Goal: Transaction & Acquisition: Purchase product/service

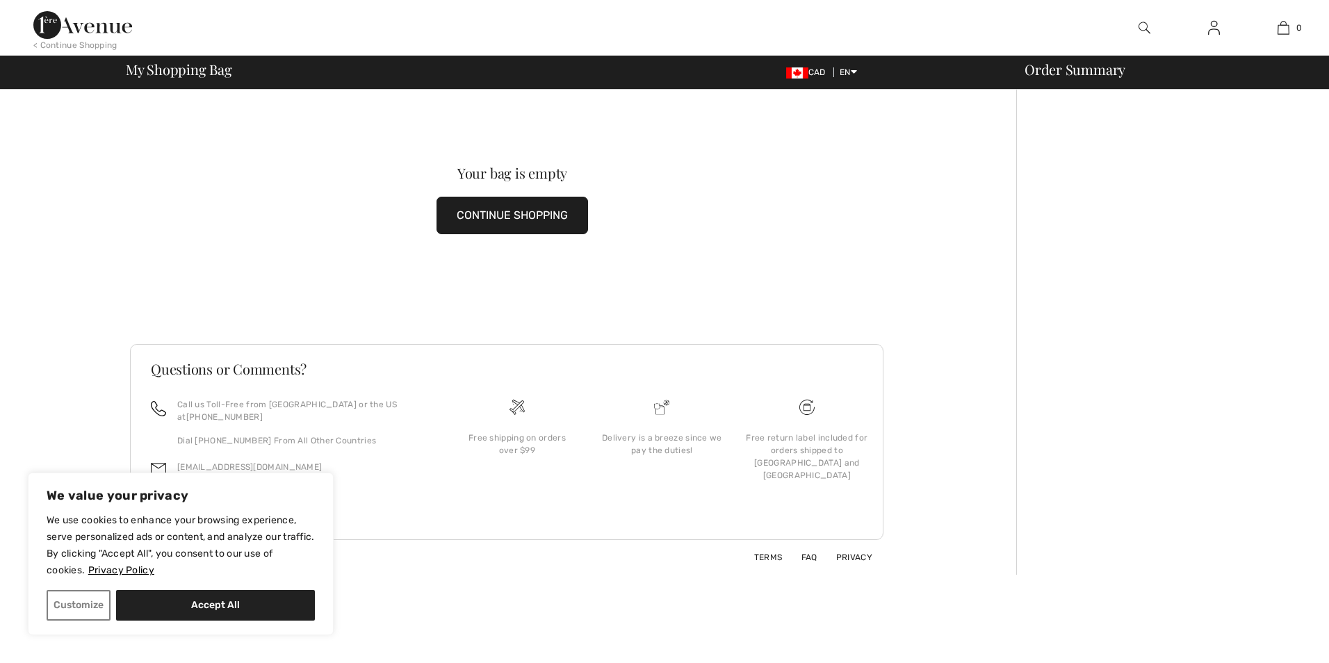
click at [516, 217] on button "CONTINUE SHOPPING" at bounding box center [513, 216] width 152 height 38
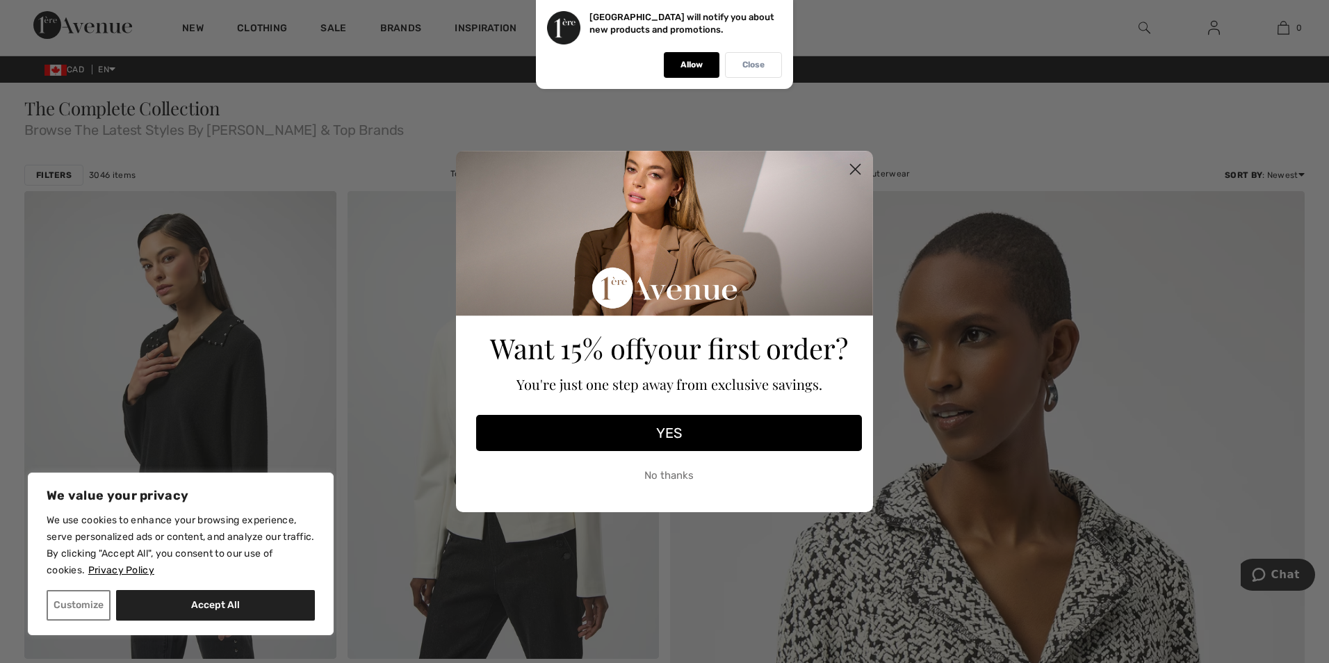
click at [767, 66] on div "Close" at bounding box center [753, 65] width 57 height 26
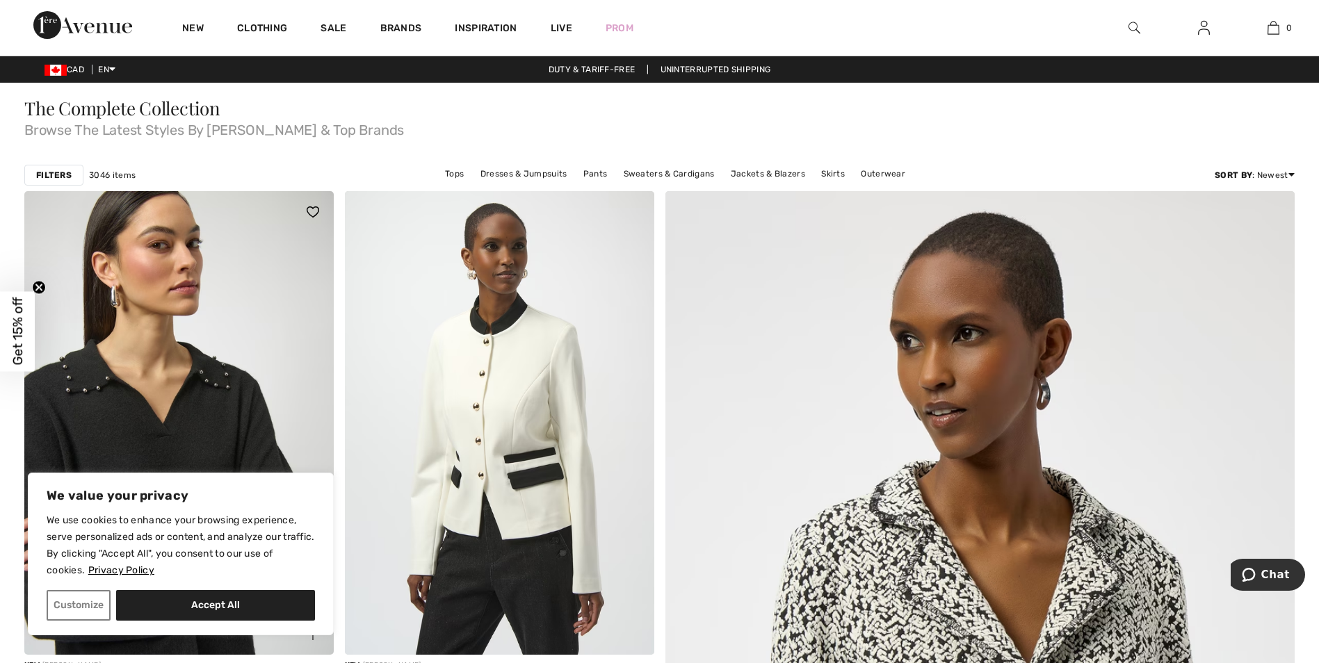
click at [227, 419] on img at bounding box center [178, 423] width 309 height 464
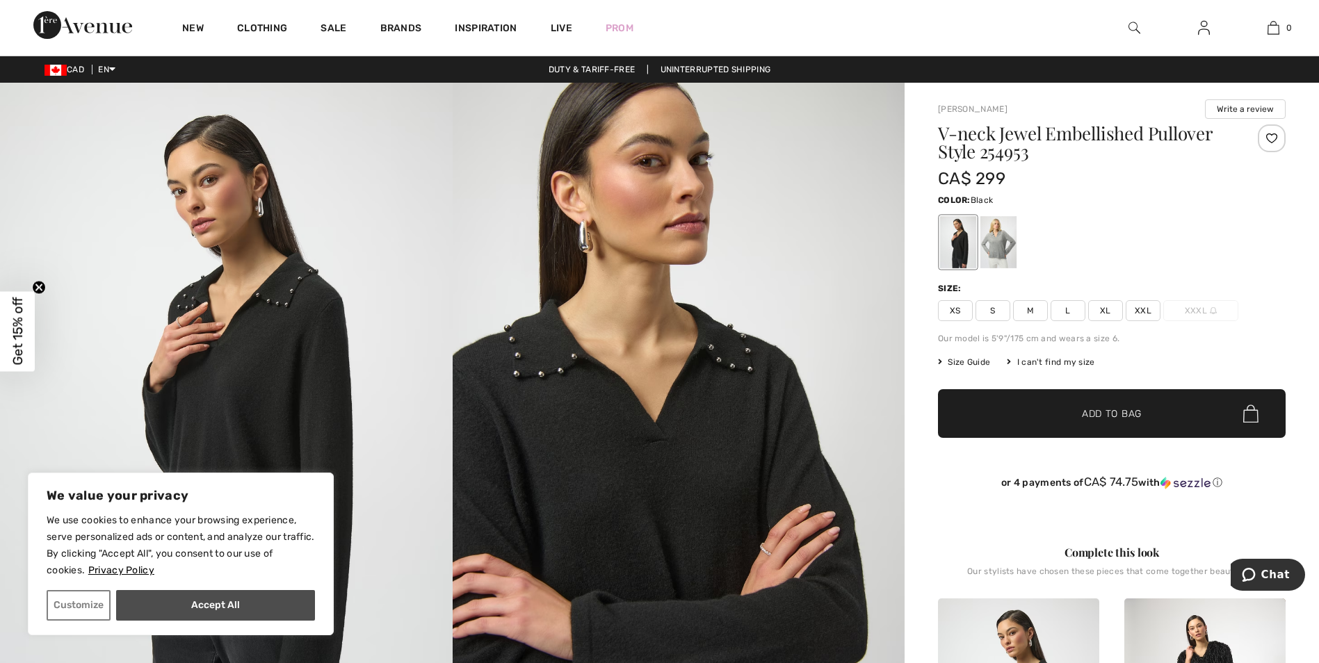
click at [219, 607] on button "Accept All" at bounding box center [215, 605] width 199 height 31
checkbox input "true"
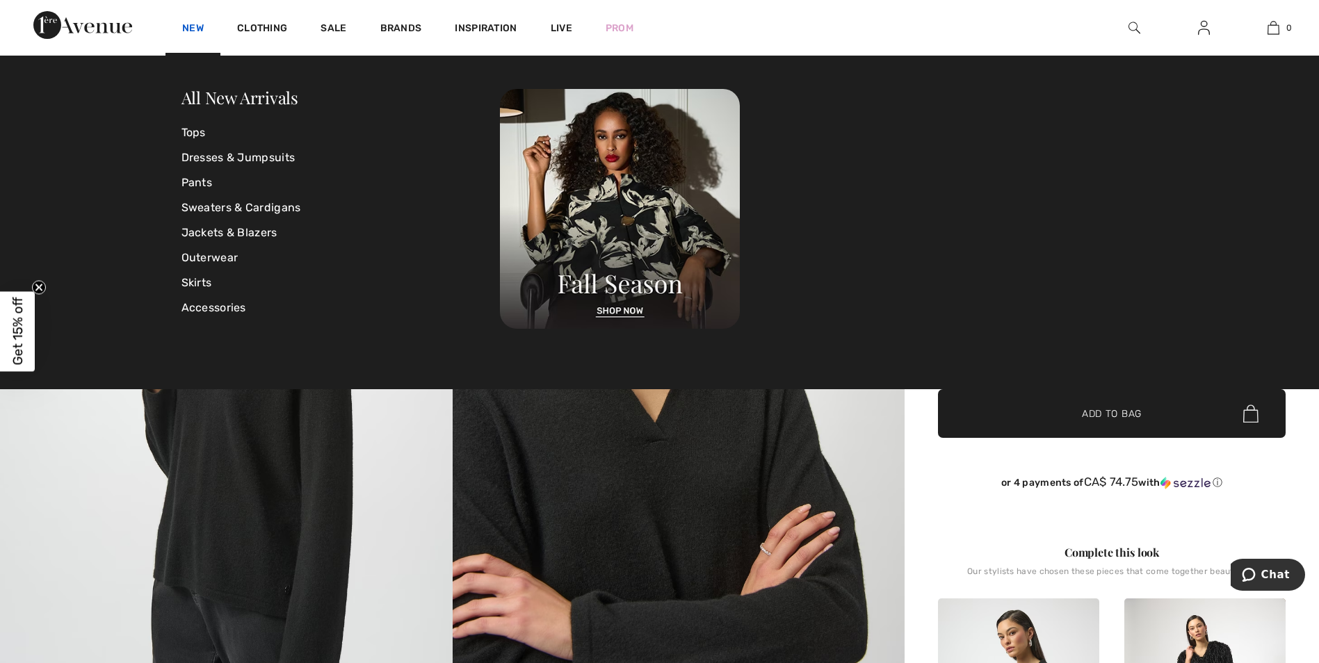
click at [187, 31] on link "New" at bounding box center [193, 29] width 22 height 15
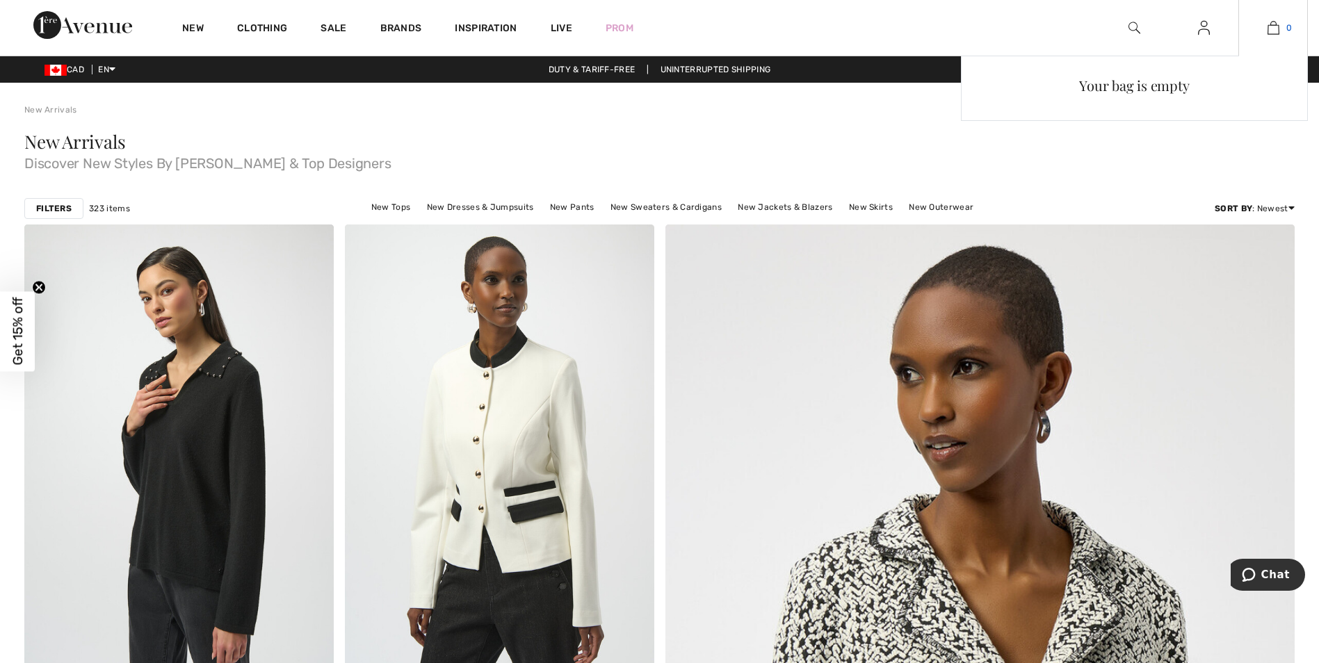
click at [1270, 28] on img at bounding box center [1273, 27] width 12 height 17
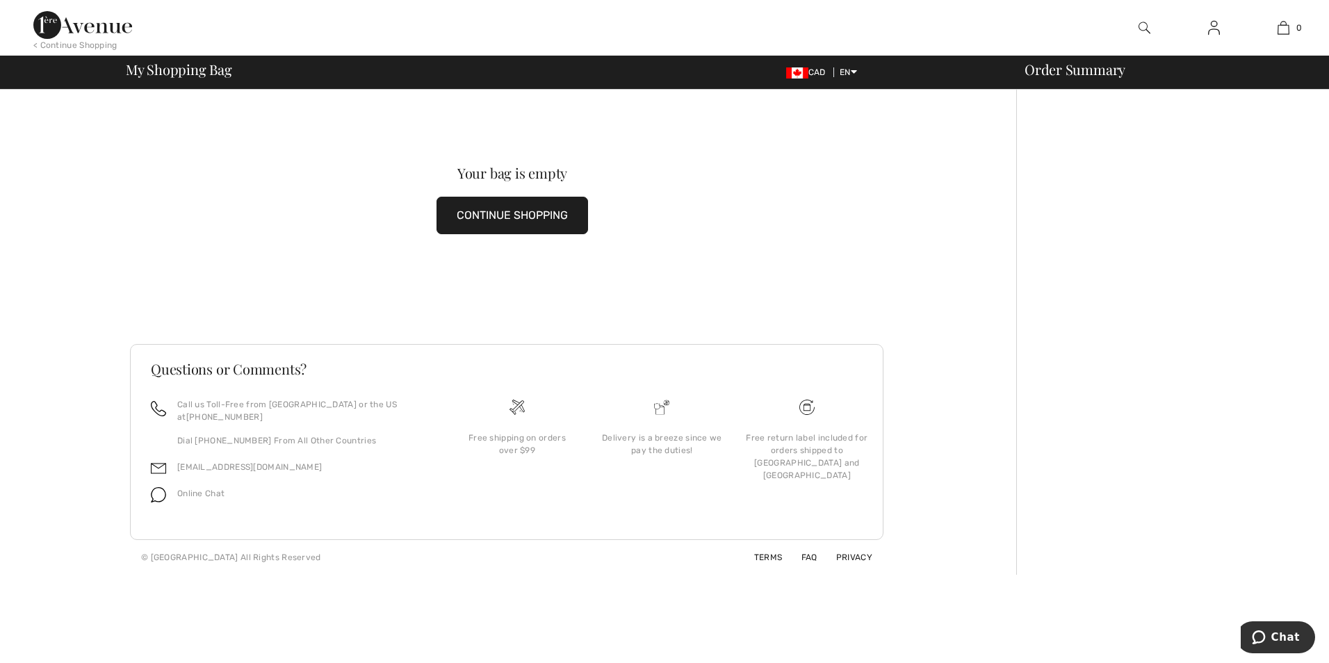
click at [1216, 26] on img at bounding box center [1214, 27] width 12 height 17
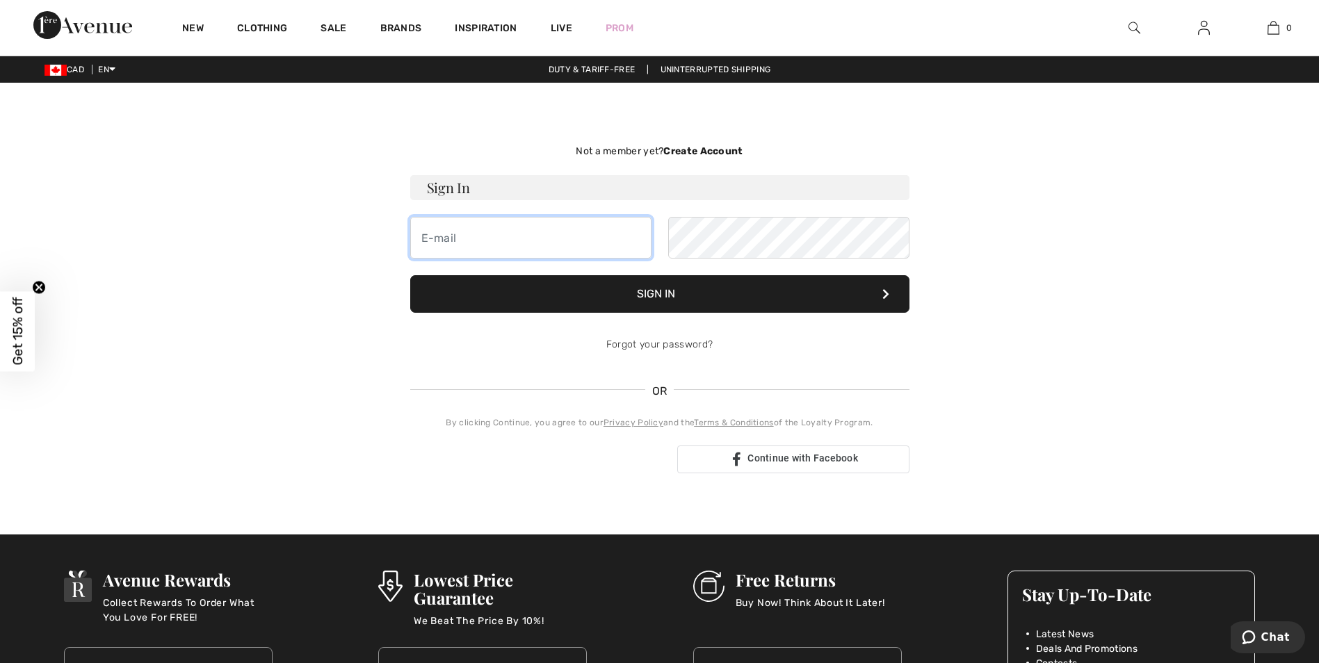
click at [511, 236] on input "email" at bounding box center [530, 238] width 241 height 42
type input "[EMAIL_ADDRESS][DOMAIN_NAME]"
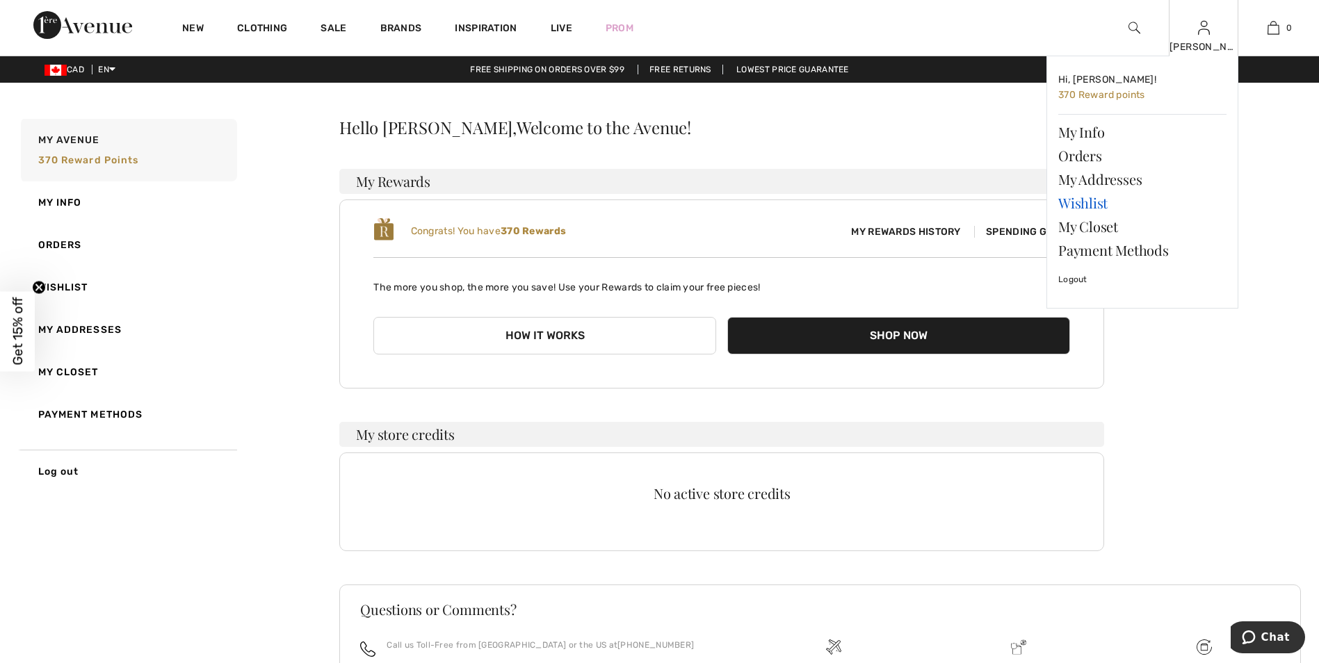
click at [1091, 197] on link "Wishlist" at bounding box center [1142, 203] width 168 height 24
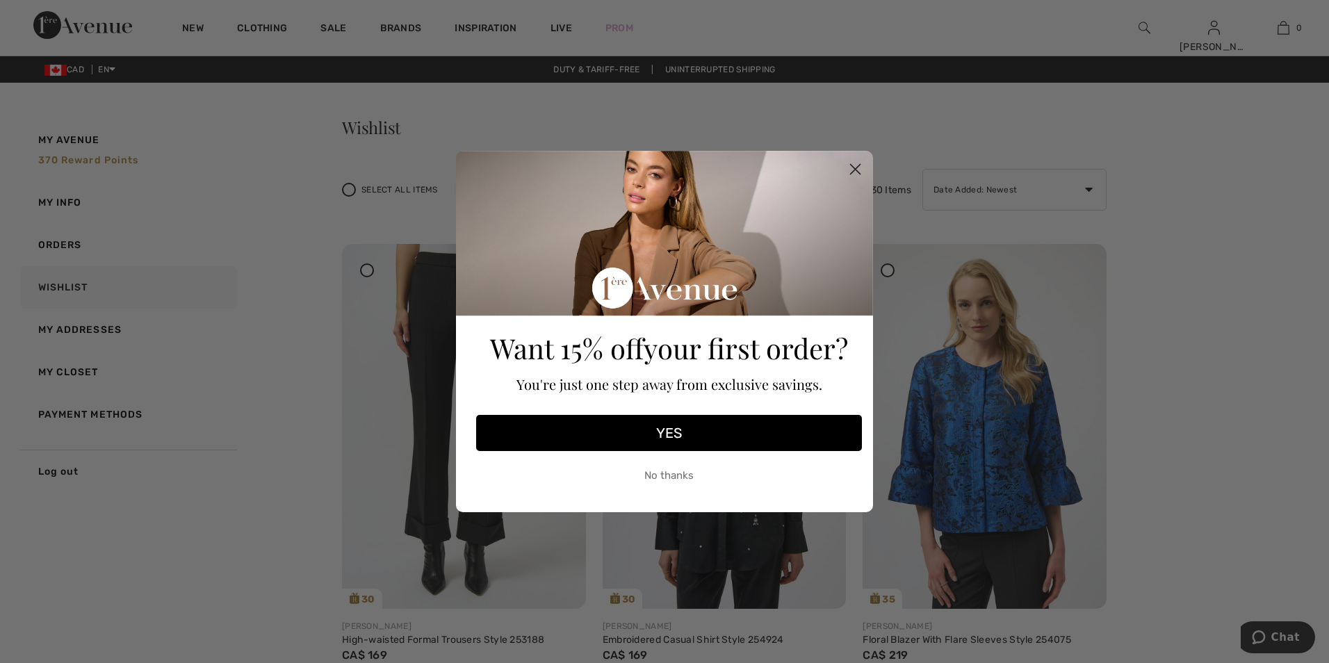
click at [858, 167] on icon "Close dialog" at bounding box center [856, 170] width 10 height 10
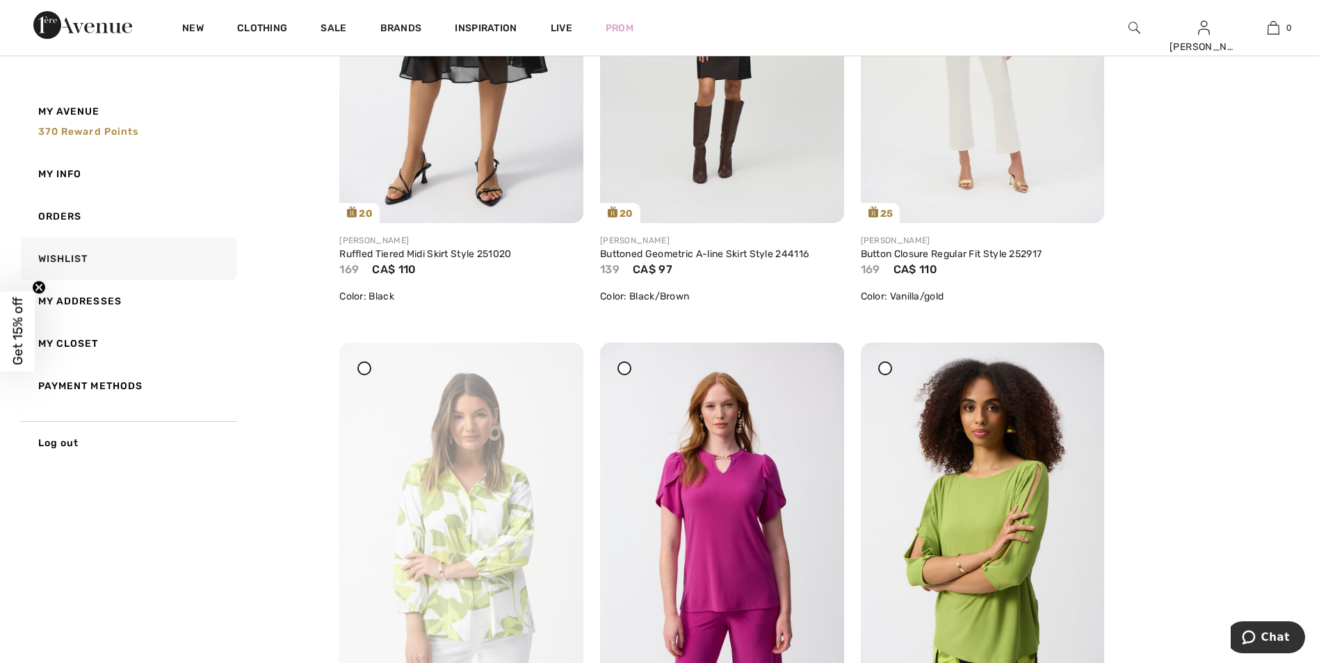
scroll to position [4449, 0]
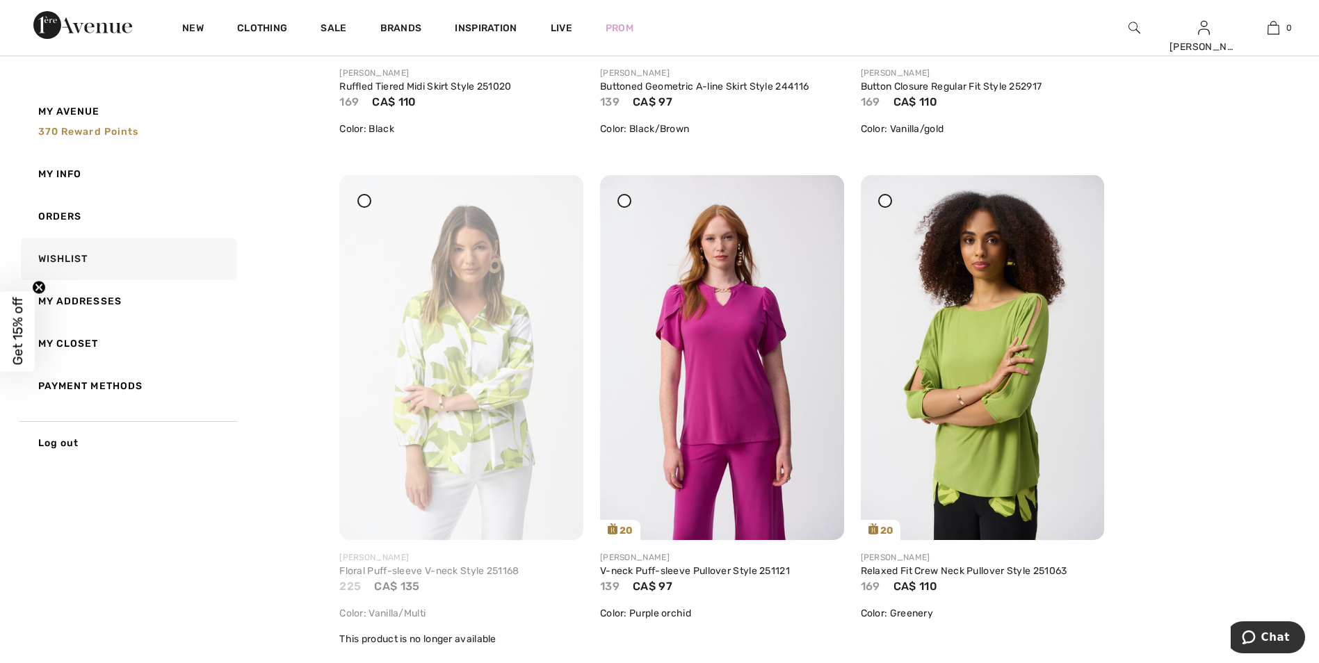
drag, startPoint x: 551, startPoint y: 204, endPoint x: 722, endPoint y: 64, distance: 221.4
click at [551, 195] on div at bounding box center [555, 184] width 19 height 19
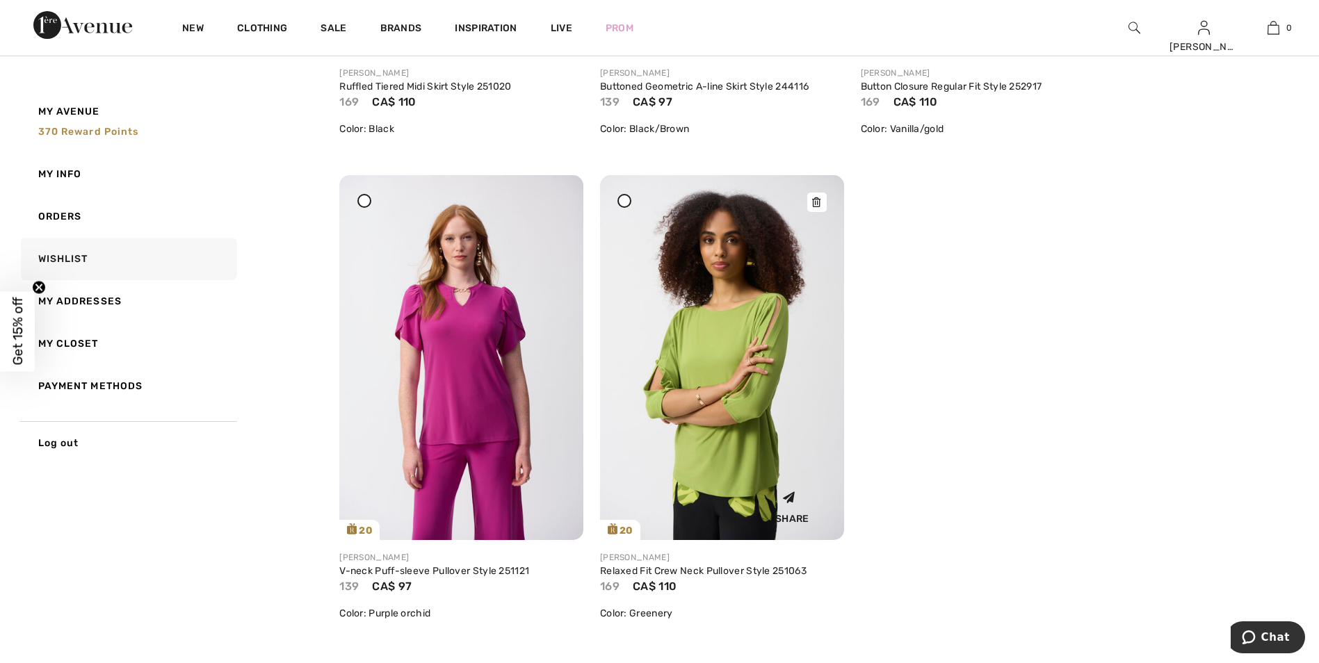
click at [819, 203] on icon at bounding box center [816, 202] width 8 height 10
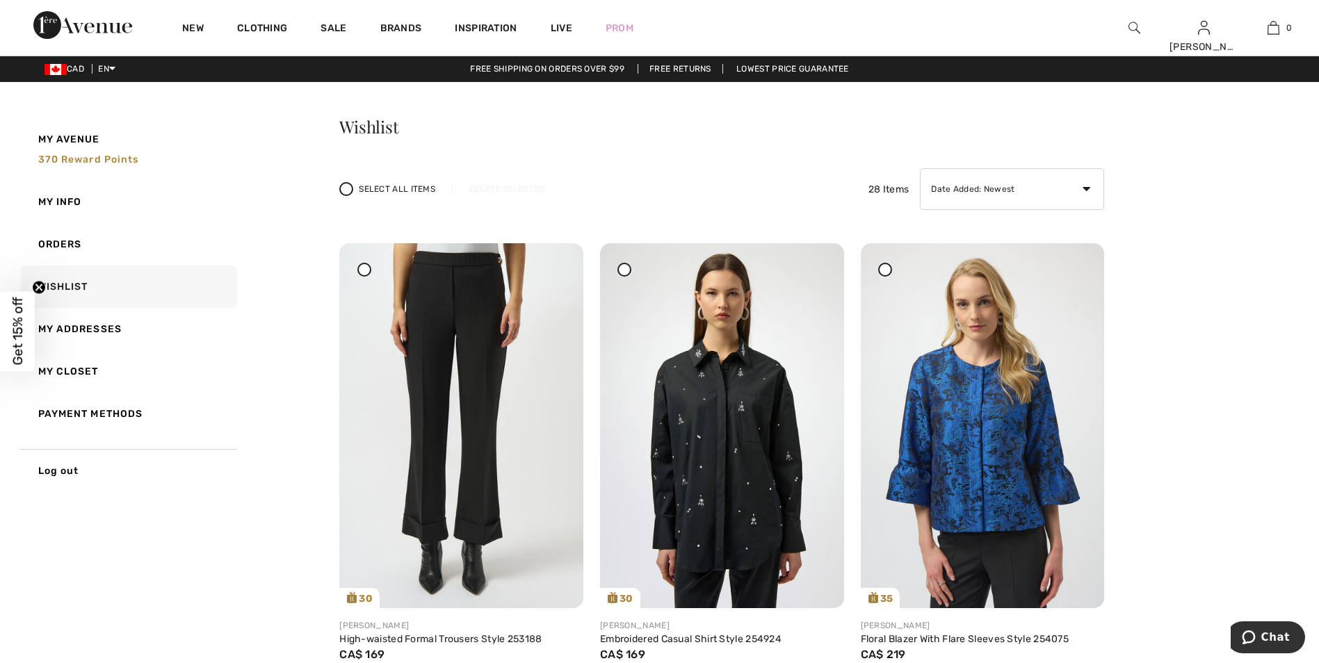
scroll to position [0, 0]
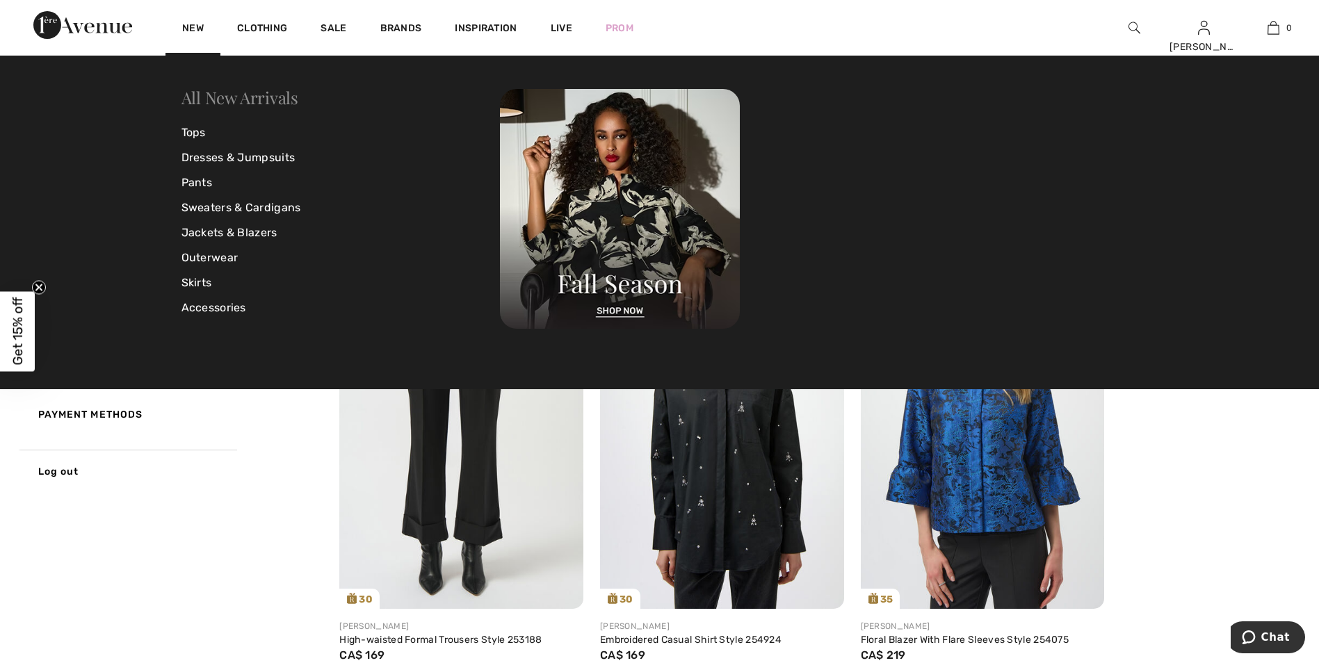
click at [265, 101] on link "All New Arrivals" at bounding box center [239, 97] width 117 height 22
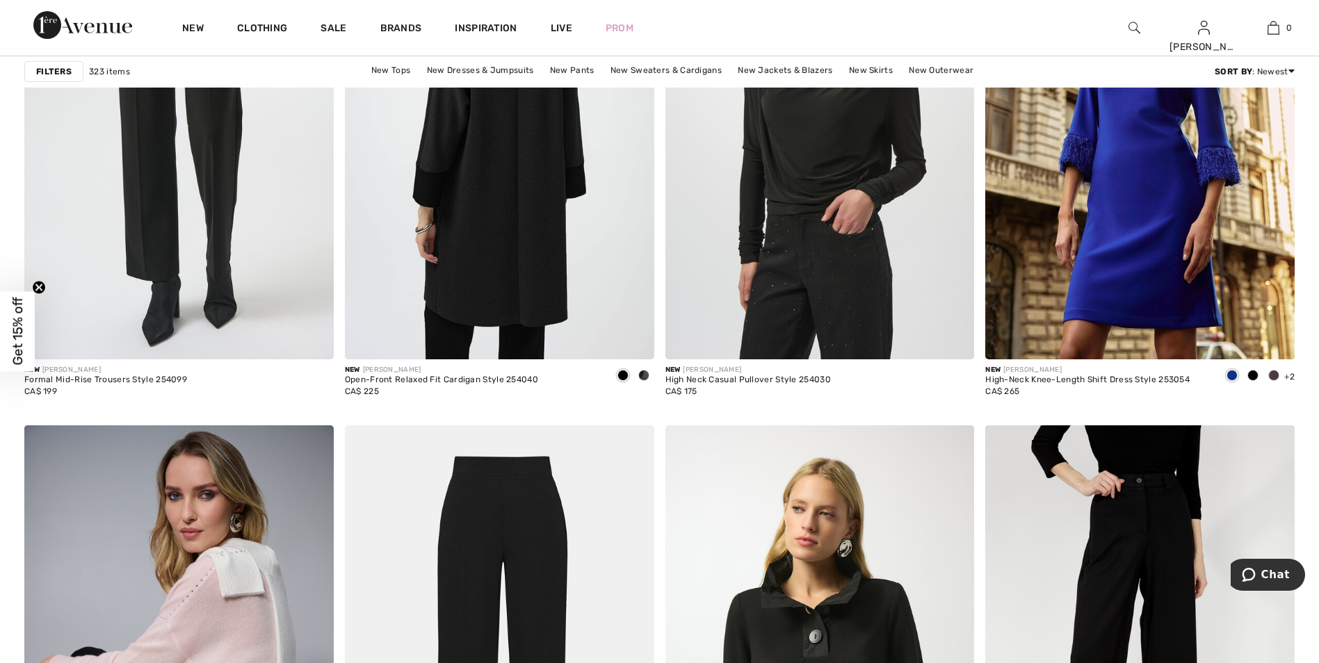
scroll to position [1460, 0]
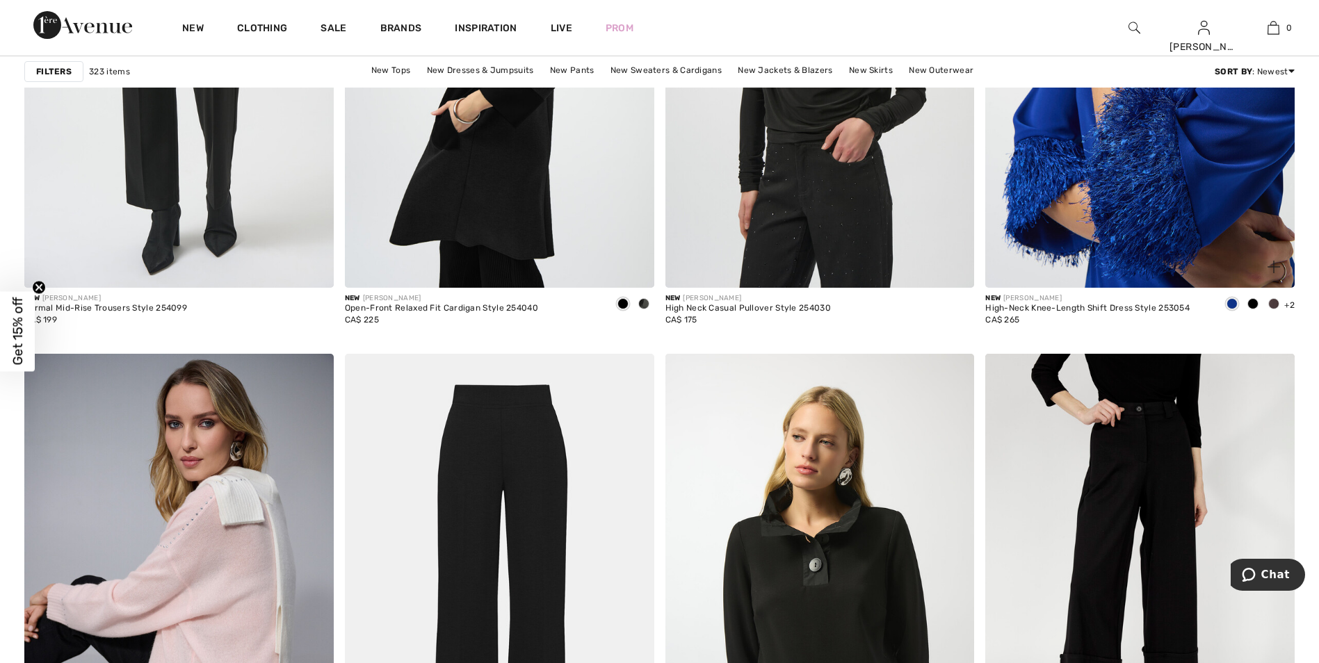
click at [1171, 184] on img at bounding box center [1139, 56] width 309 height 464
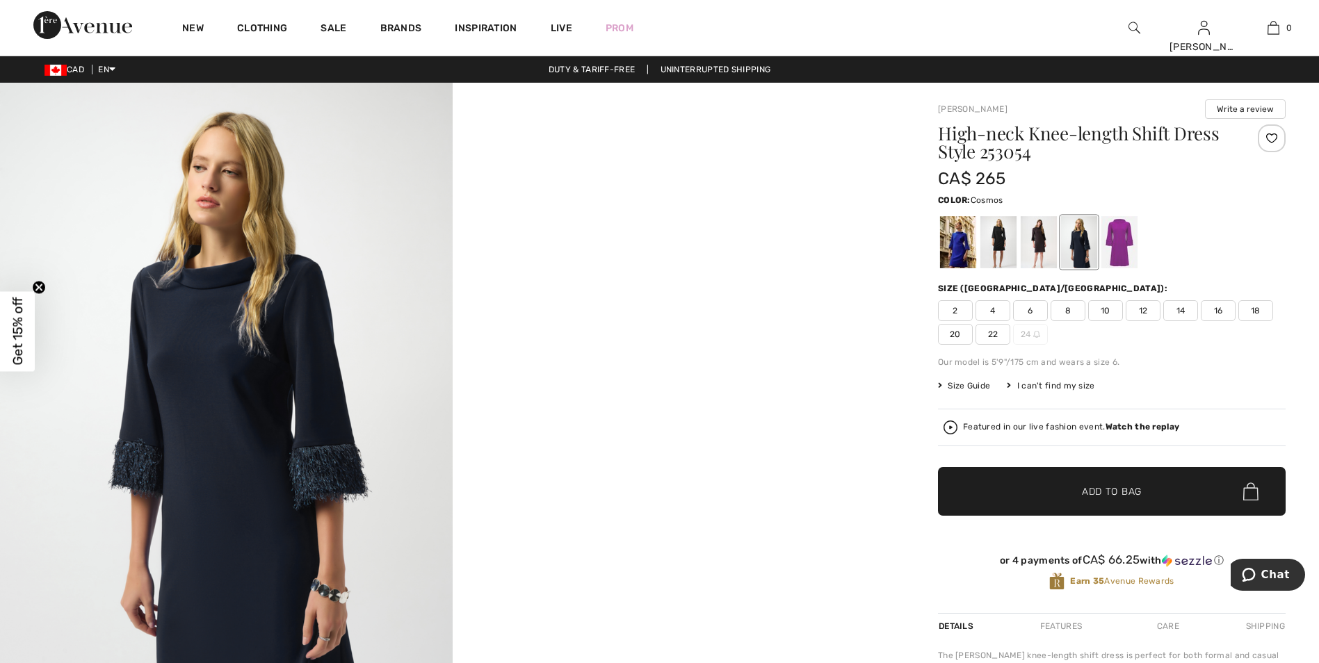
click at [1118, 254] on div at bounding box center [1119, 242] width 36 height 52
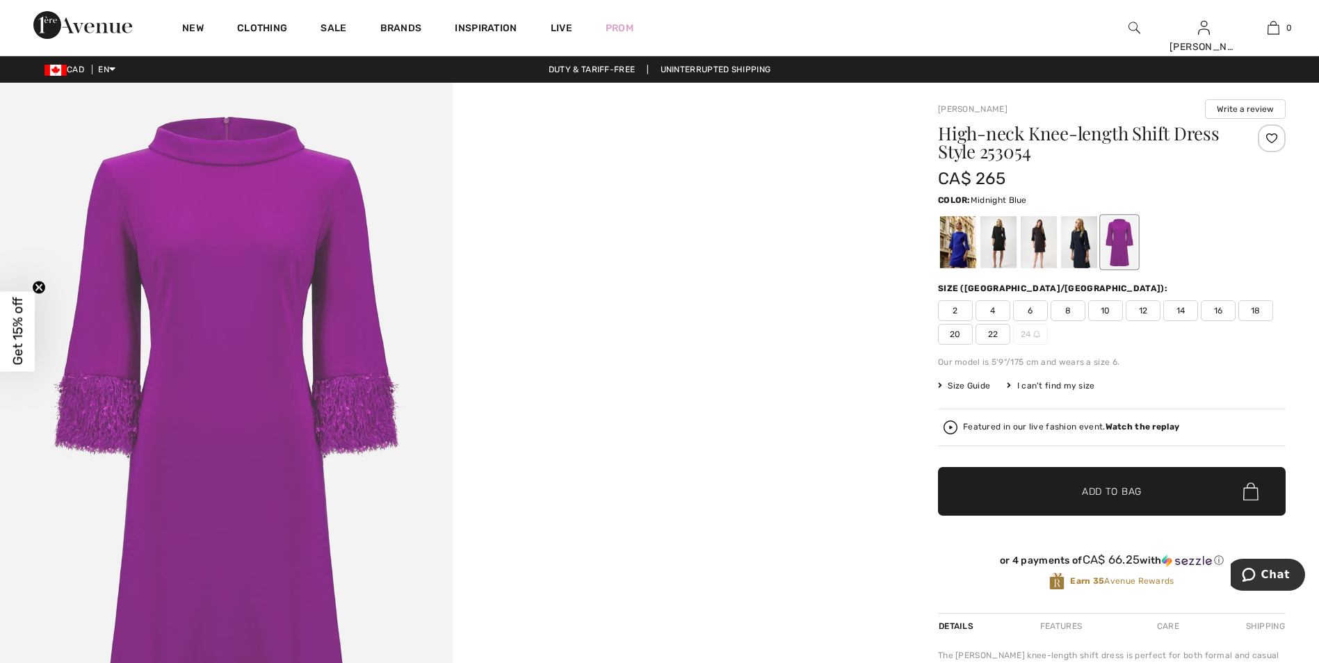
click at [1082, 245] on div at bounding box center [1079, 242] width 36 height 52
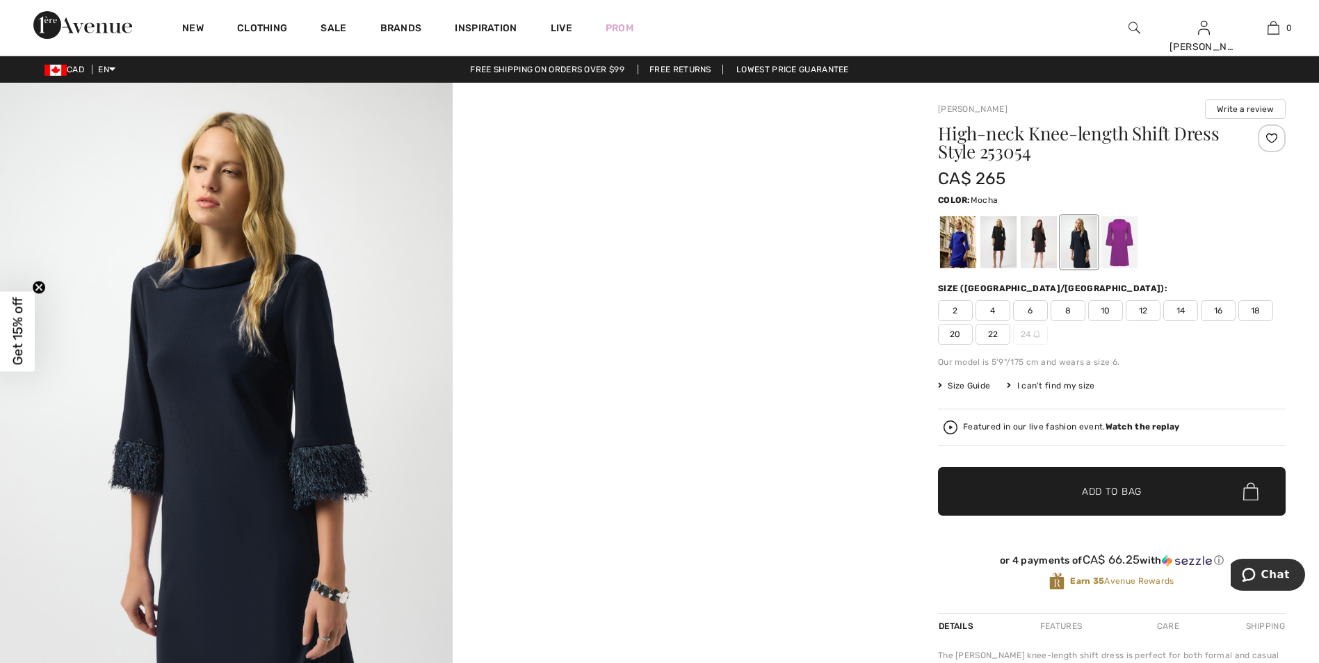
click at [1047, 246] on div at bounding box center [1038, 242] width 36 height 52
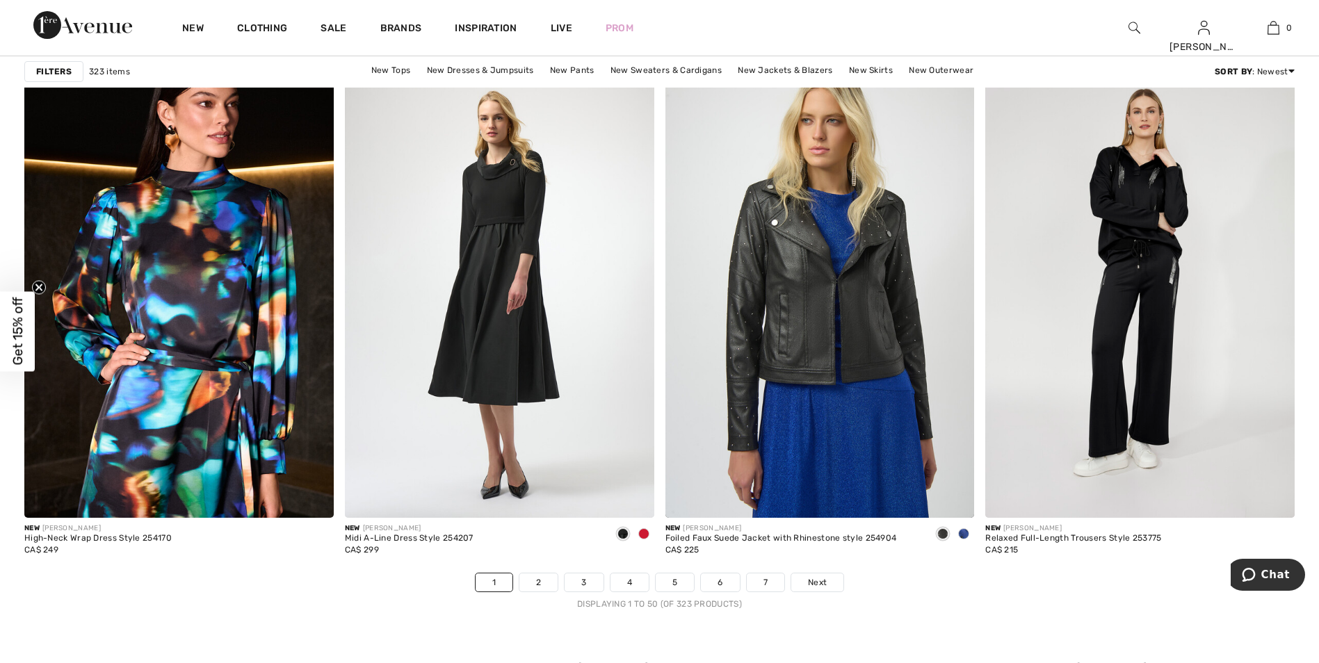
scroll to position [7855, 0]
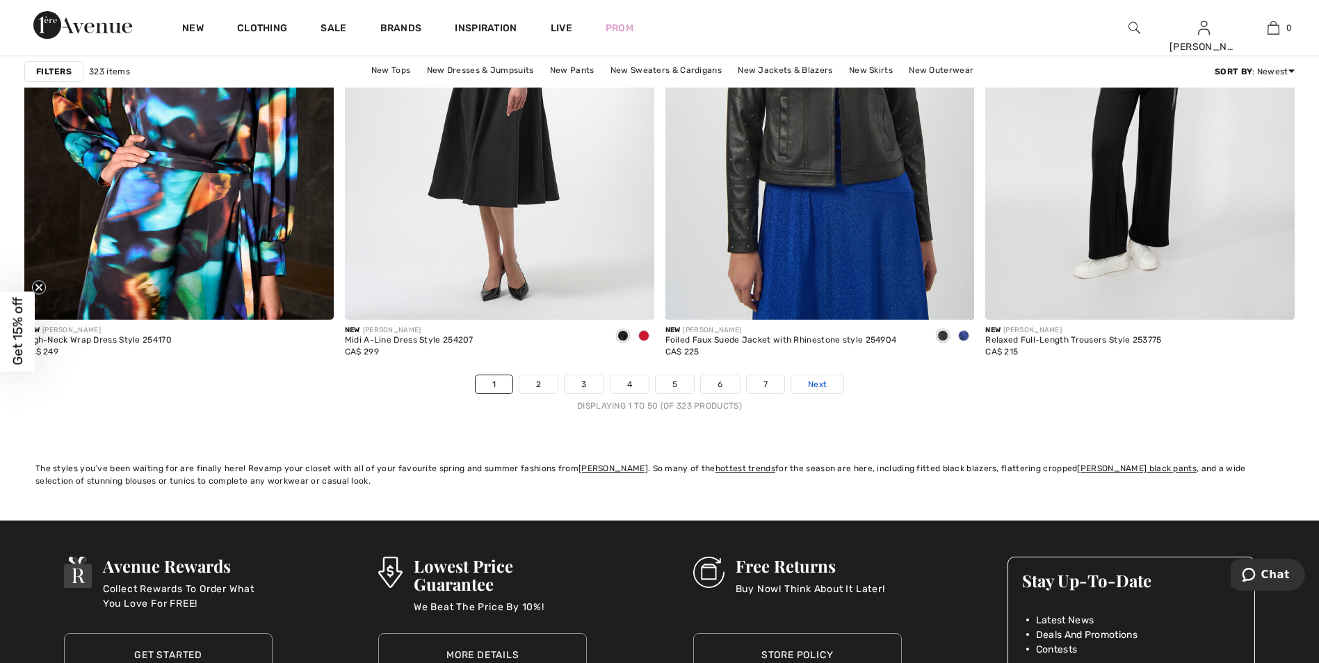
click at [829, 389] on link "Next" at bounding box center [817, 384] width 52 height 18
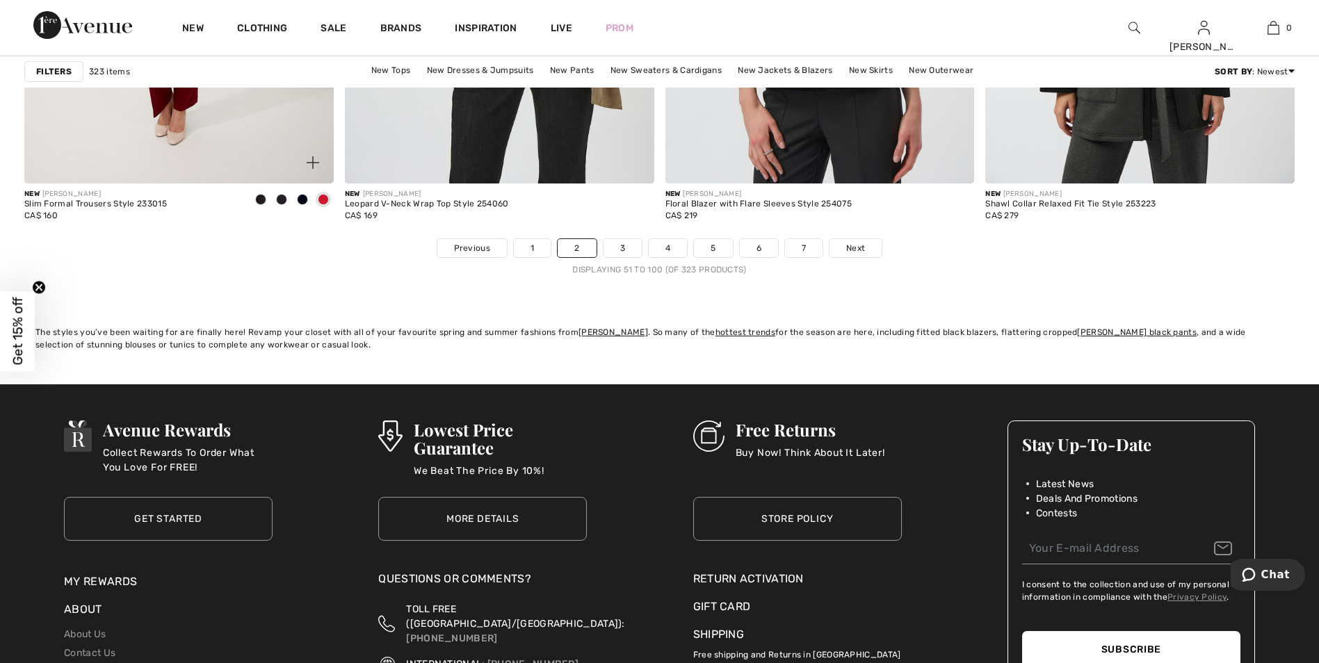
scroll to position [7994, 0]
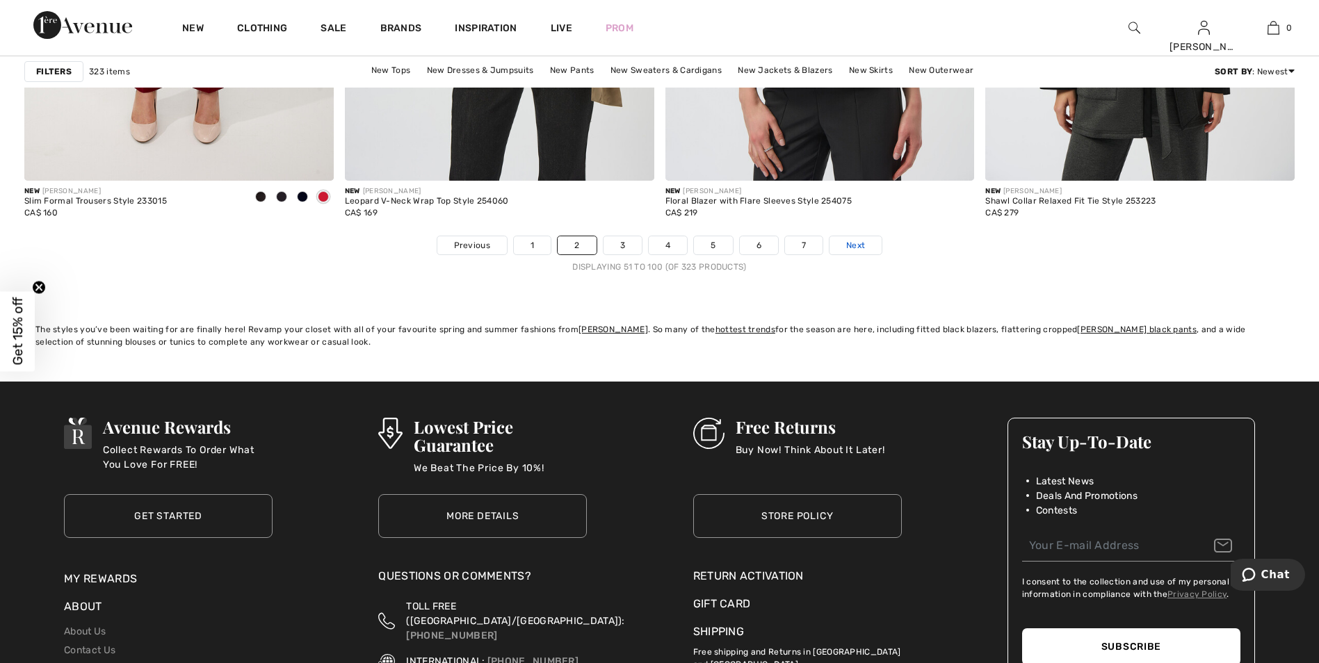
click at [861, 243] on span "Next" at bounding box center [855, 245] width 19 height 13
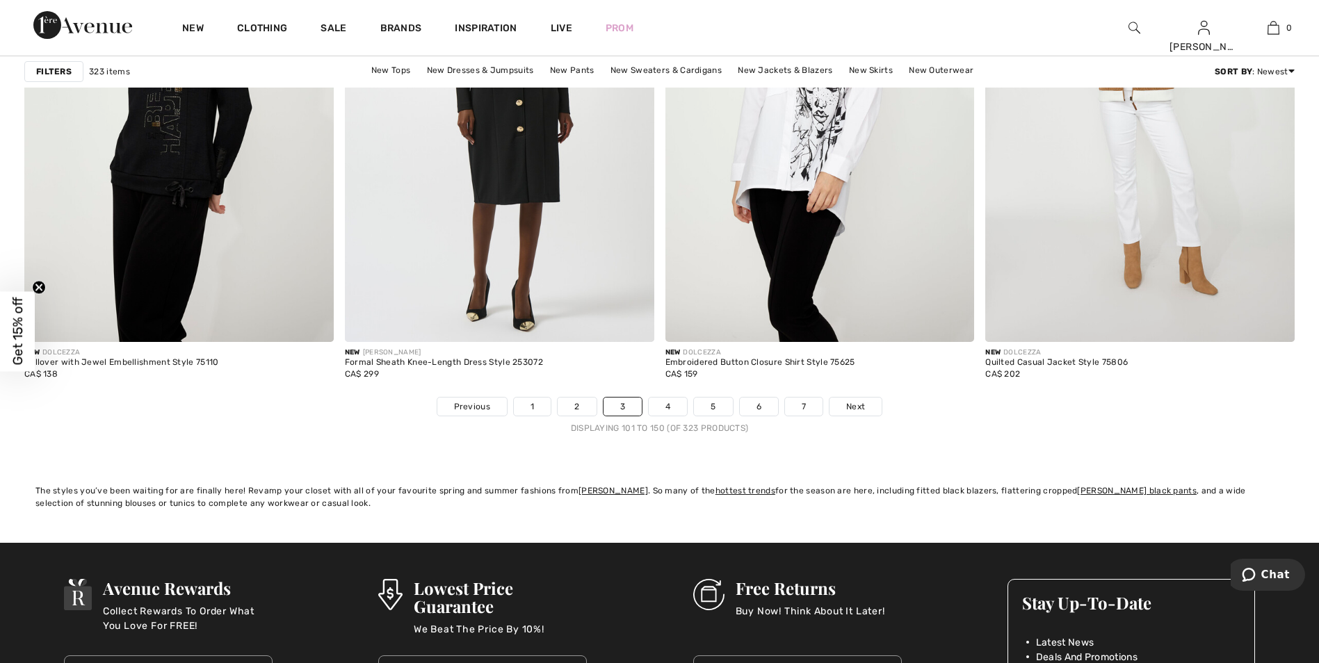
scroll to position [7855, 0]
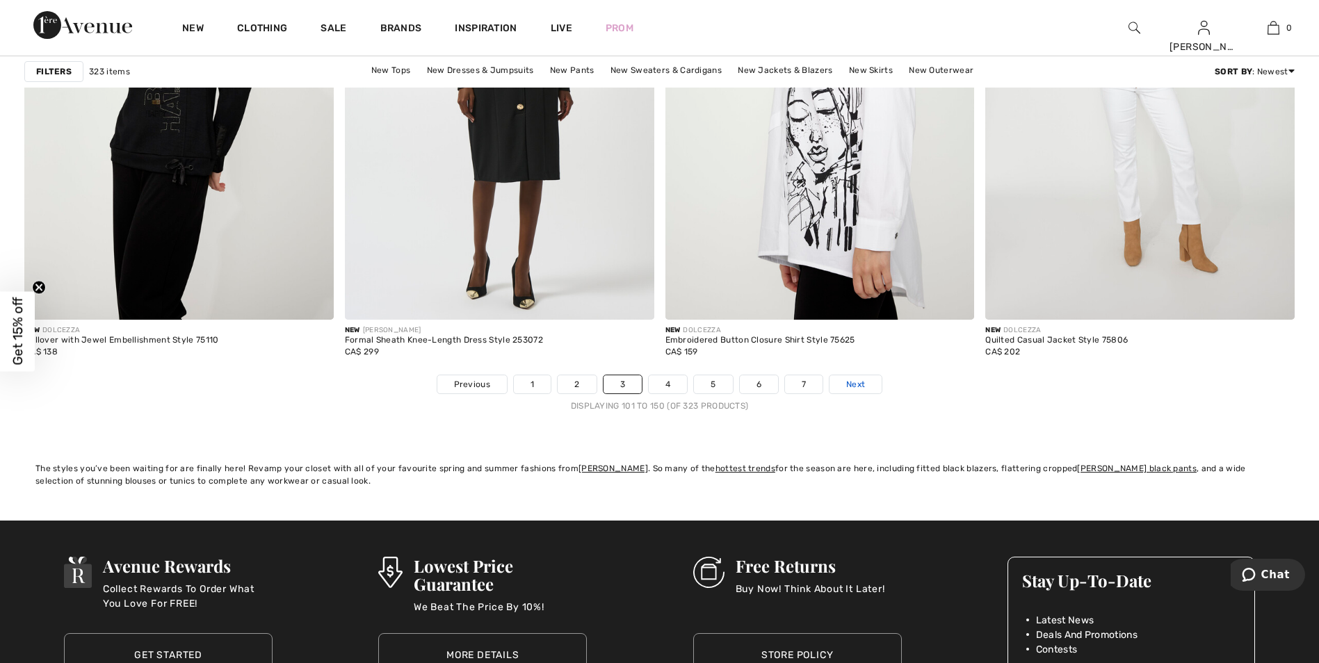
click at [845, 385] on link "Next" at bounding box center [855, 384] width 52 height 18
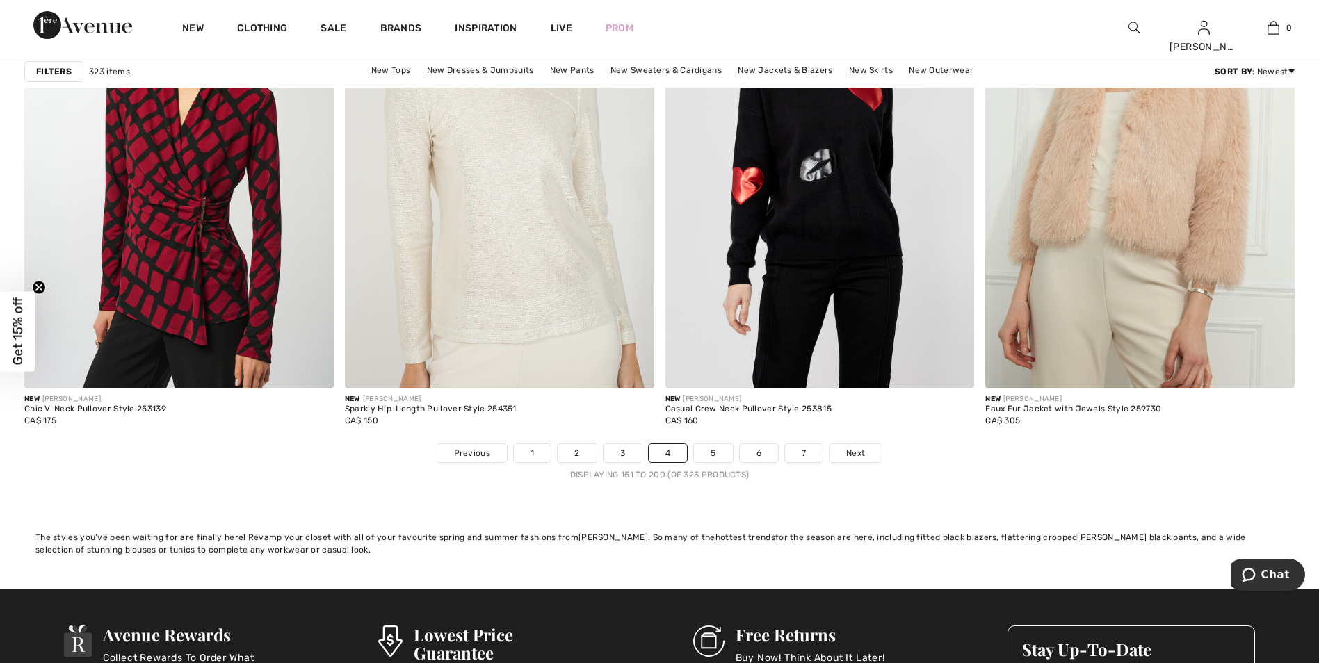
scroll to position [7994, 0]
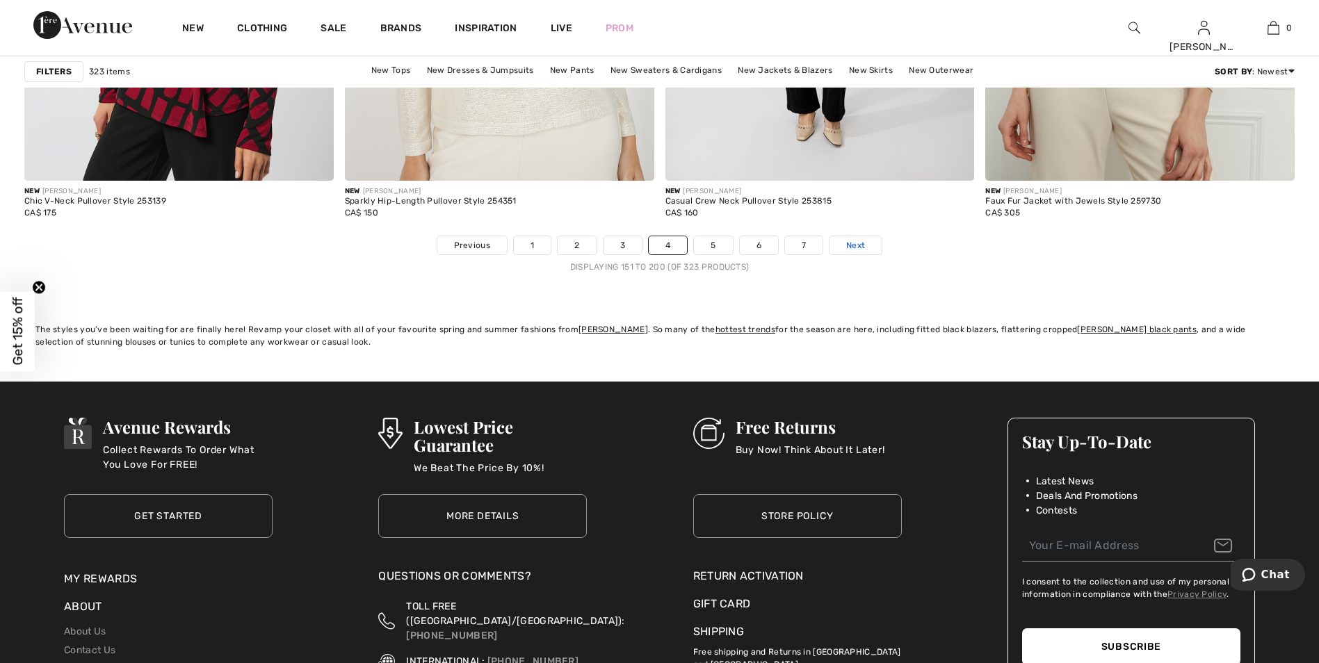
click at [857, 241] on span "Next" at bounding box center [855, 245] width 19 height 13
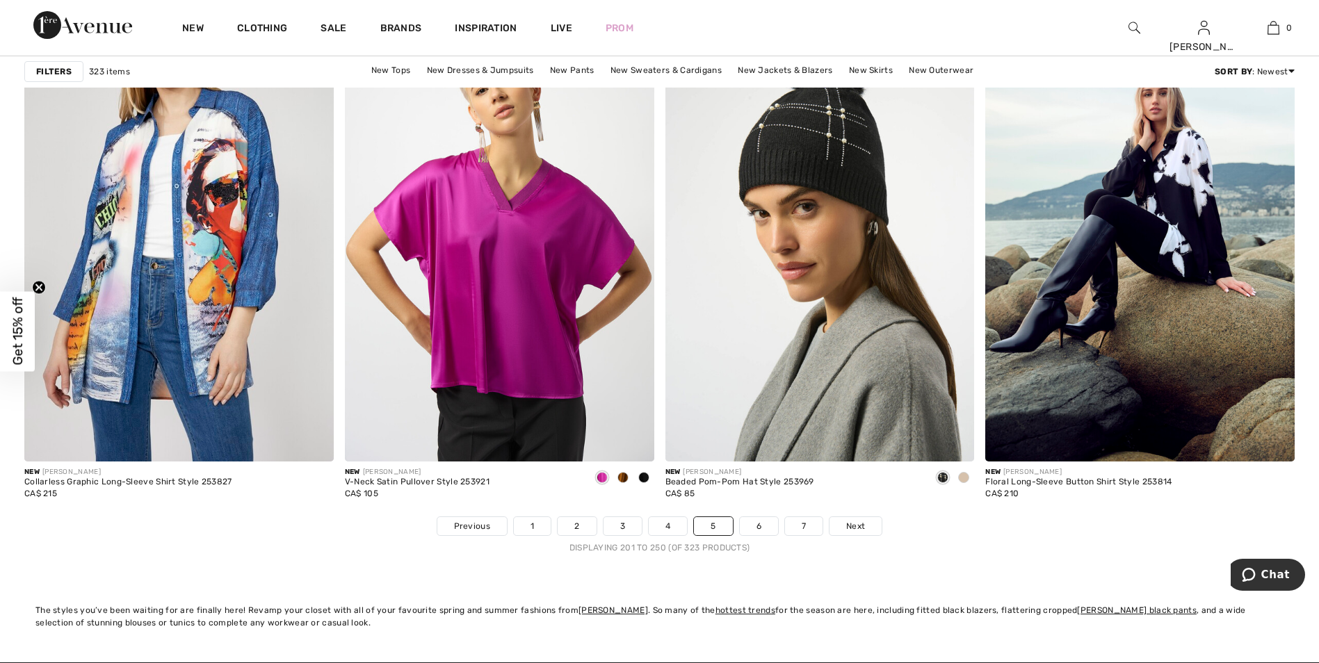
scroll to position [7716, 0]
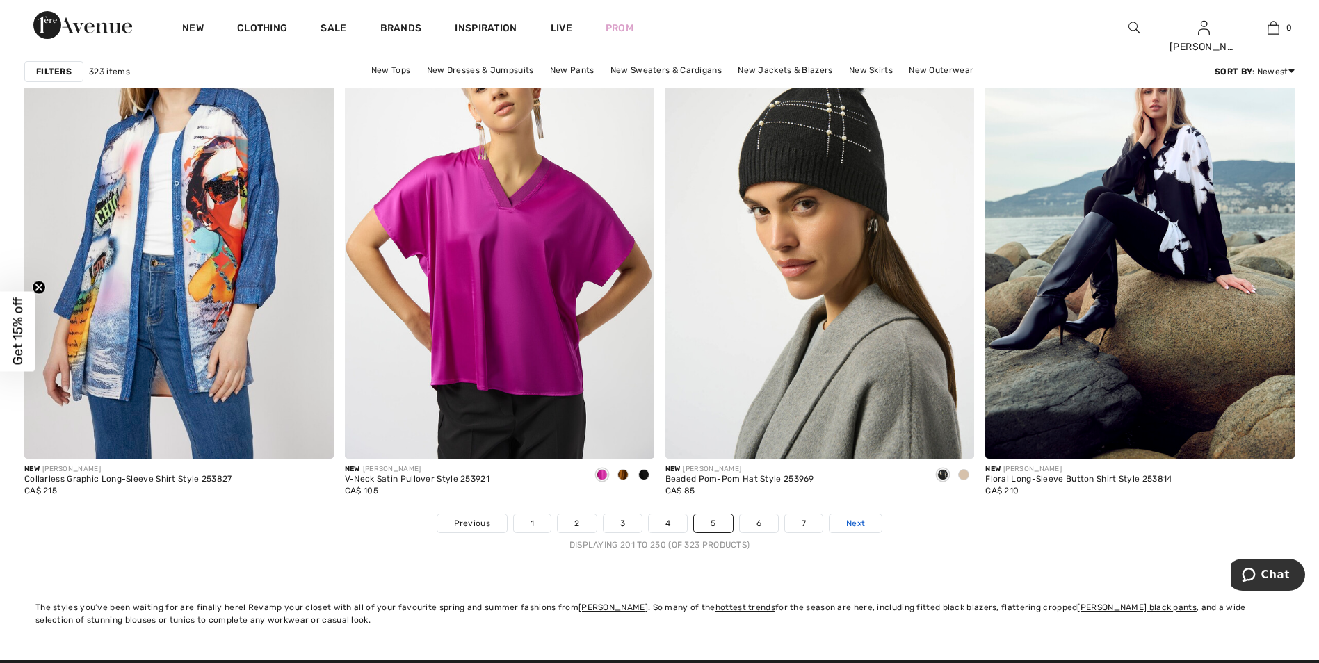
click at [854, 526] on span "Next" at bounding box center [855, 523] width 19 height 13
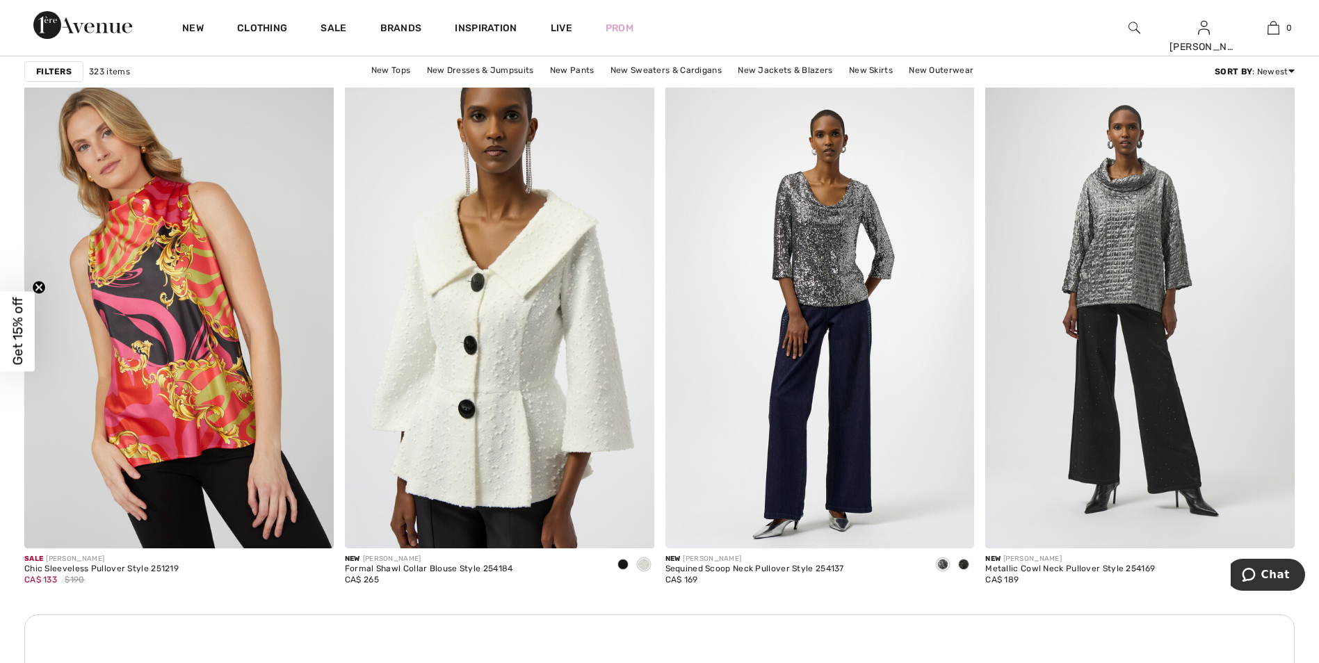
scroll to position [1738, 0]
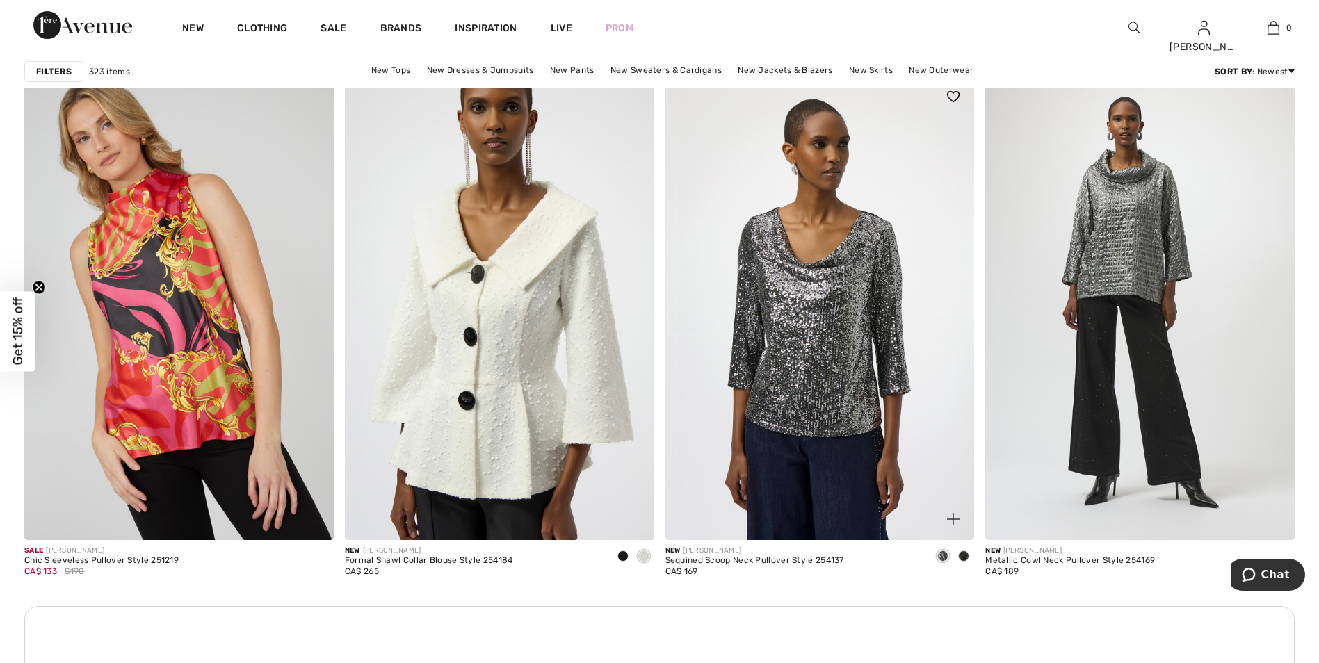
click at [951, 99] on img at bounding box center [953, 96] width 13 height 11
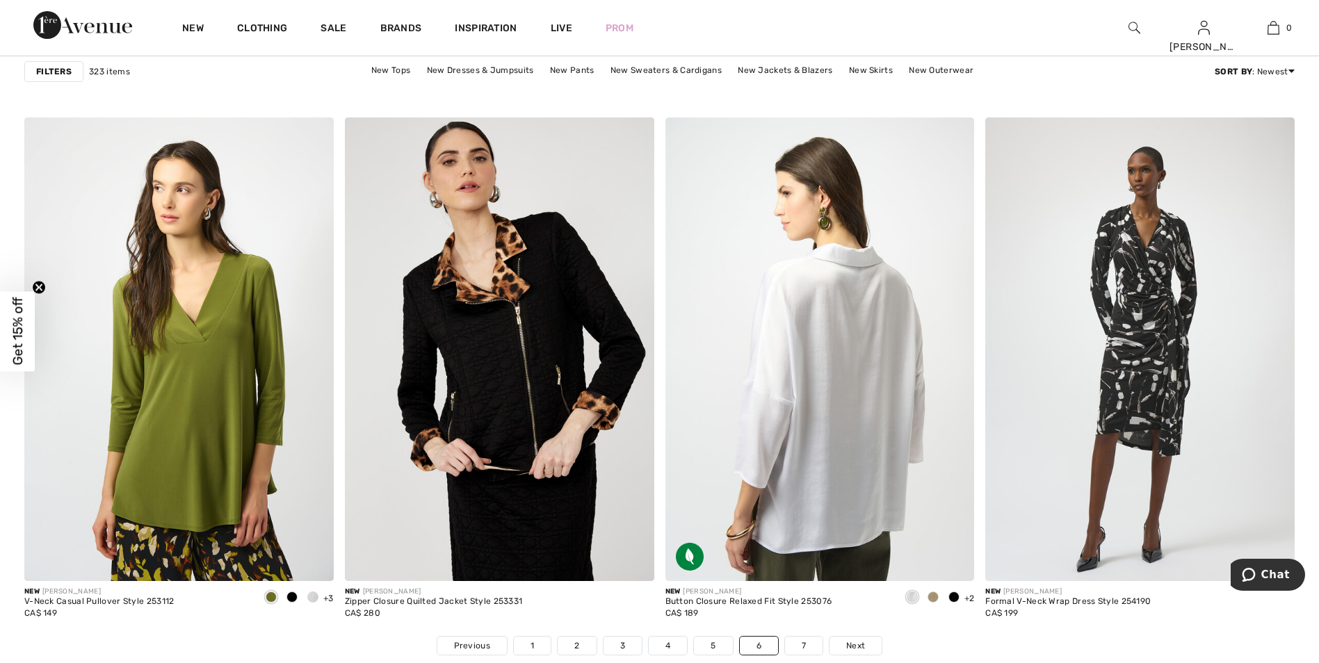
scroll to position [7716, 0]
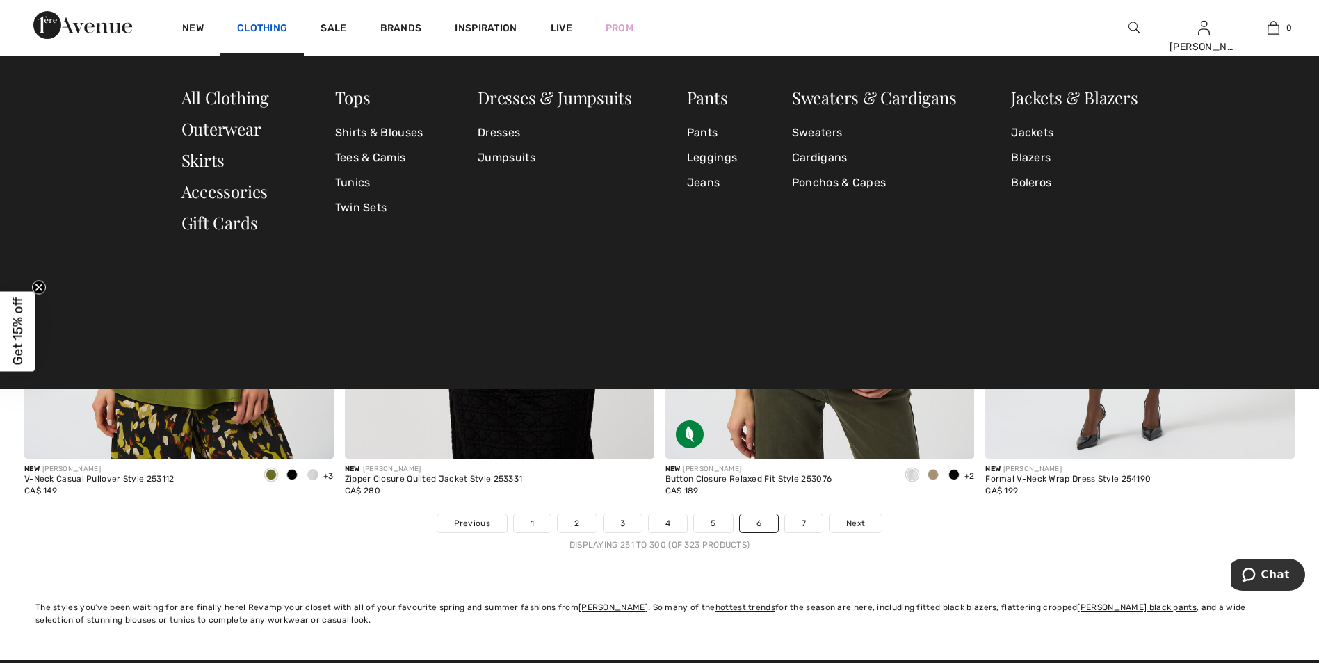
click at [274, 26] on link "Clothing" at bounding box center [262, 29] width 50 height 15
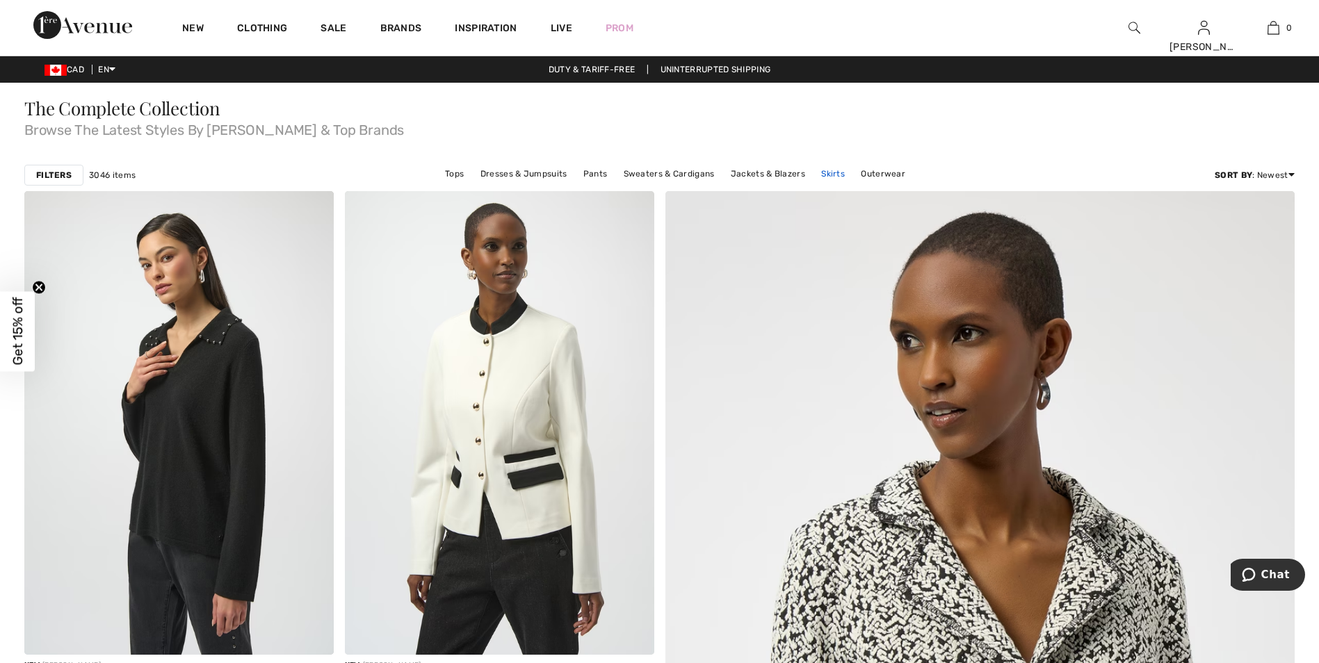
click at [830, 170] on link "Skirts" at bounding box center [833, 174] width 38 height 18
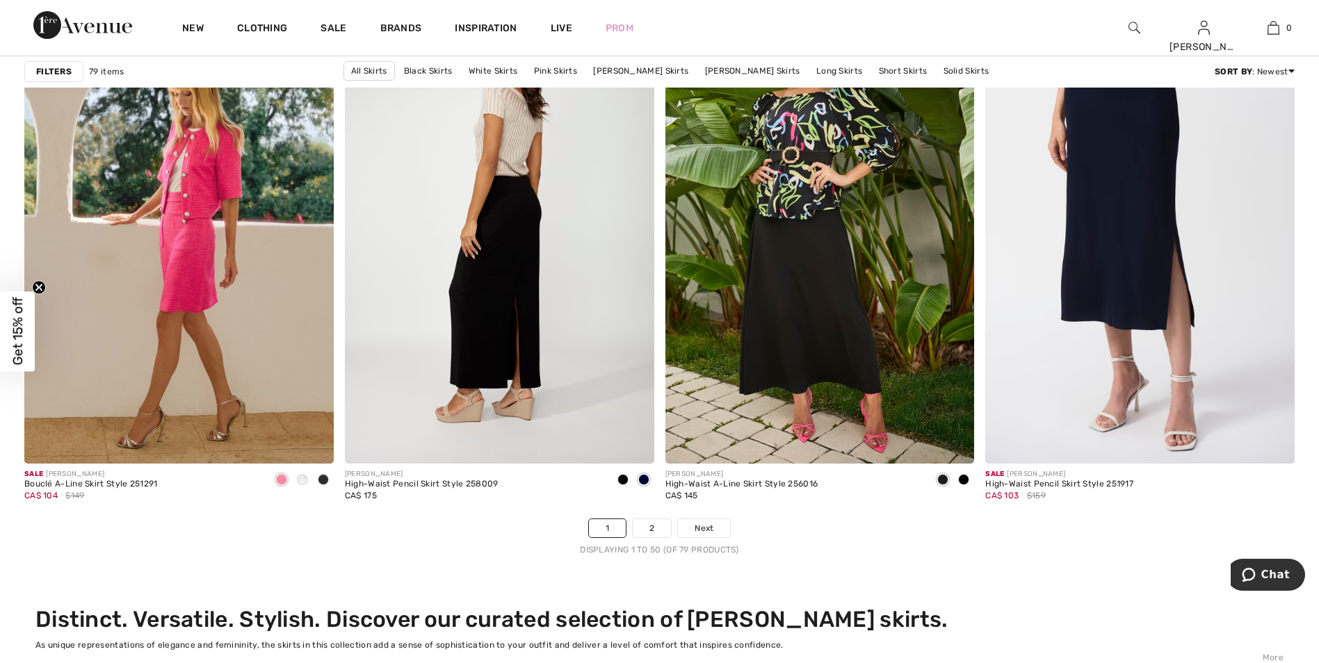
scroll to position [7785, 0]
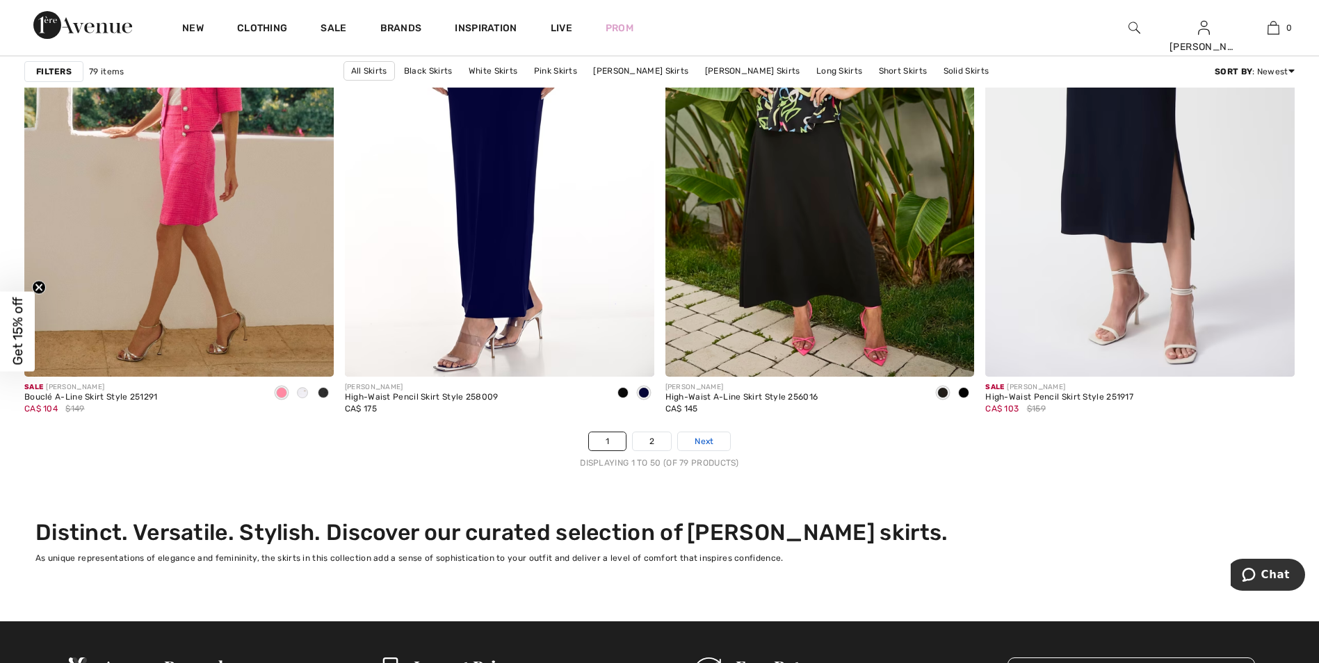
click at [715, 450] on link "Next" at bounding box center [704, 441] width 52 height 18
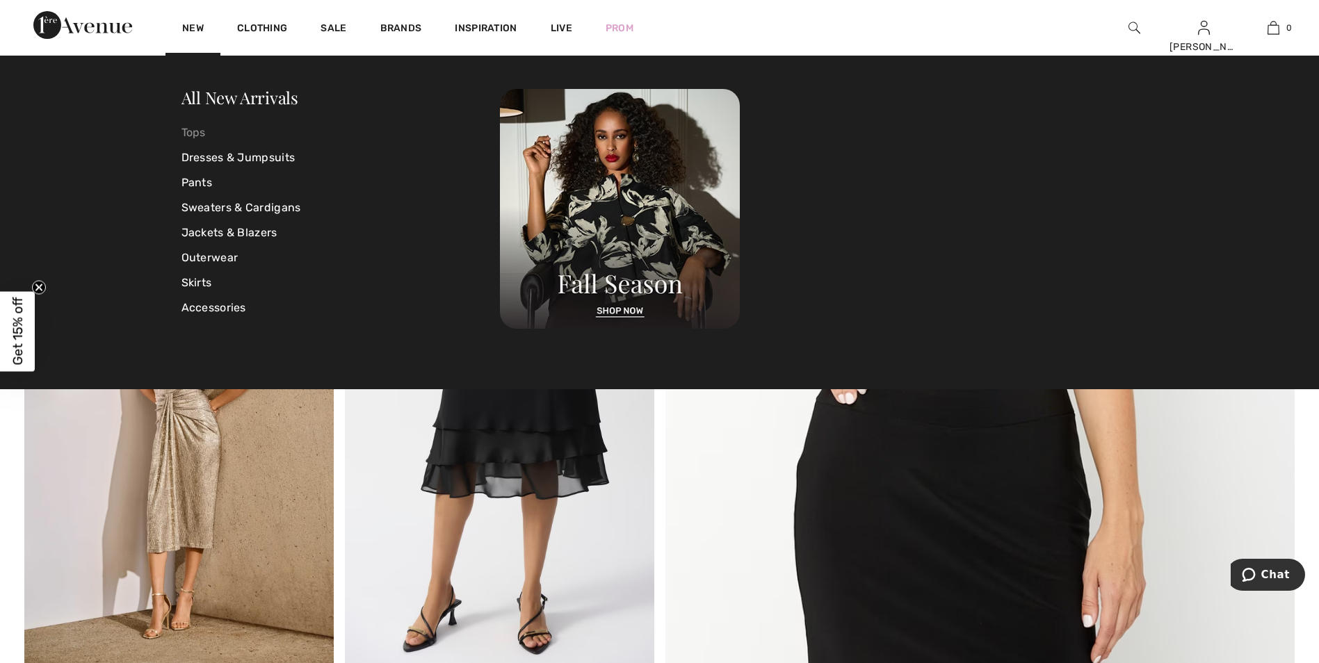
click at [196, 136] on link "Tops" at bounding box center [340, 132] width 319 height 25
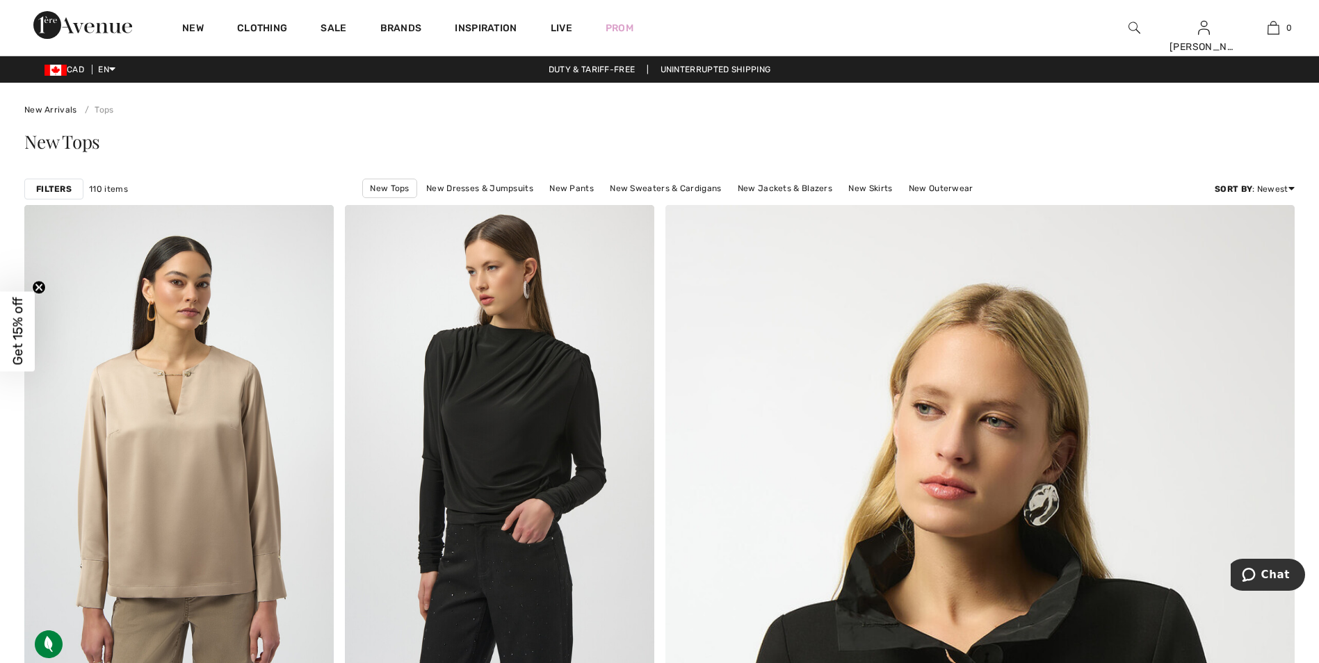
click at [71, 191] on strong "Filters" at bounding box center [53, 189] width 35 height 13
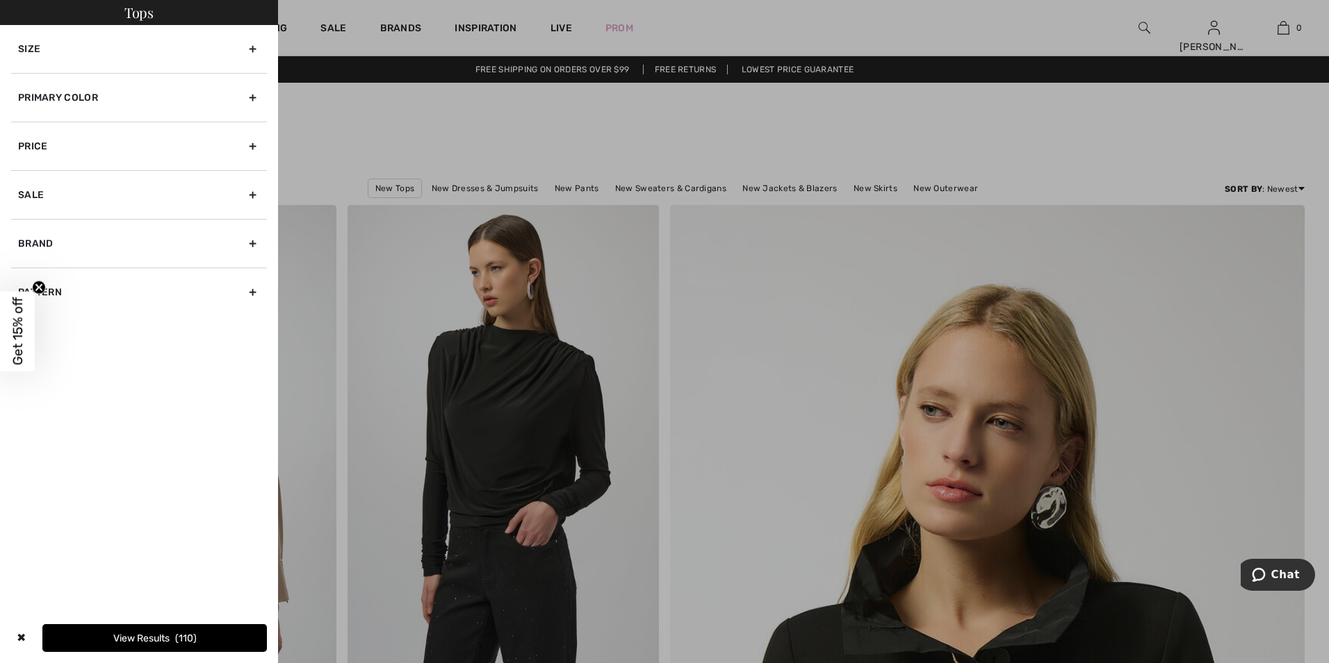
click at [482, 116] on div at bounding box center [664, 331] width 1329 height 663
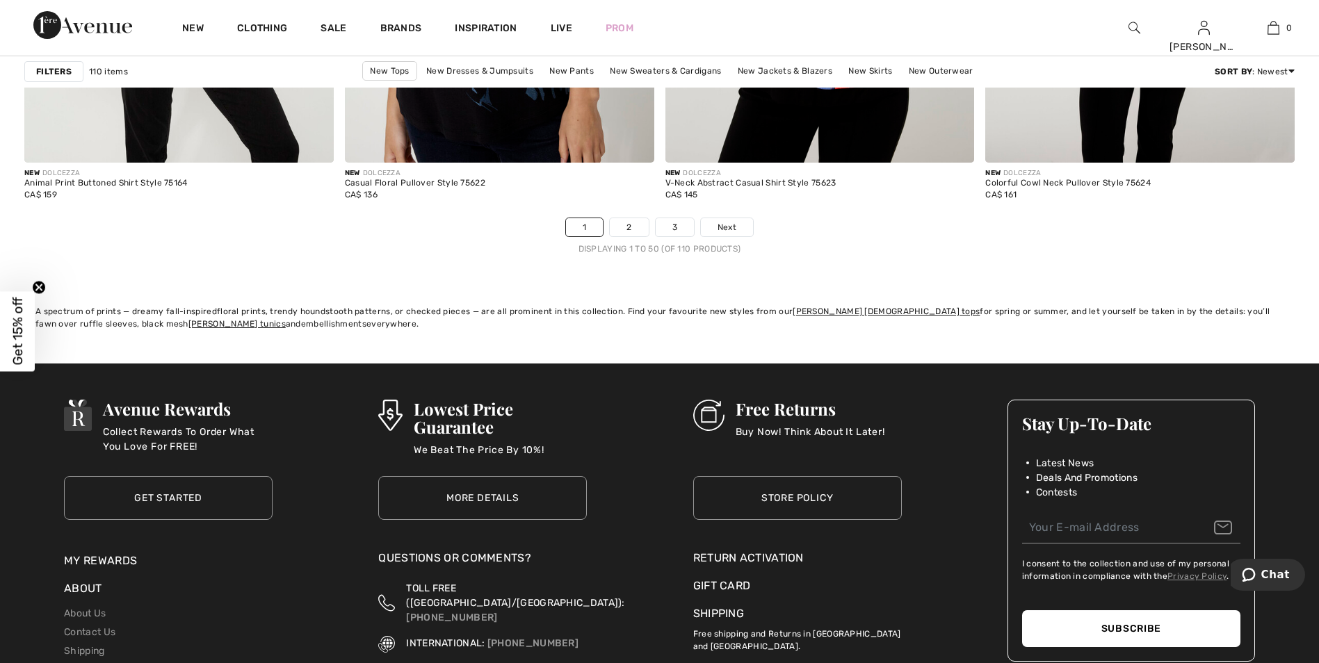
scroll to position [7994, 0]
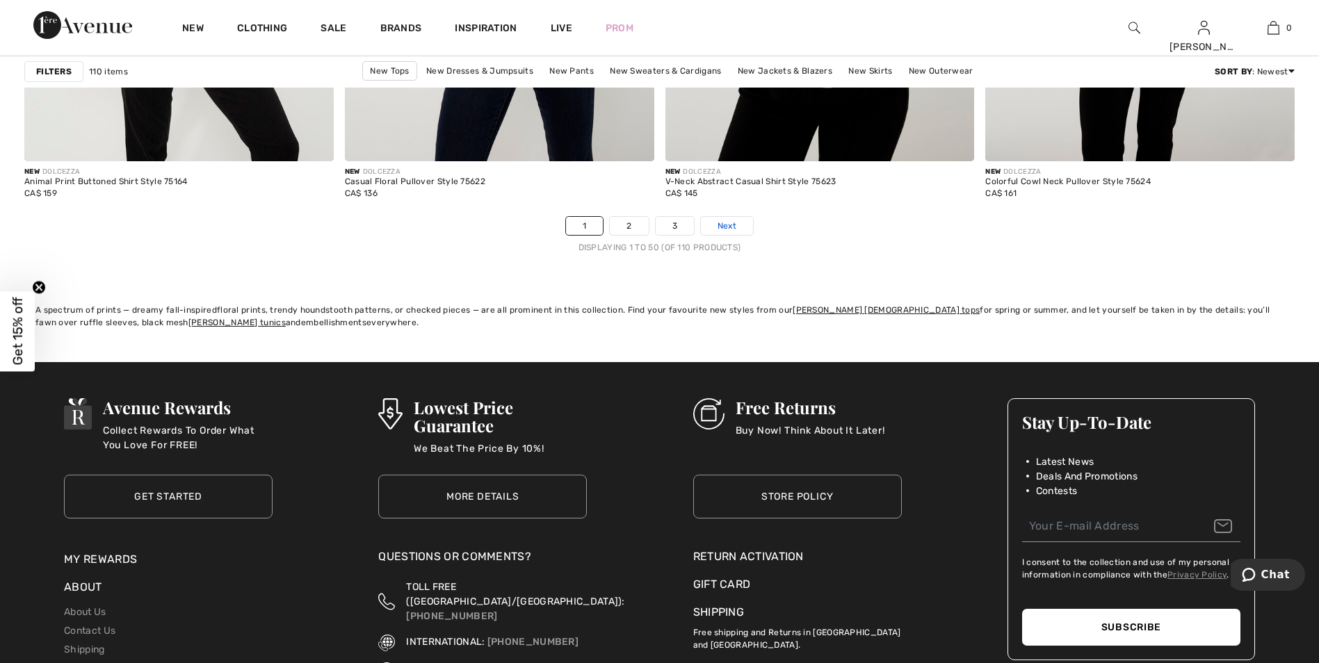
click at [738, 235] on link "Next" at bounding box center [727, 226] width 52 height 18
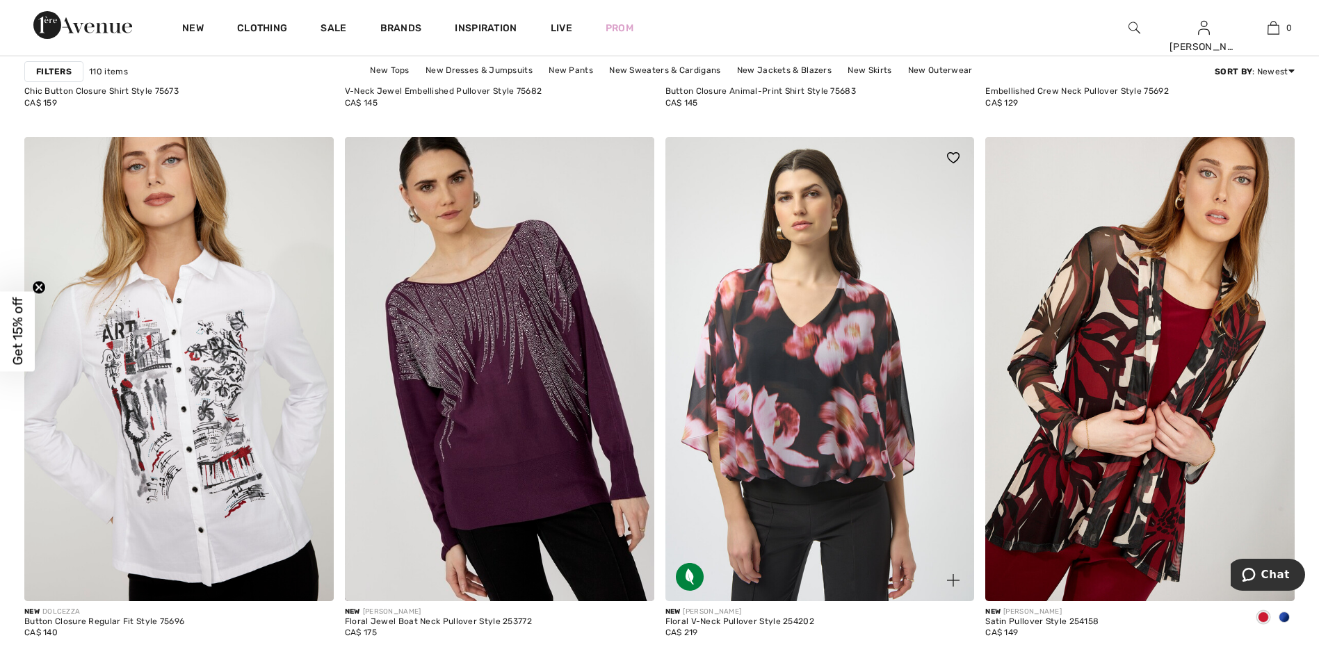
scroll to position [1668, 0]
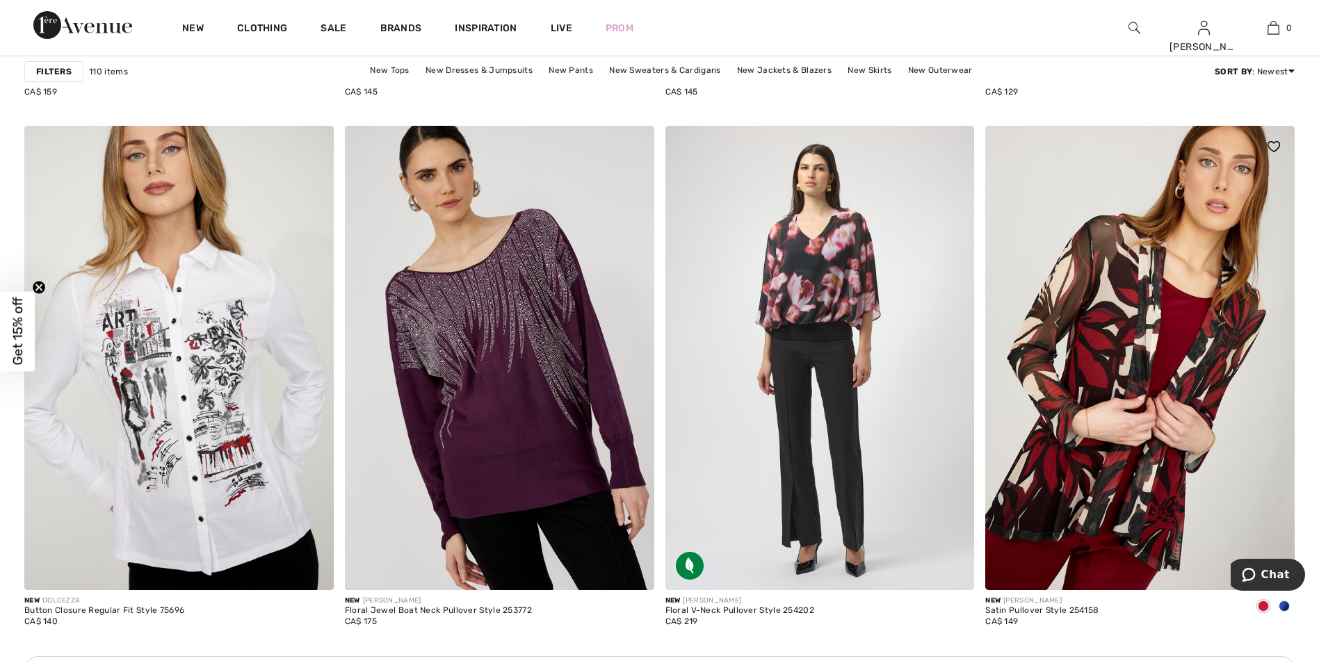
click at [1282, 604] on span at bounding box center [1283, 606] width 11 height 11
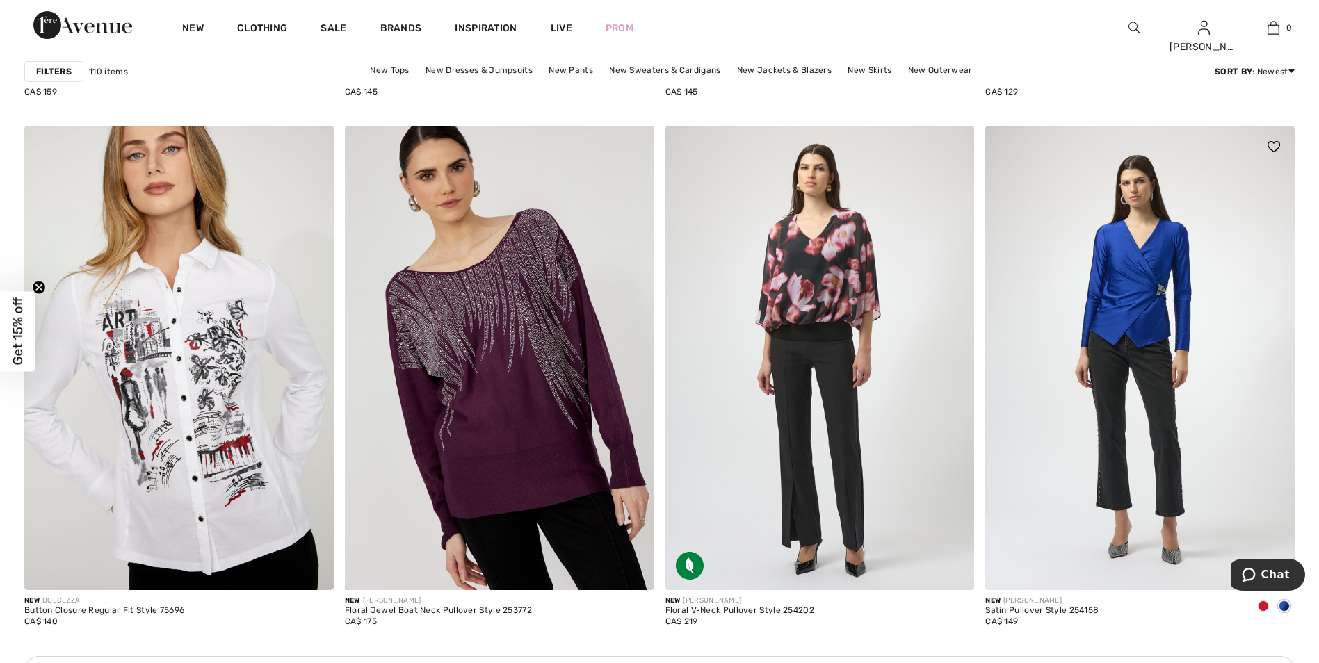
click at [1267, 610] on span at bounding box center [1262, 606] width 11 height 11
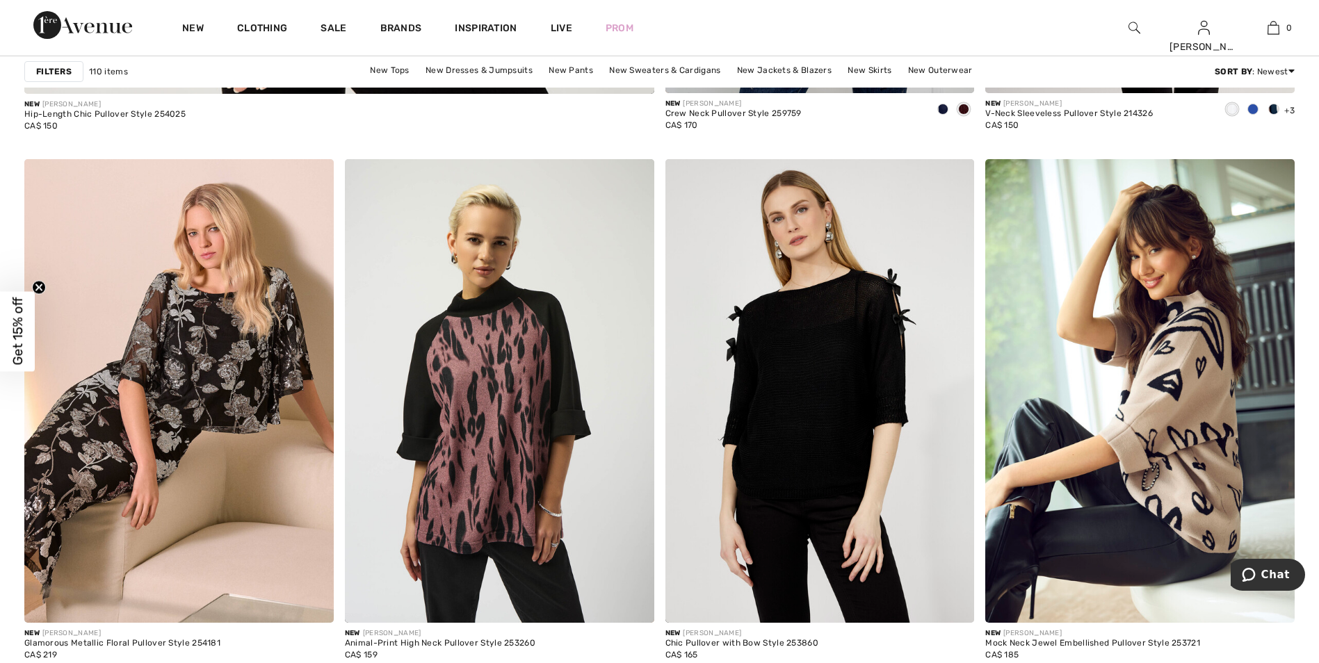
scroll to position [5422, 0]
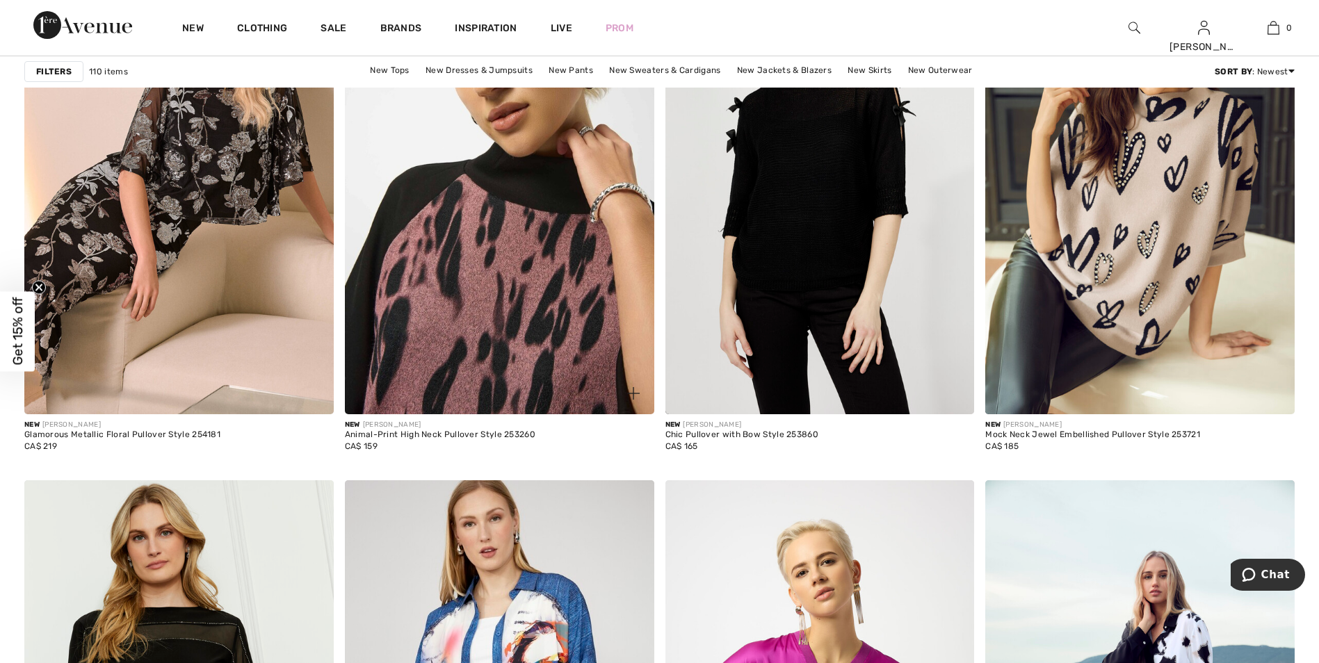
click at [570, 295] on img at bounding box center [499, 183] width 309 height 464
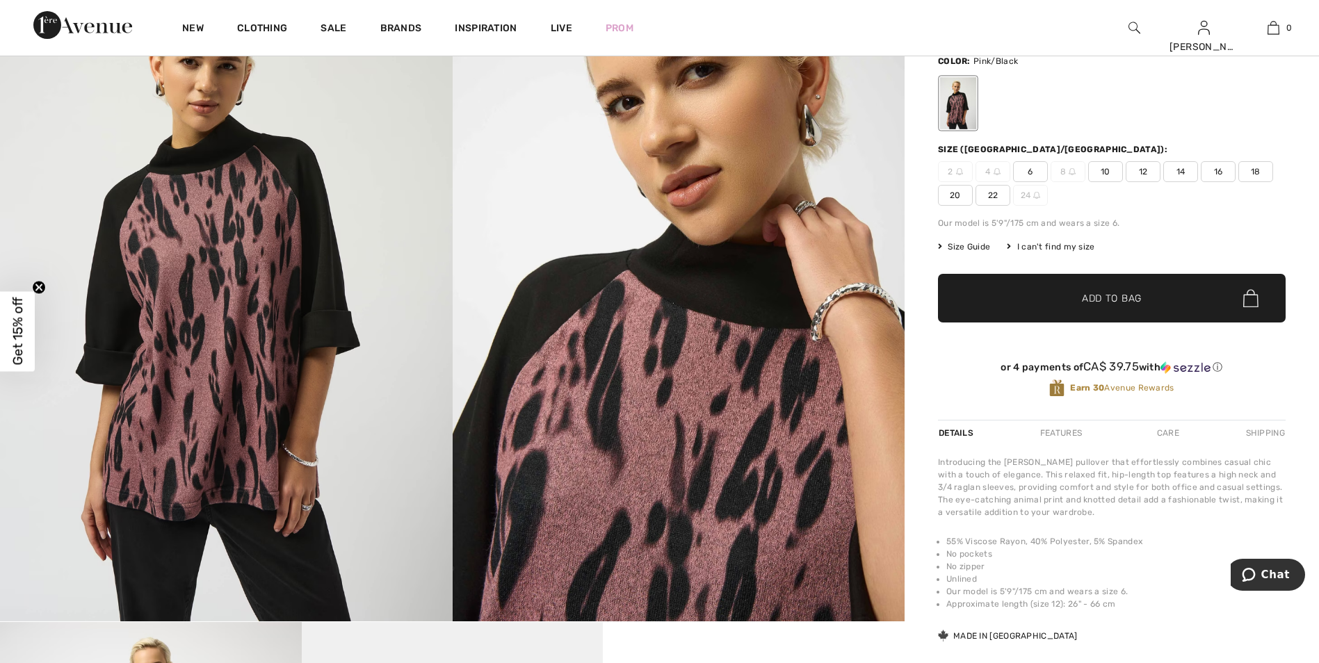
scroll to position [70, 0]
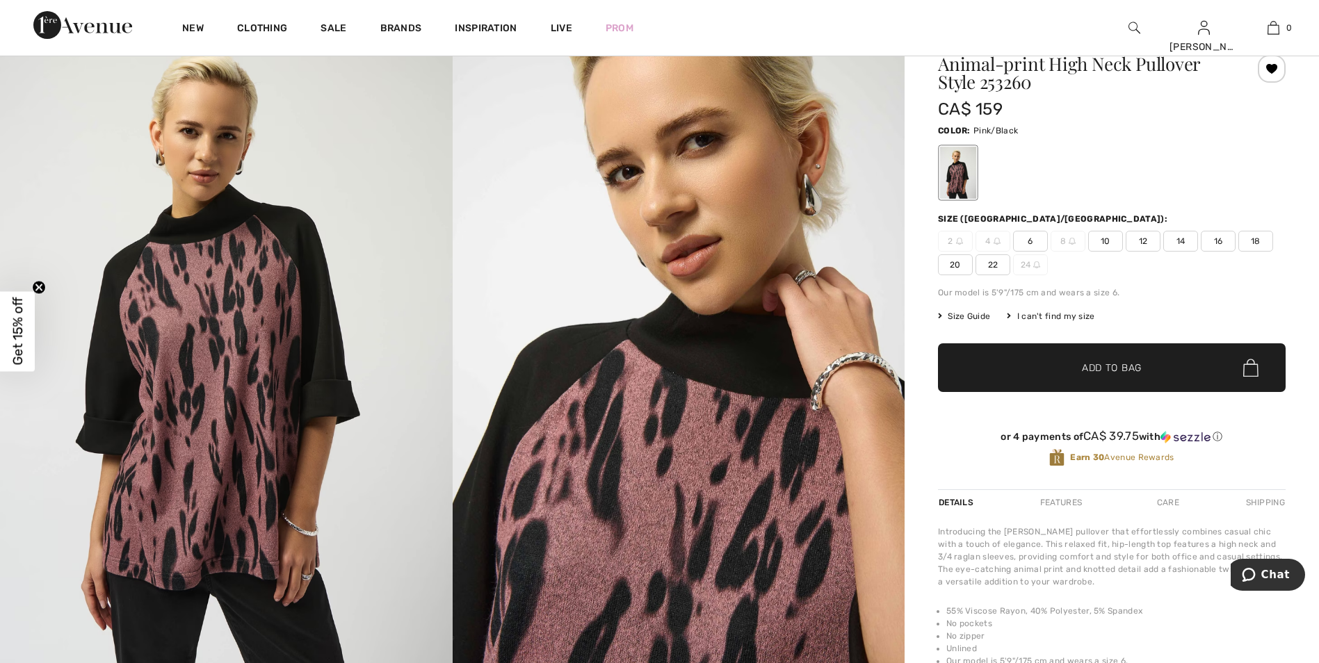
click at [1134, 243] on span "12" at bounding box center [1142, 241] width 35 height 21
click at [1123, 361] on span "Add to Bag" at bounding box center [1112, 368] width 60 height 15
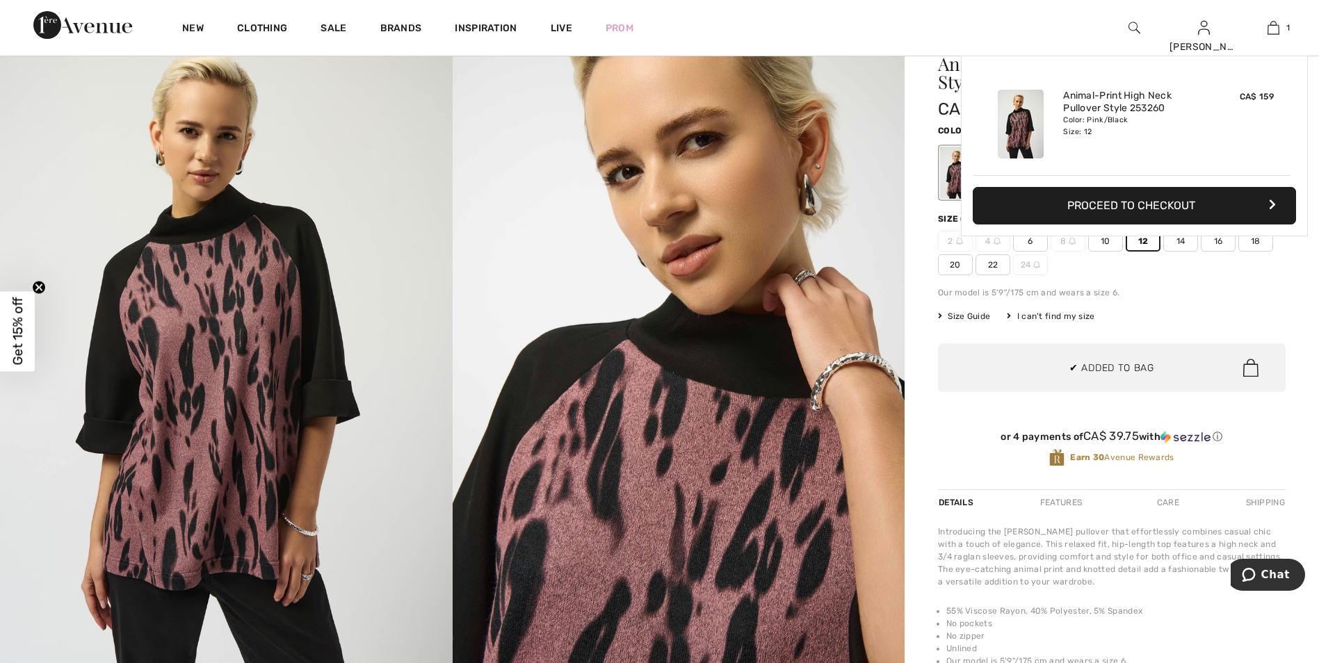
scroll to position [0, 0]
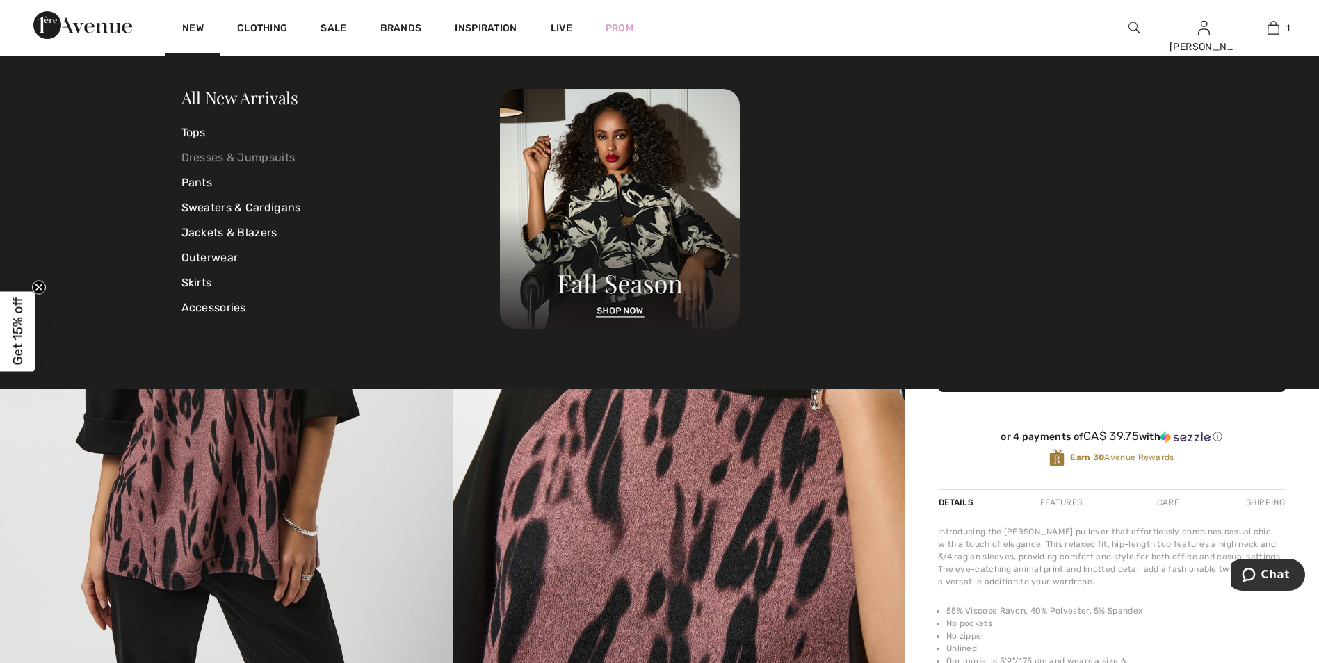
click at [215, 157] on link "Dresses & Jumpsuits" at bounding box center [340, 157] width 319 height 25
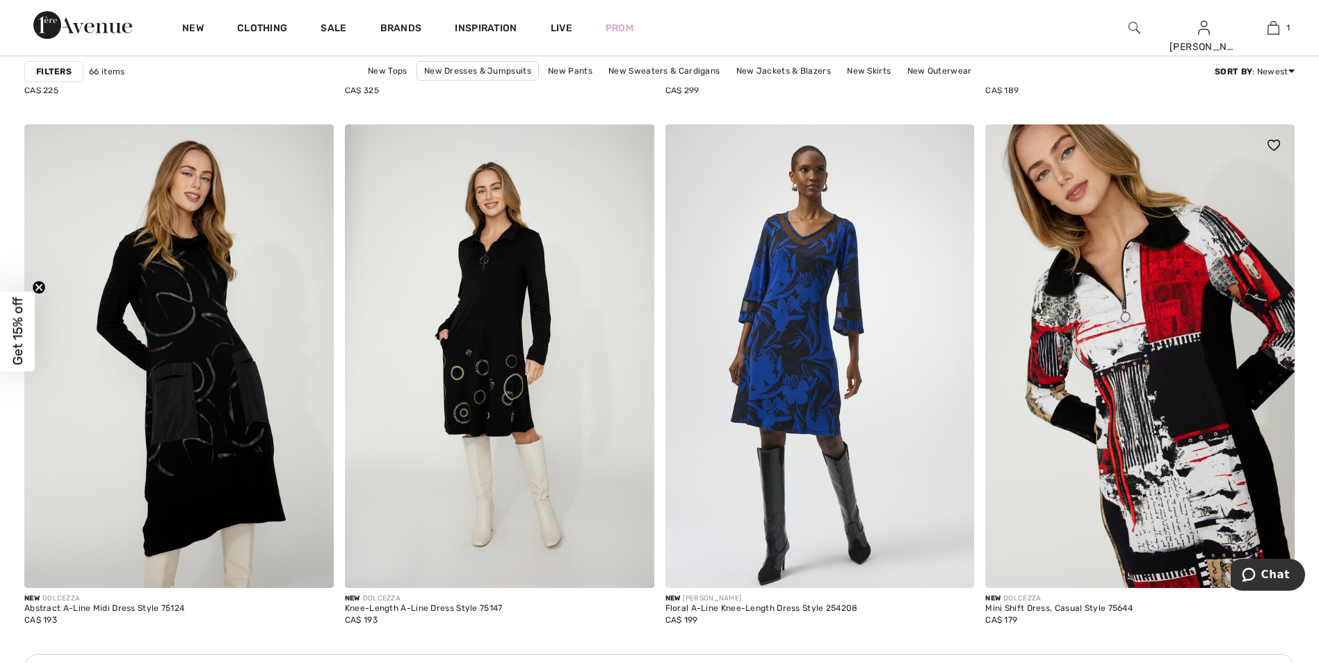
scroll to position [5700, 0]
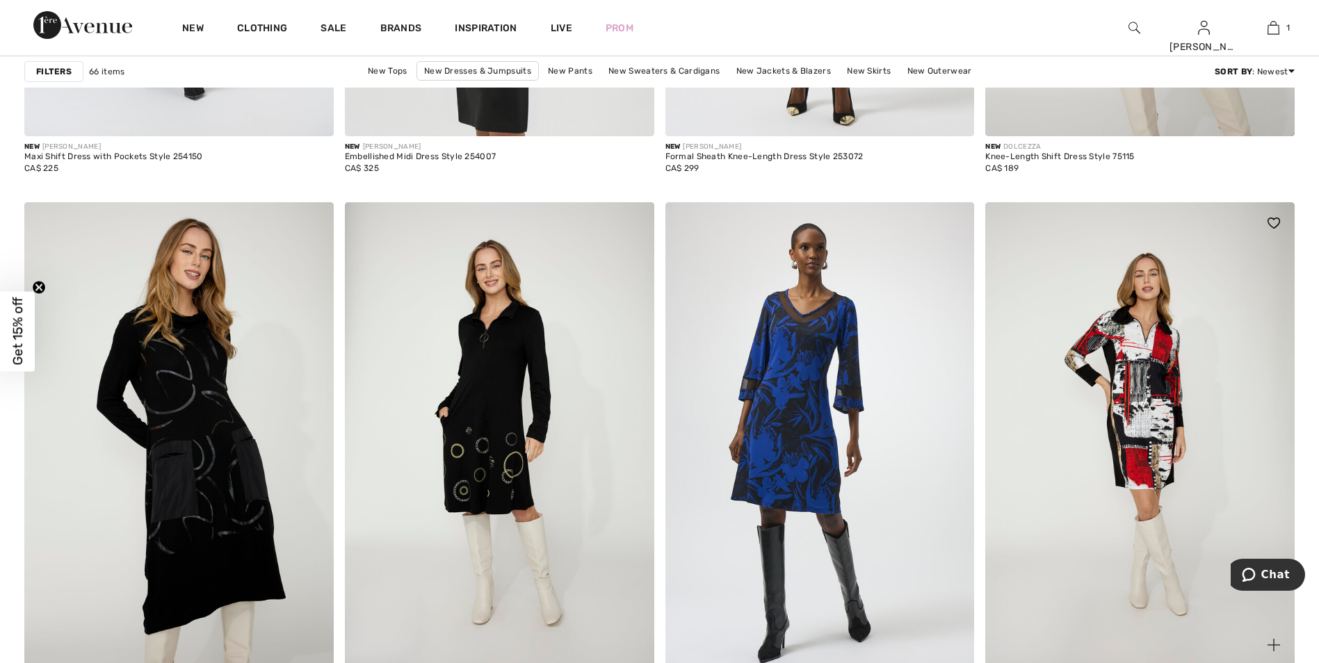
click at [1277, 221] on img at bounding box center [1273, 223] width 13 height 11
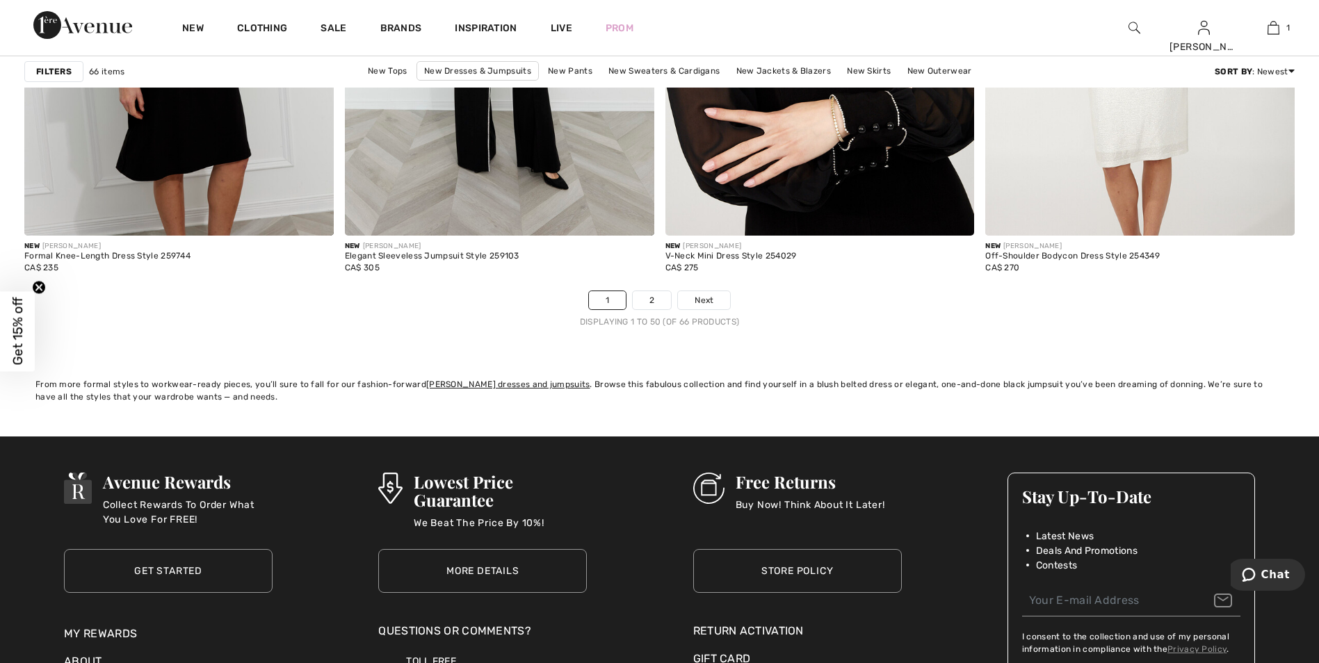
scroll to position [7924, 0]
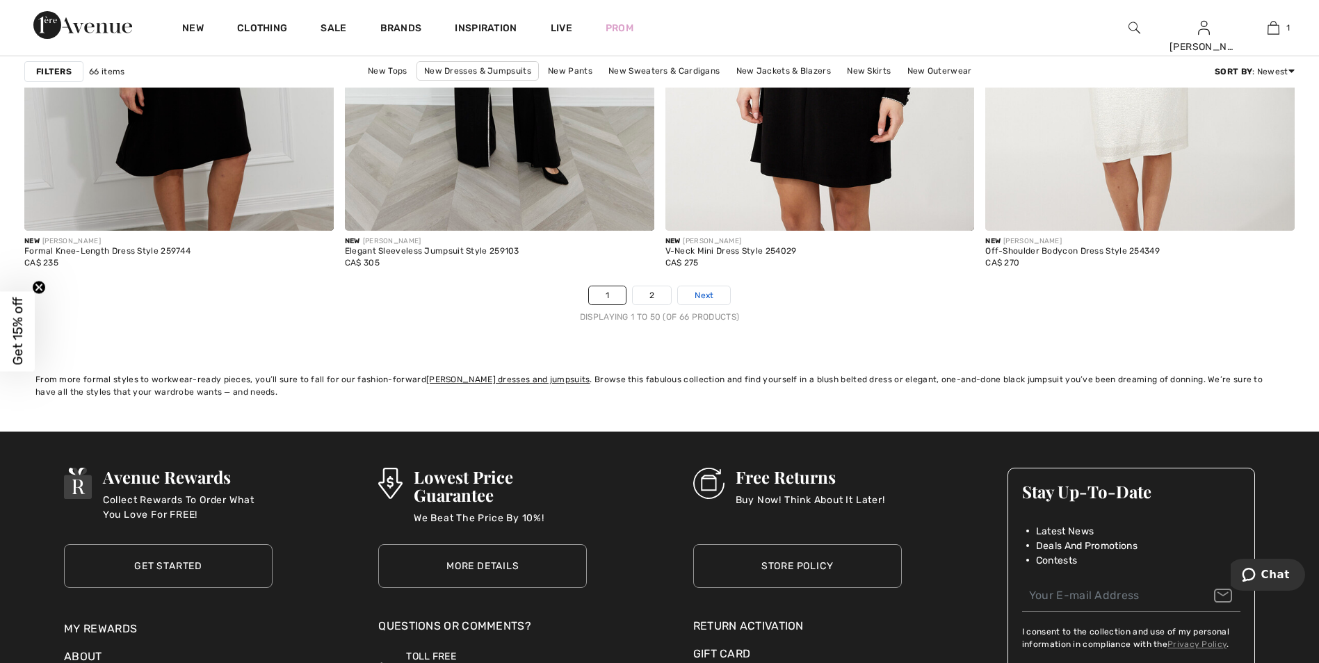
click at [717, 297] on link "Next" at bounding box center [704, 295] width 52 height 18
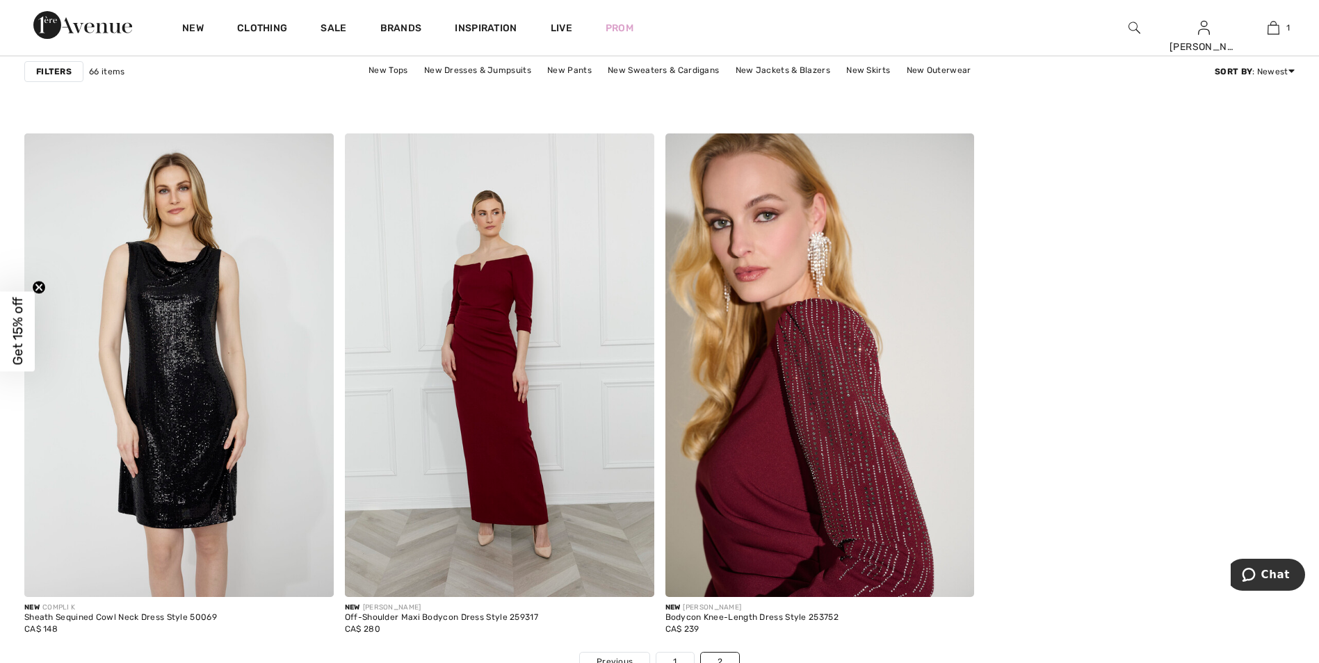
scroll to position [2641, 0]
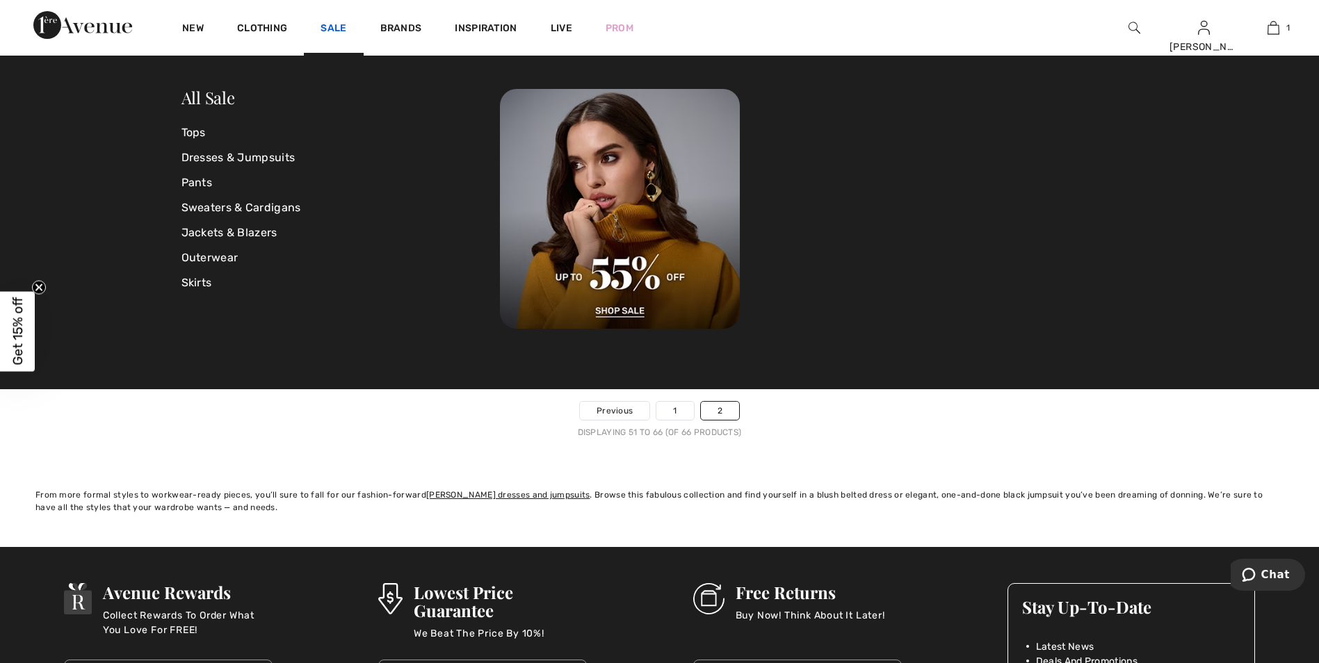
click at [336, 24] on link "Sale" at bounding box center [333, 29] width 26 height 15
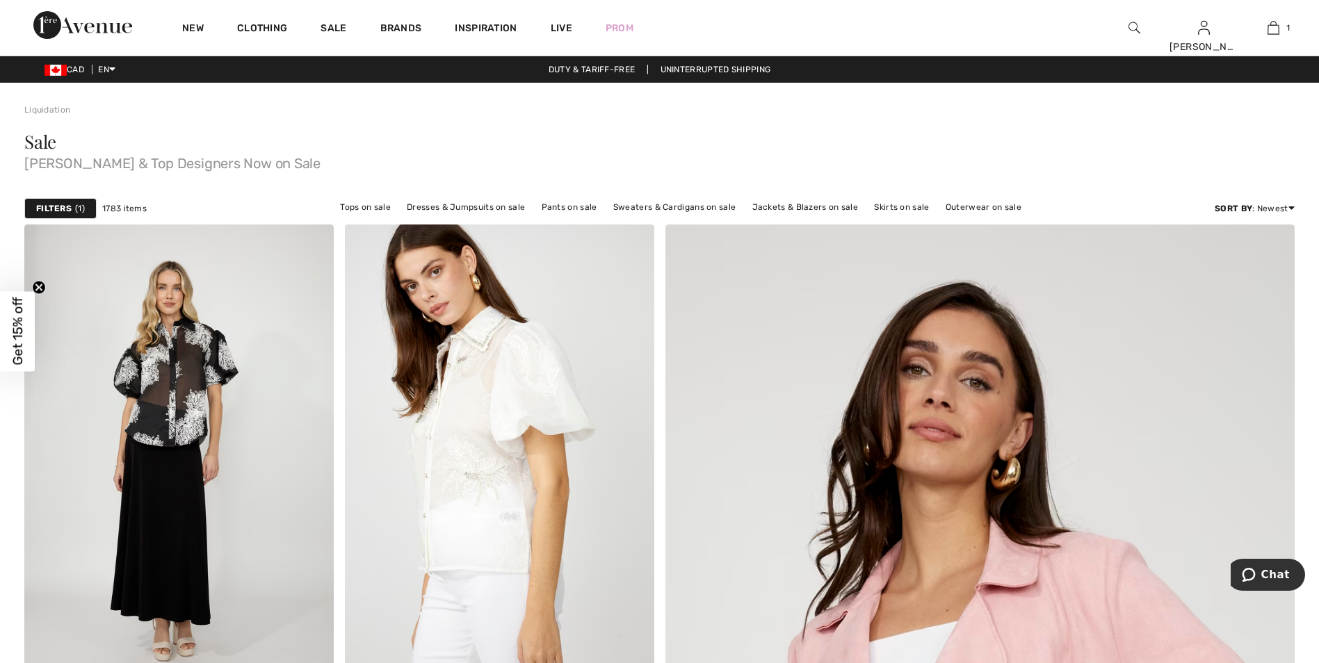
click at [57, 210] on strong "Filters" at bounding box center [53, 208] width 35 height 13
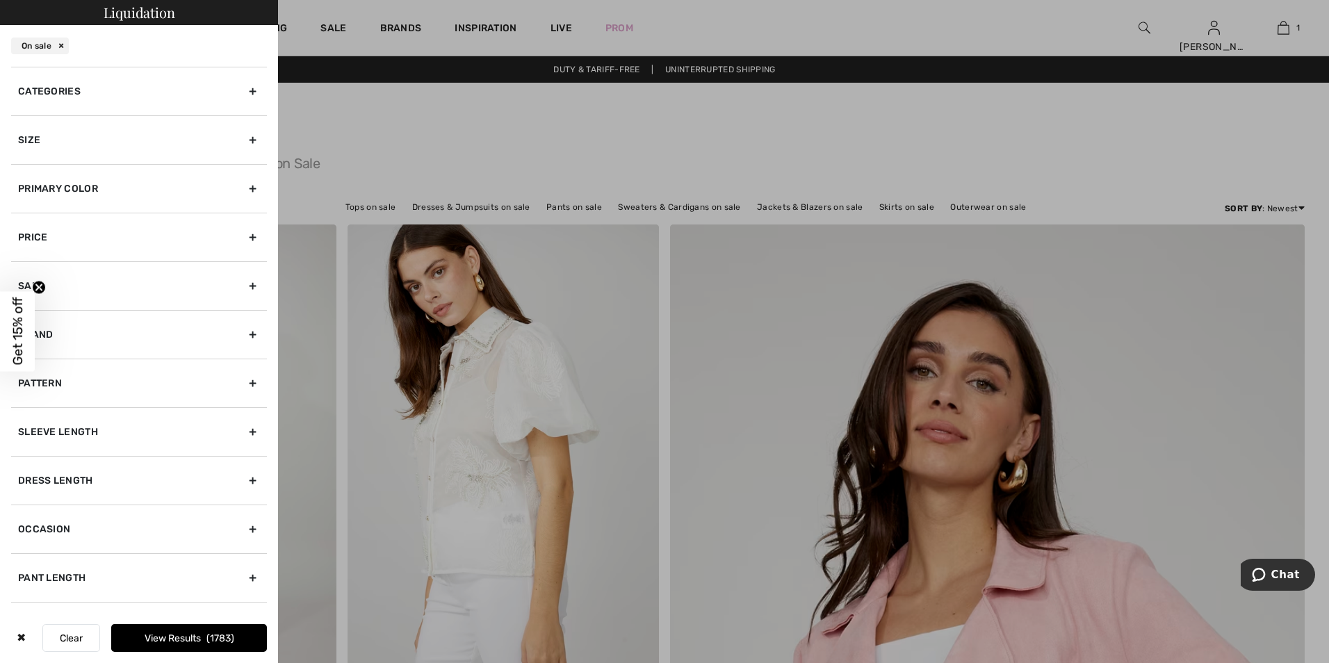
click at [238, 92] on div "Categories" at bounding box center [139, 91] width 256 height 49
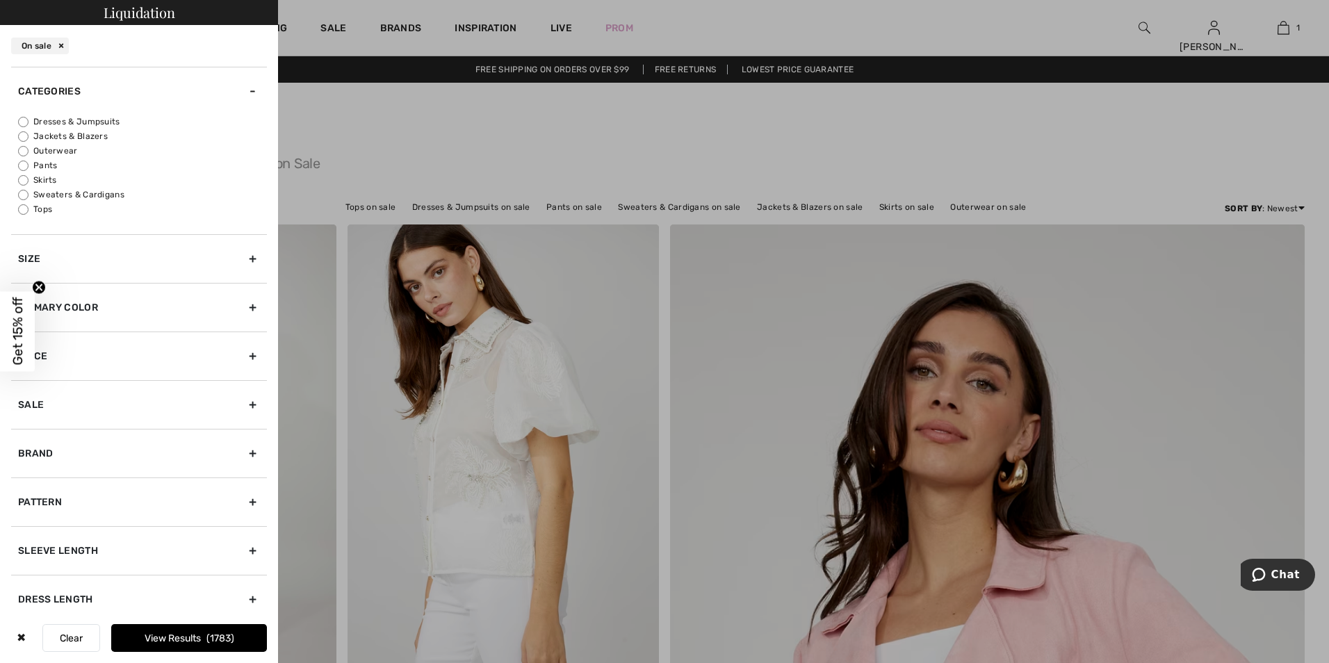
click at [76, 197] on label "Sweaters & Cardigans" at bounding box center [142, 194] width 249 height 13
click at [28, 197] on input "Sweaters & Cardigans" at bounding box center [23, 195] width 10 height 10
radio input "true"
click at [152, 635] on button "View Results 53" at bounding box center [189, 638] width 156 height 28
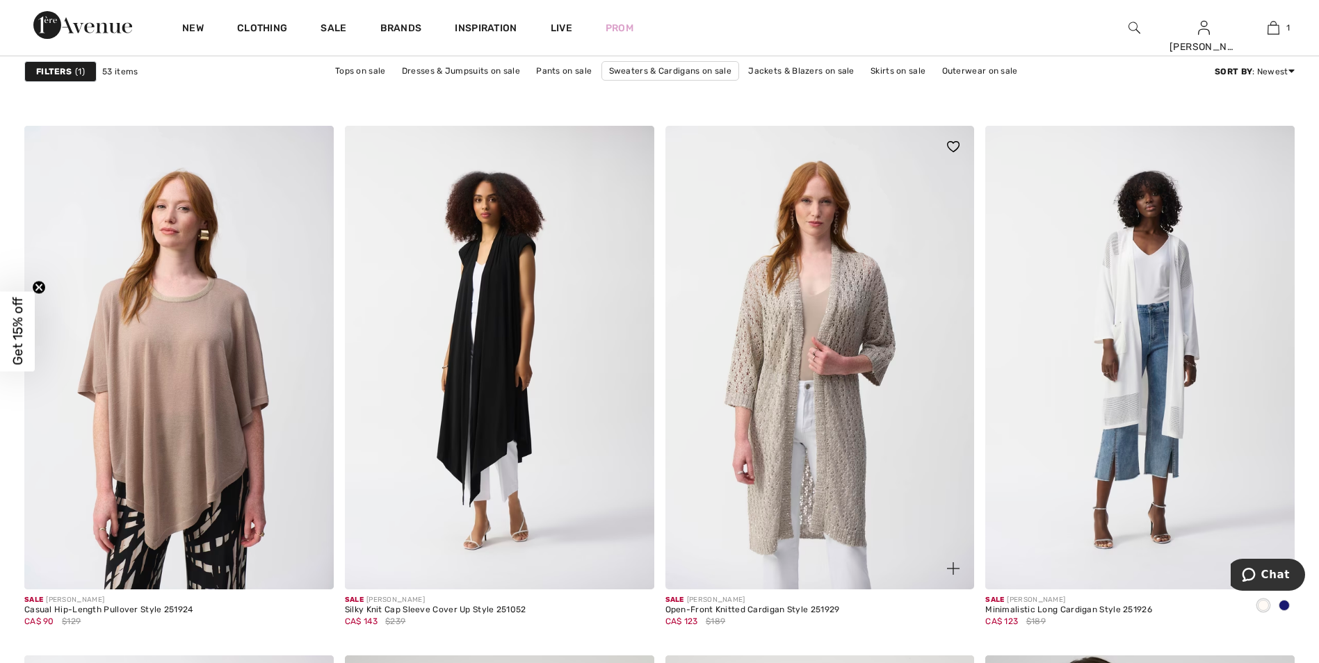
scroll to position [2363, 0]
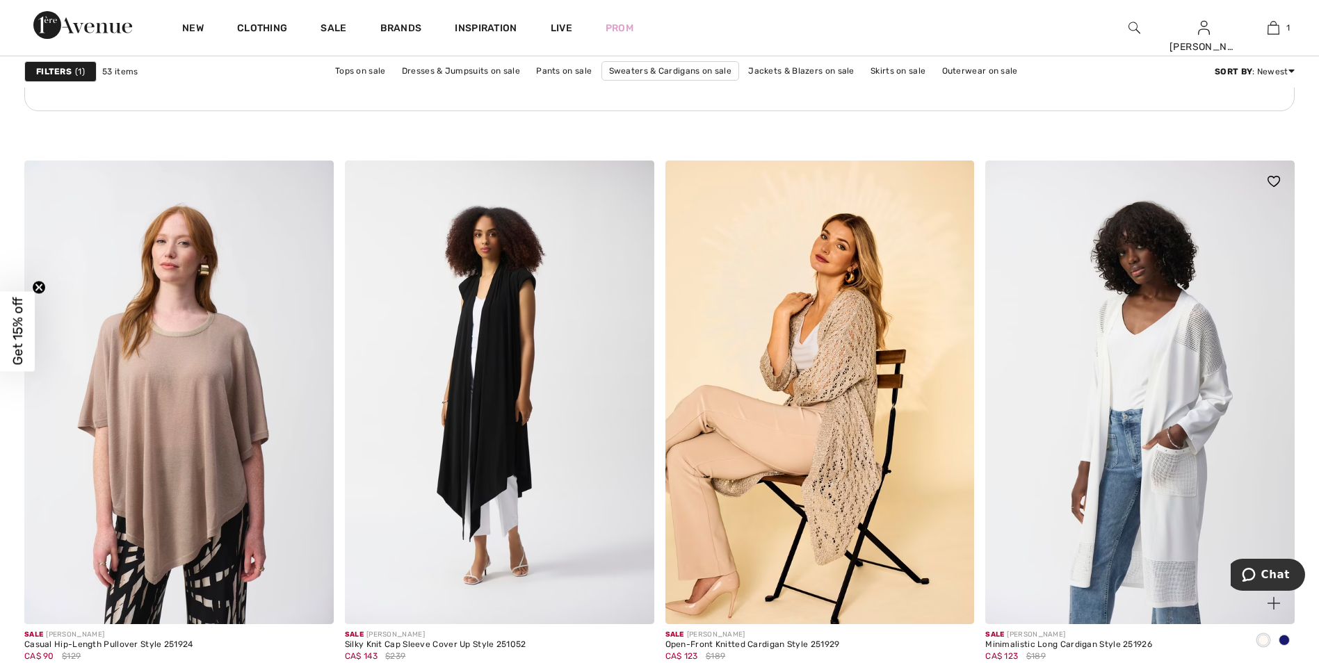
click at [1106, 353] on img at bounding box center [1139, 393] width 309 height 464
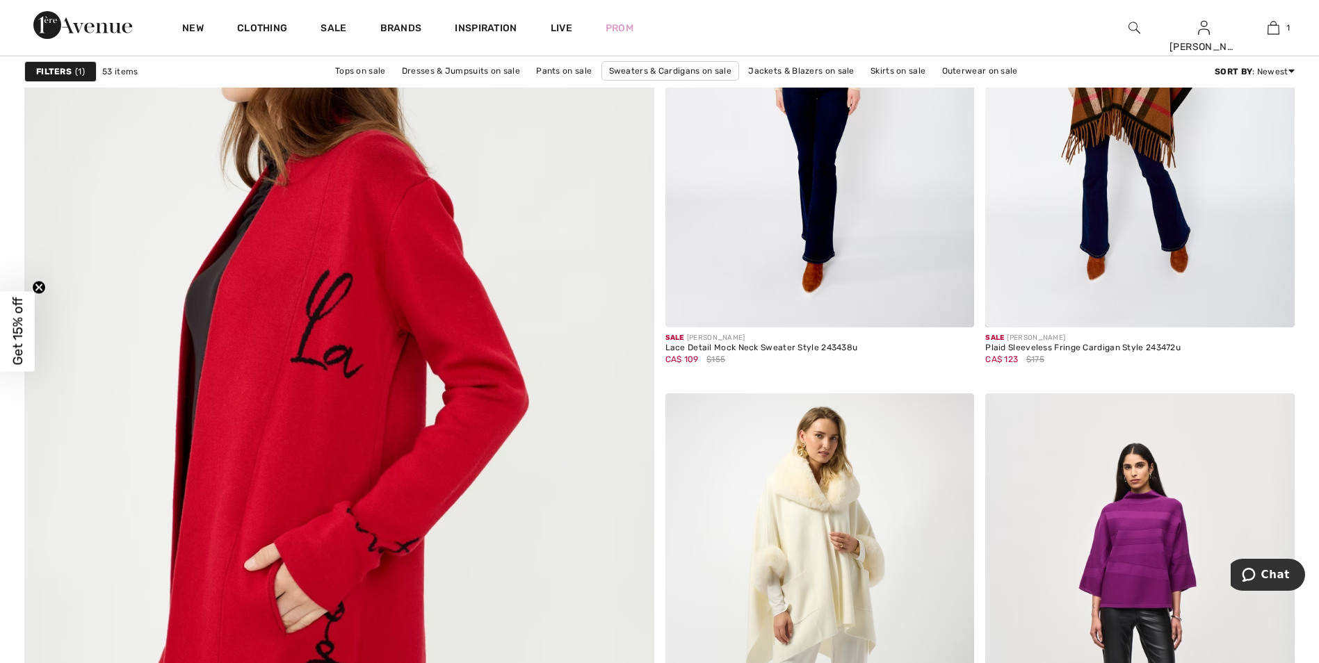
scroll to position [4310, 0]
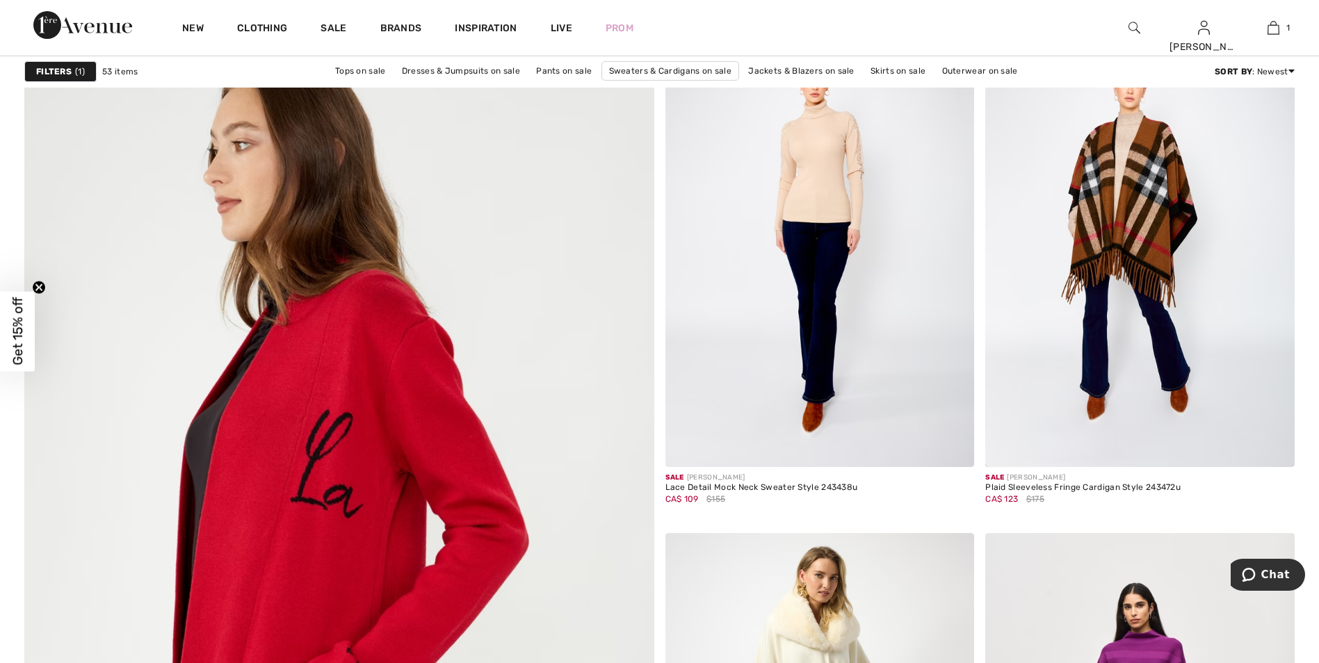
click at [307, 361] on img at bounding box center [339, 569] width 756 height 1133
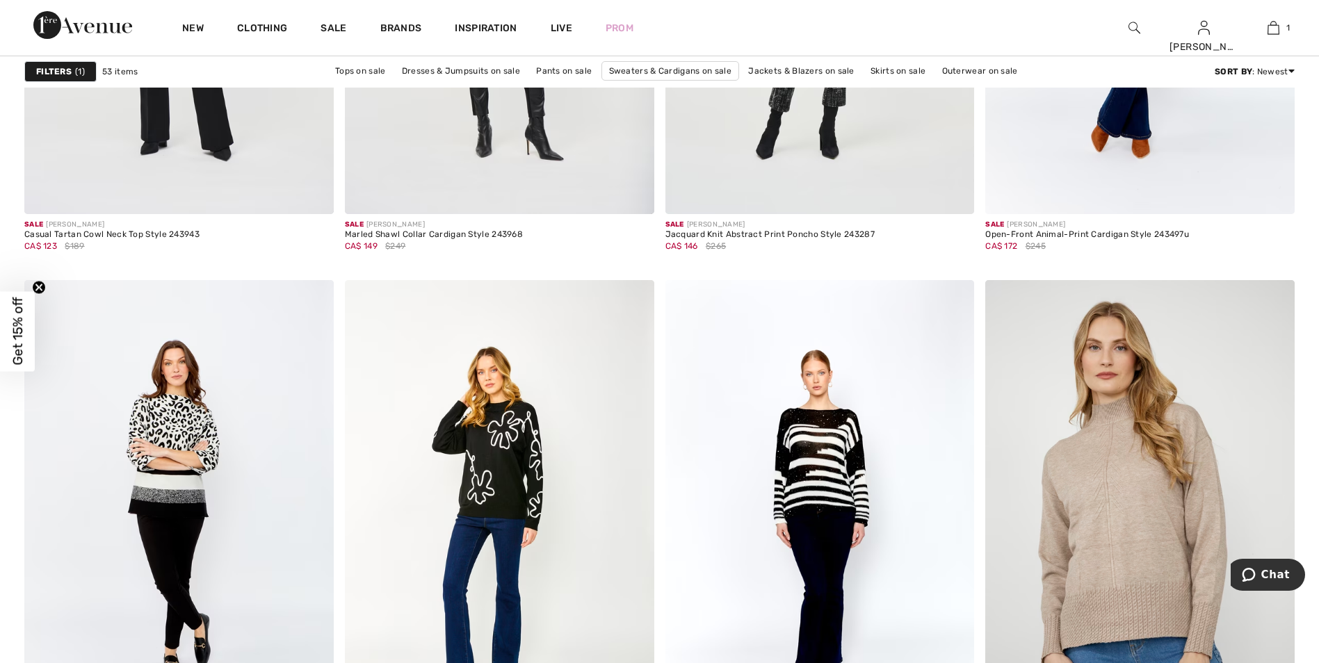
scroll to position [6534, 0]
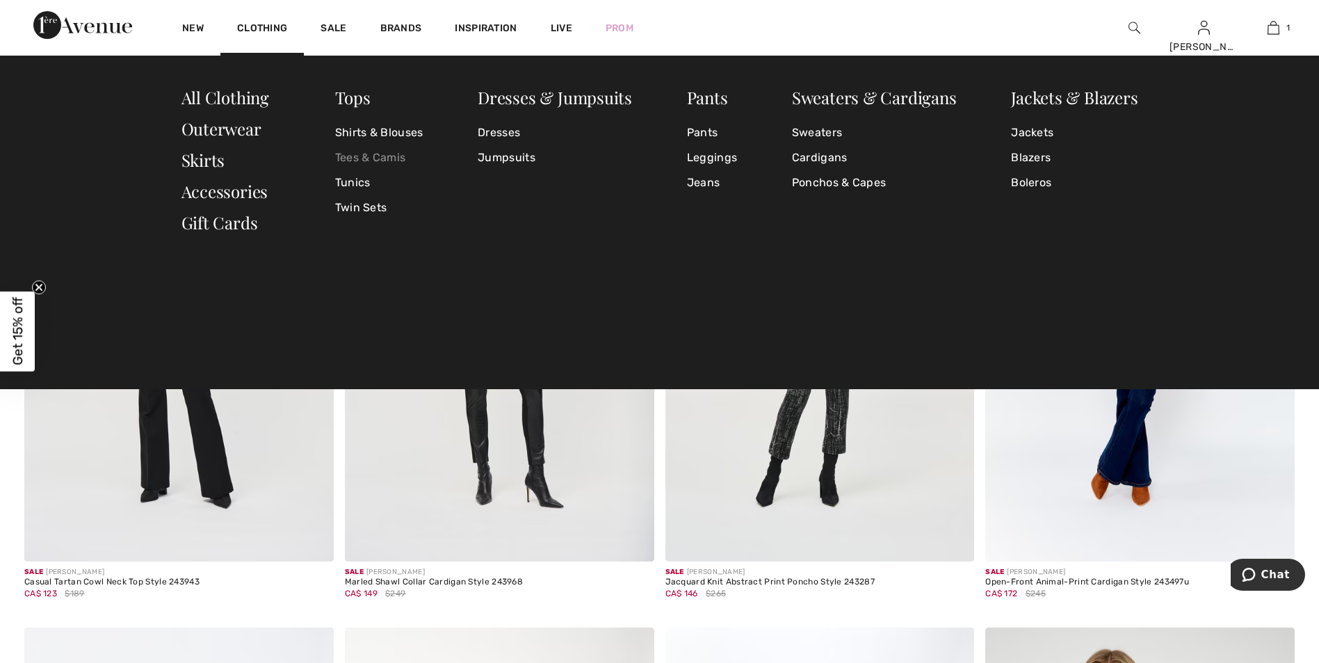
click at [379, 155] on link "Tees & Camis" at bounding box center [379, 157] width 88 height 25
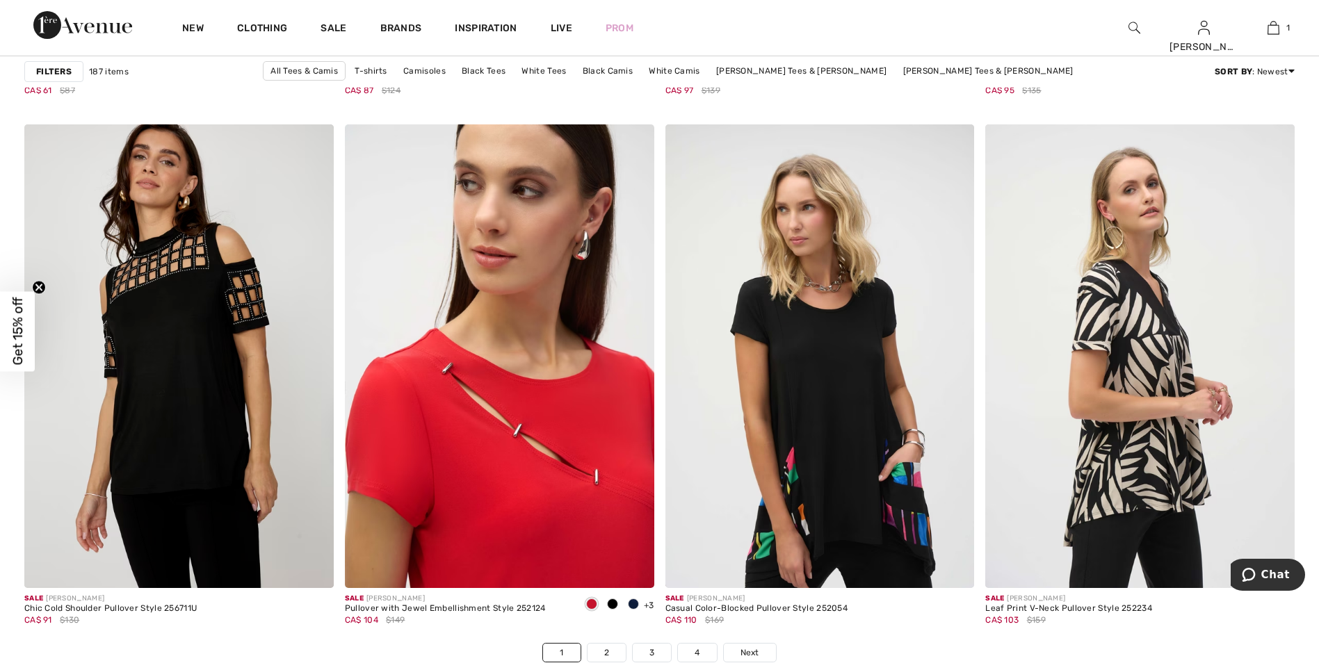
scroll to position [7924, 0]
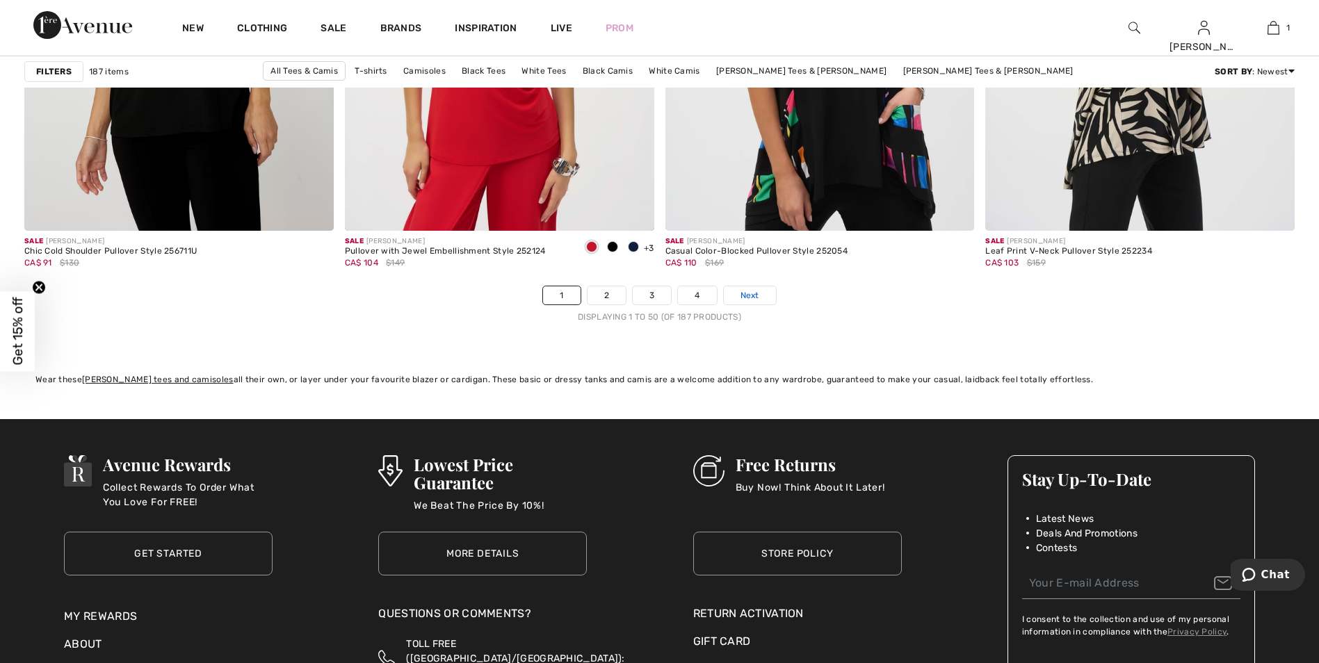
click at [760, 300] on link "Next" at bounding box center [750, 295] width 52 height 18
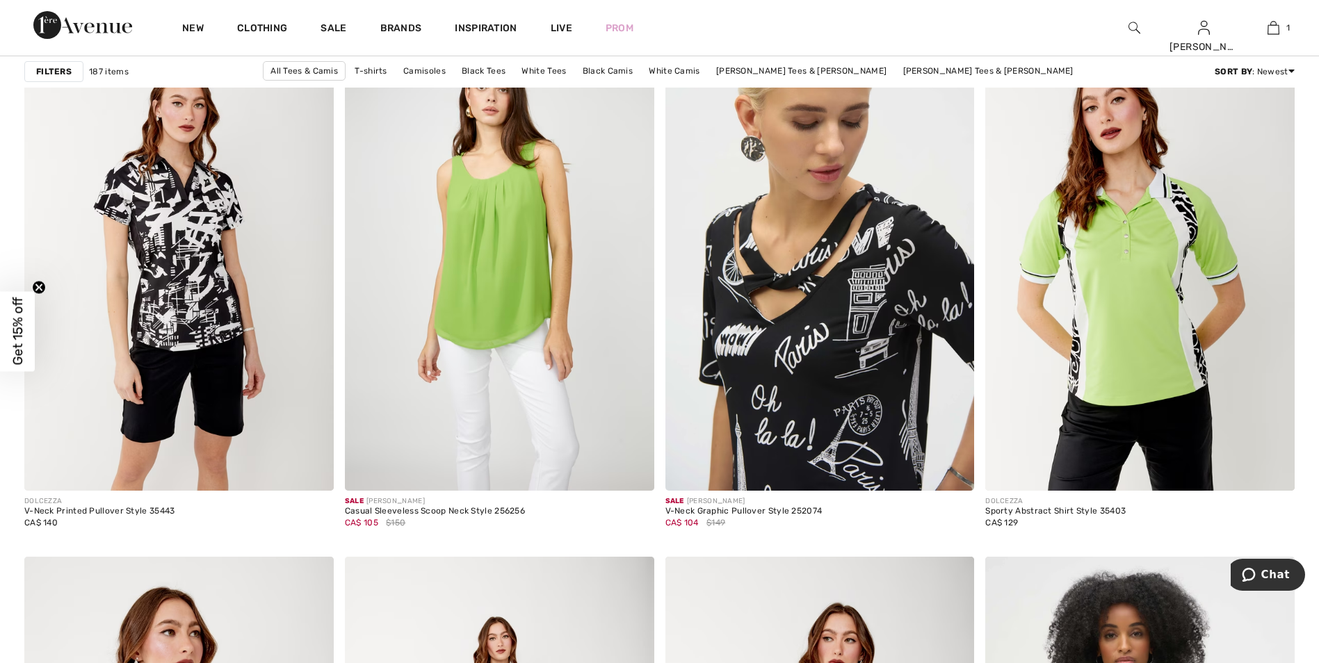
scroll to position [3058, 0]
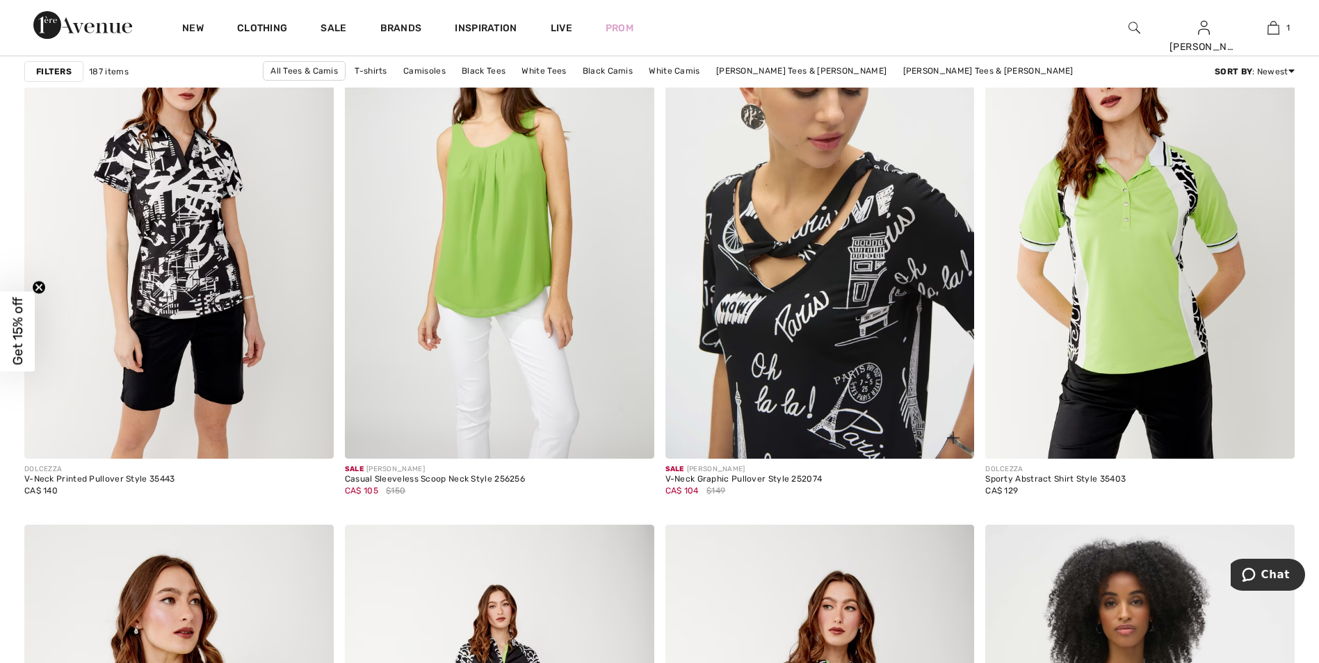
click at [799, 362] on img at bounding box center [819, 227] width 309 height 464
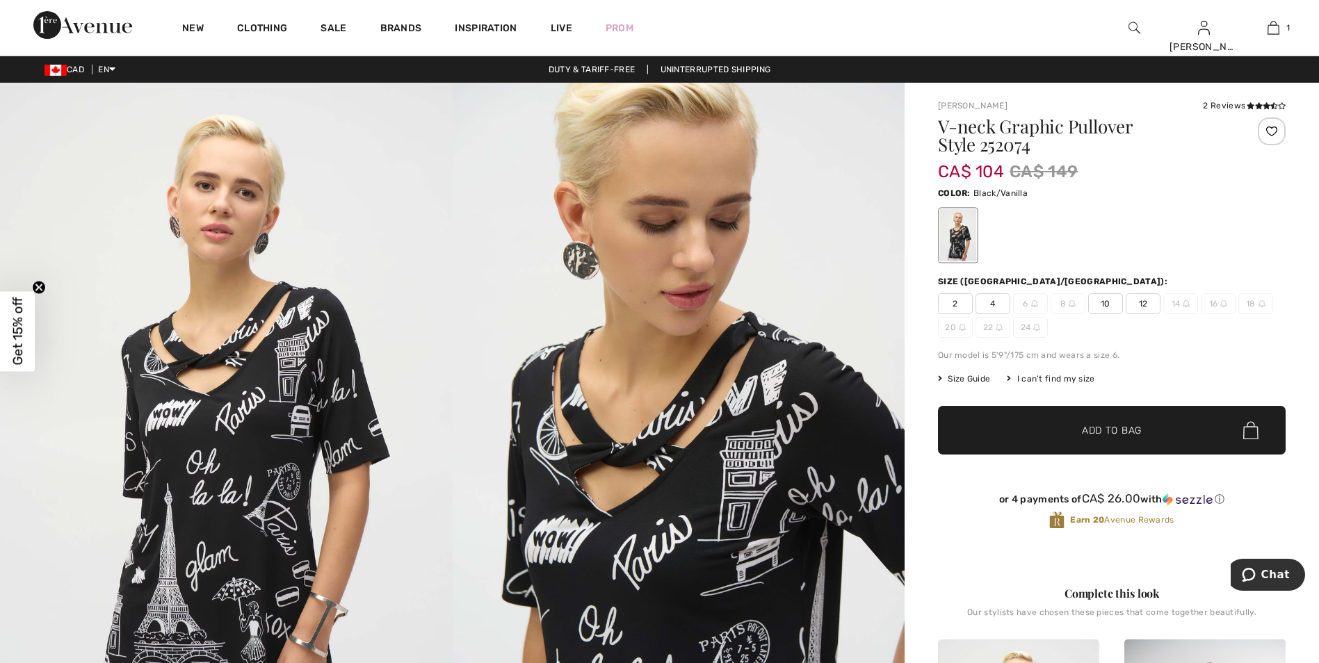
click at [1264, 129] on div at bounding box center [1271, 131] width 28 height 28
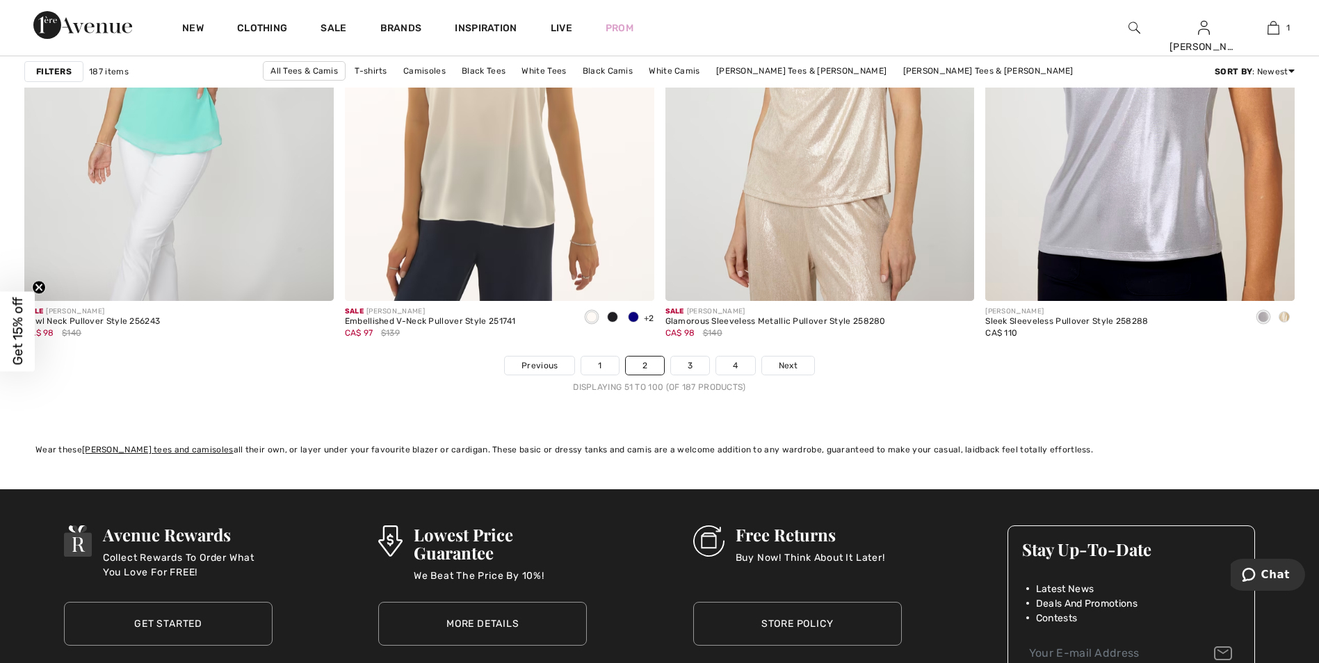
scroll to position [7855, 0]
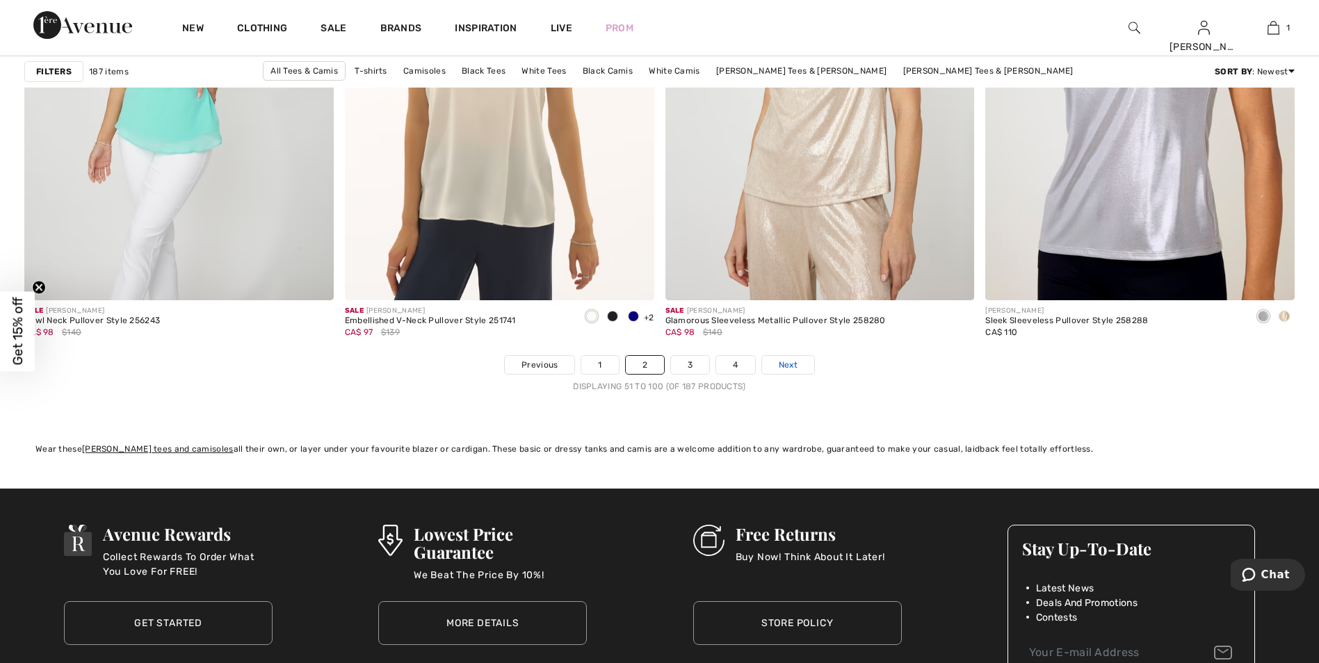
click at [799, 366] on link "Next" at bounding box center [788, 365] width 52 height 18
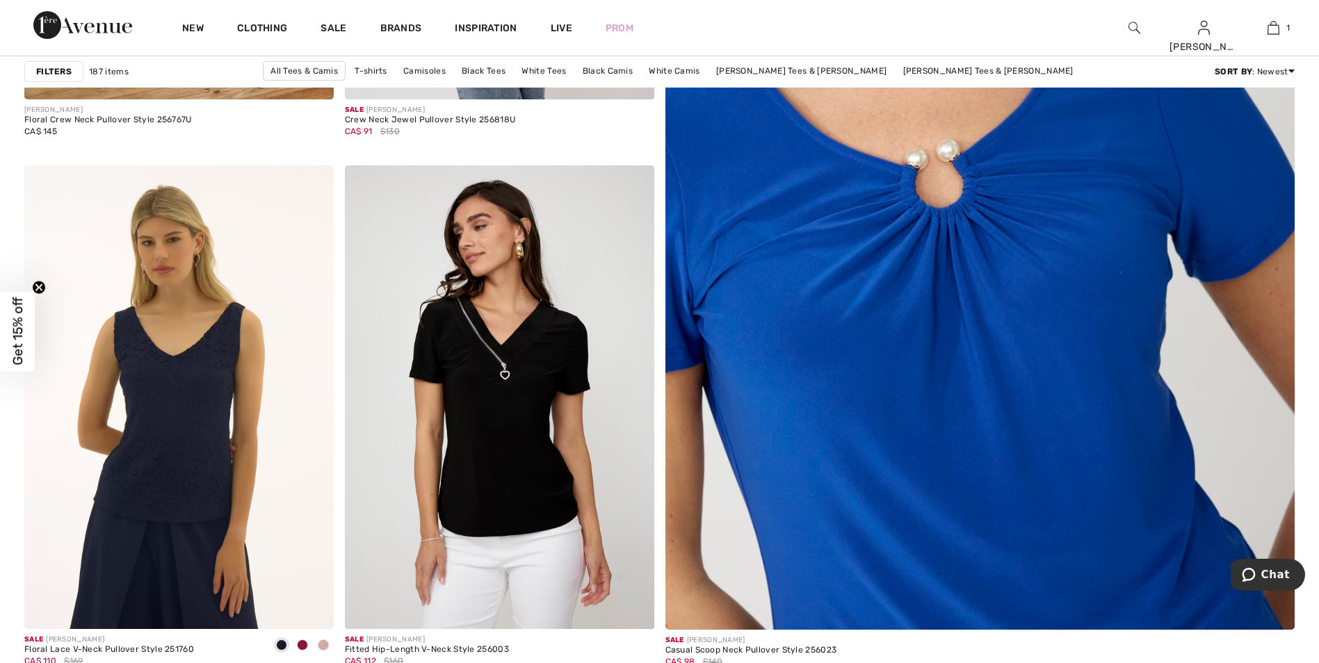
scroll to position [695, 0]
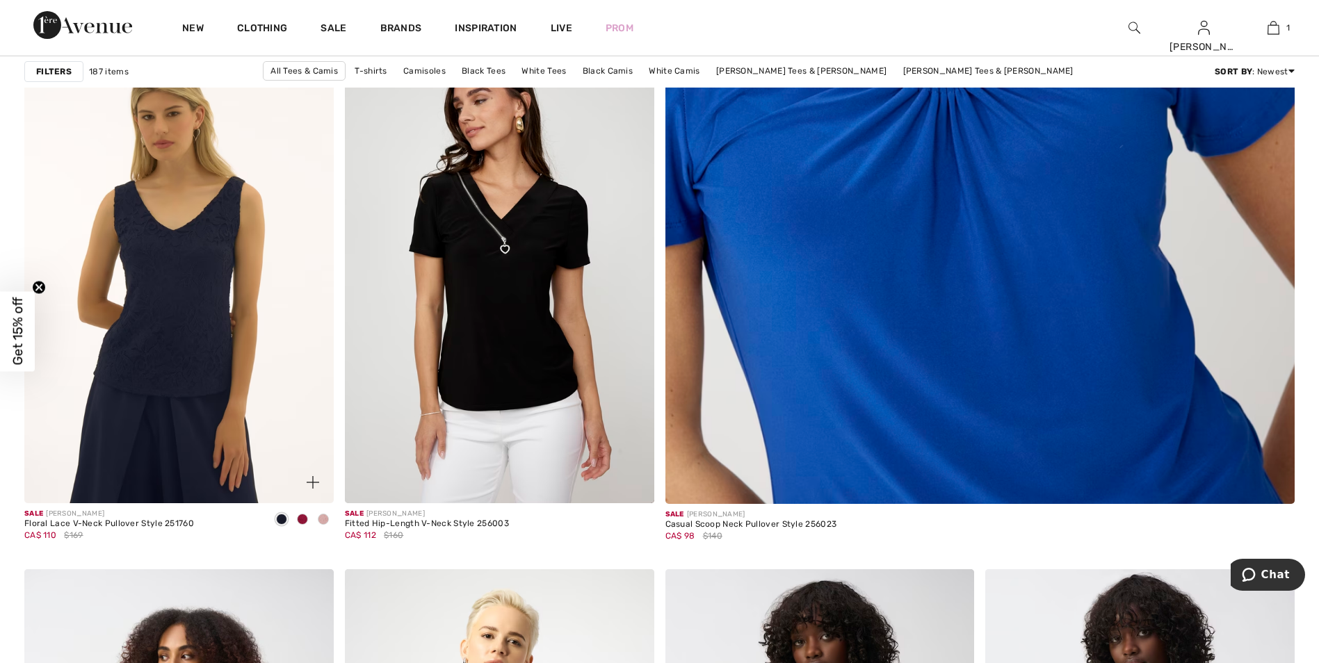
click at [213, 311] on img at bounding box center [178, 272] width 309 height 464
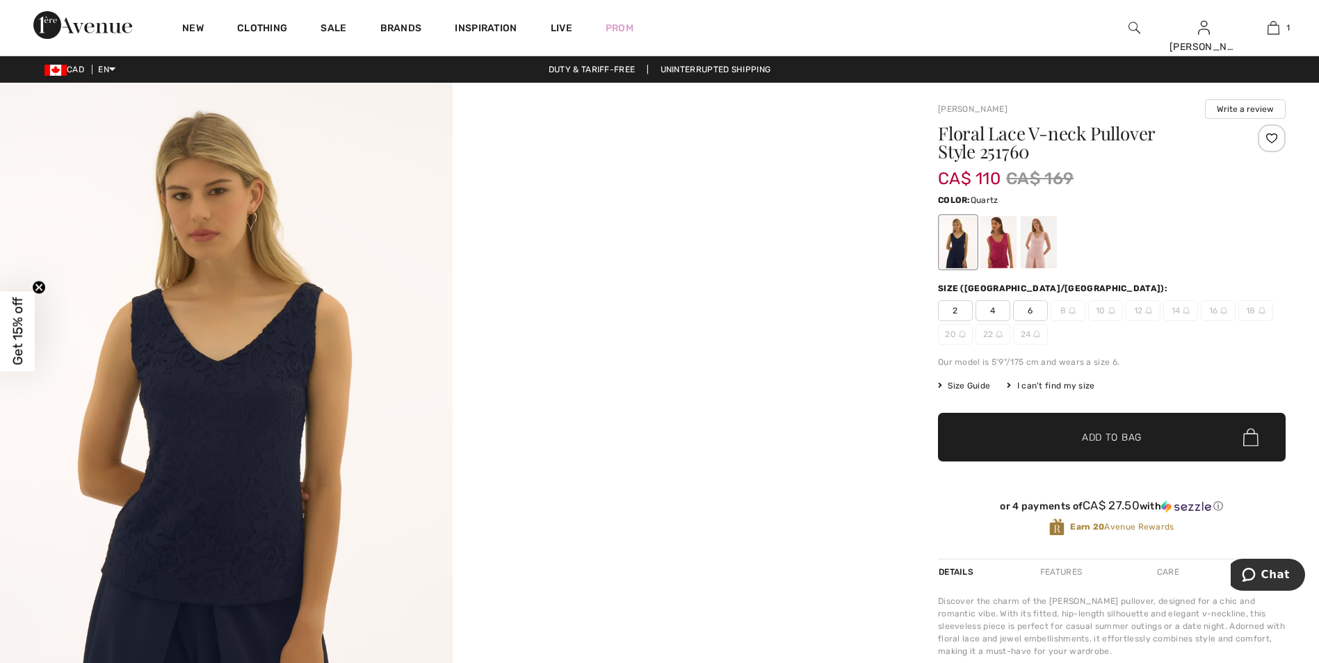
click at [1029, 247] on div at bounding box center [1038, 242] width 36 height 52
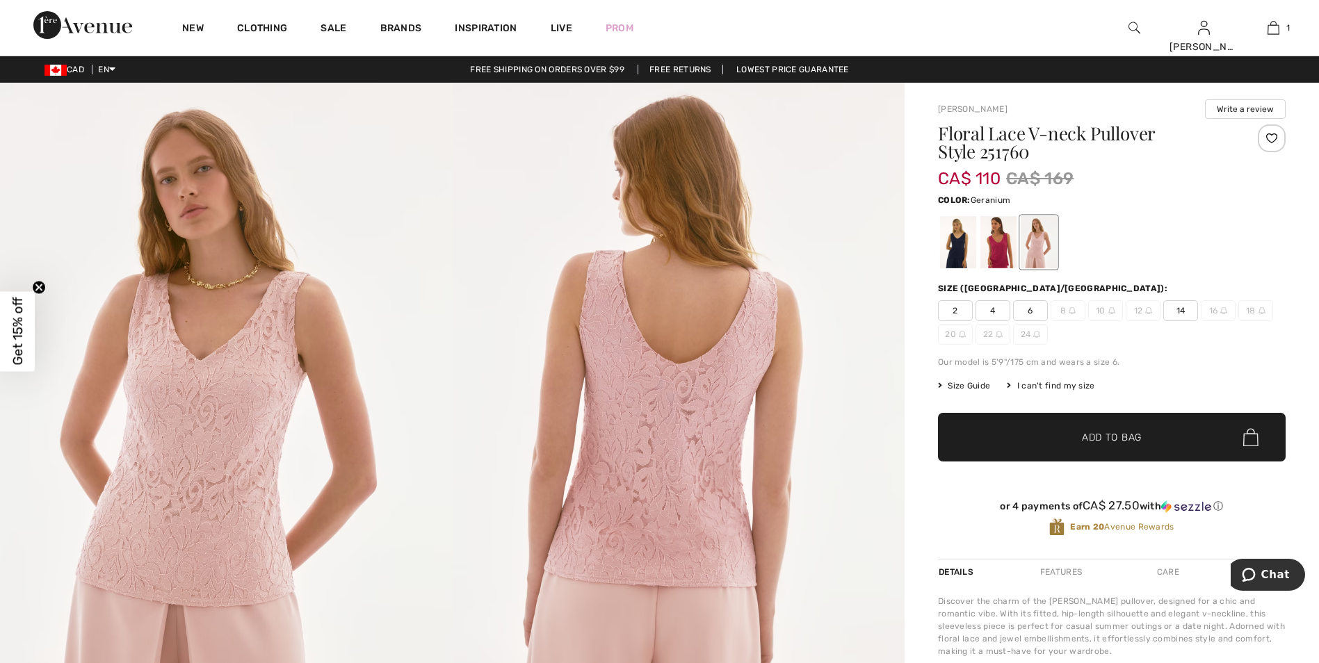
click at [1006, 263] on div at bounding box center [998, 242] width 36 height 52
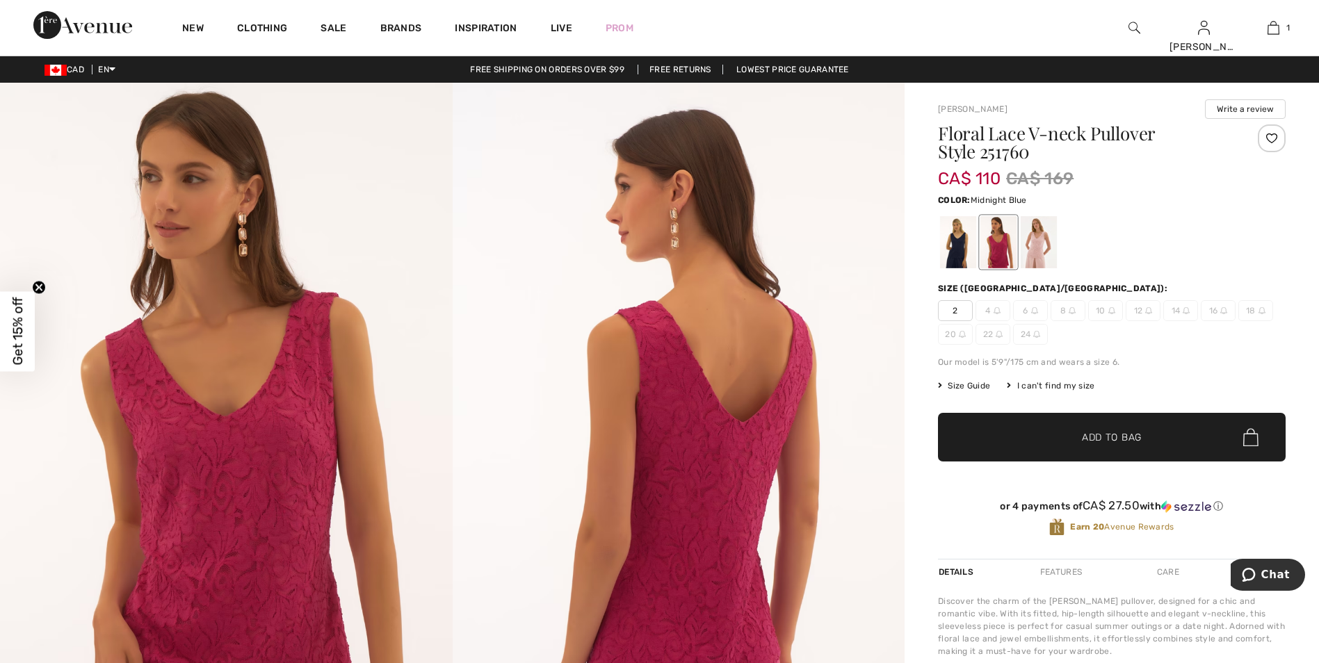
click at [955, 256] on div at bounding box center [958, 242] width 36 height 52
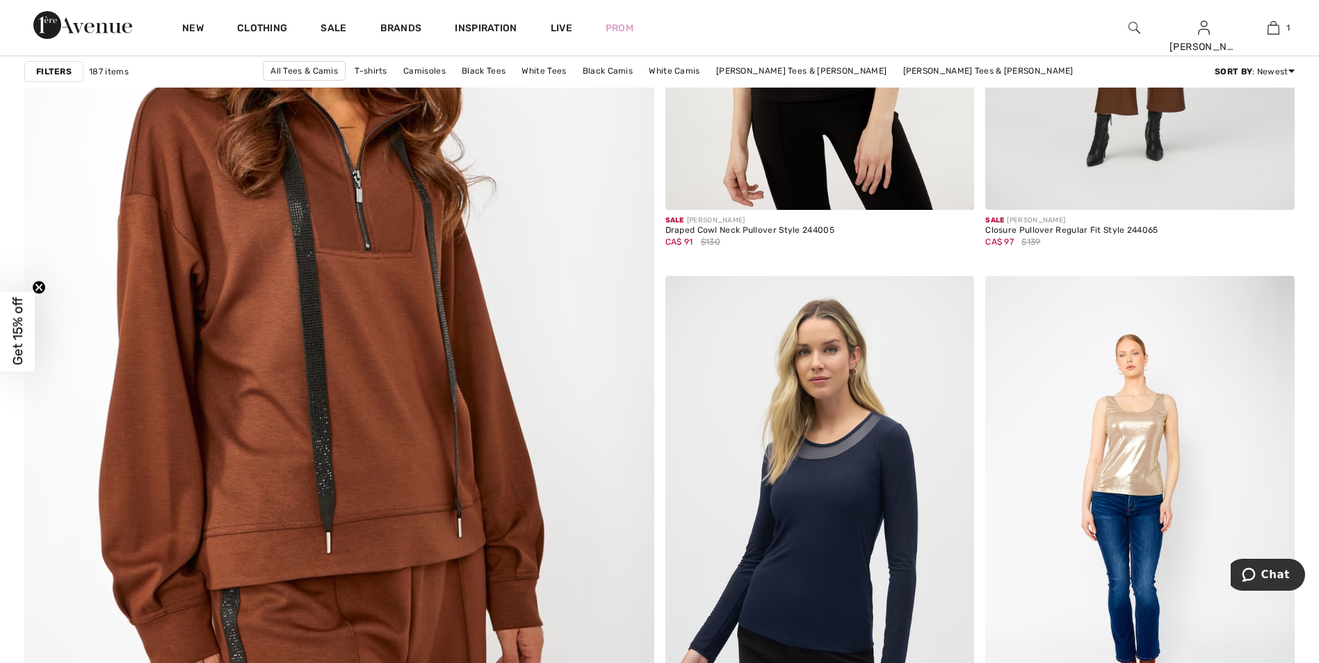
scroll to position [4518, 0]
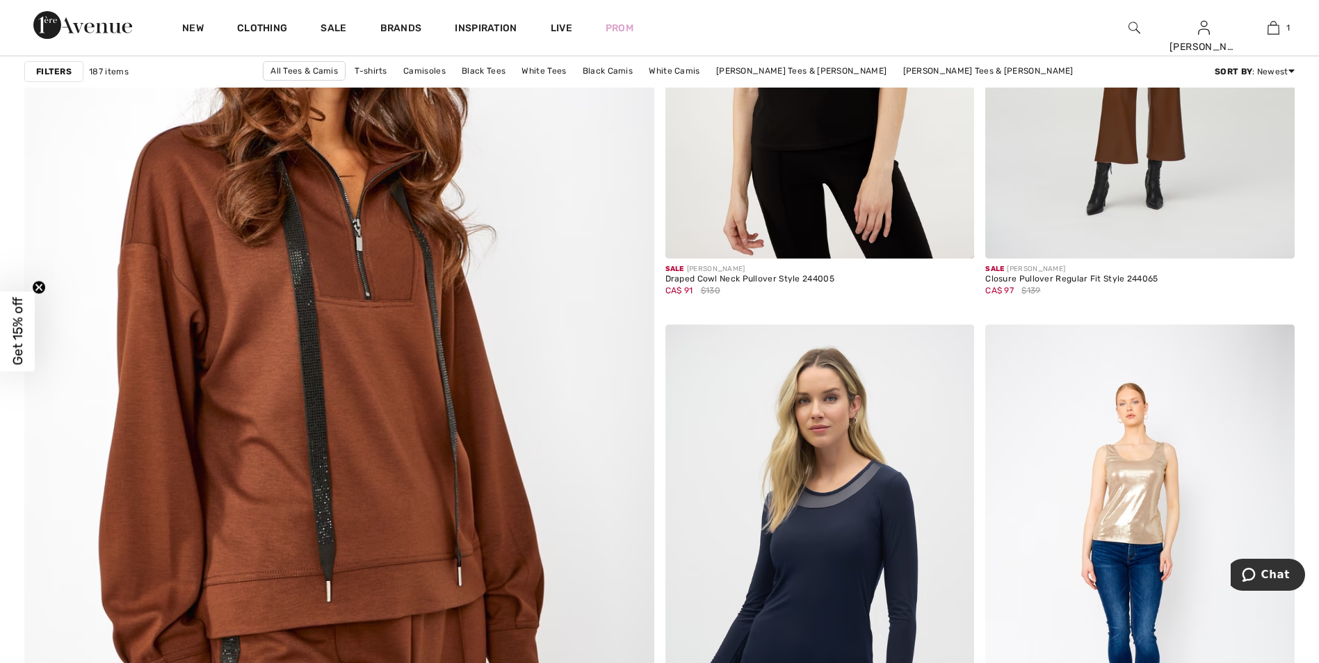
click at [464, 389] on img at bounding box center [339, 361] width 756 height 1133
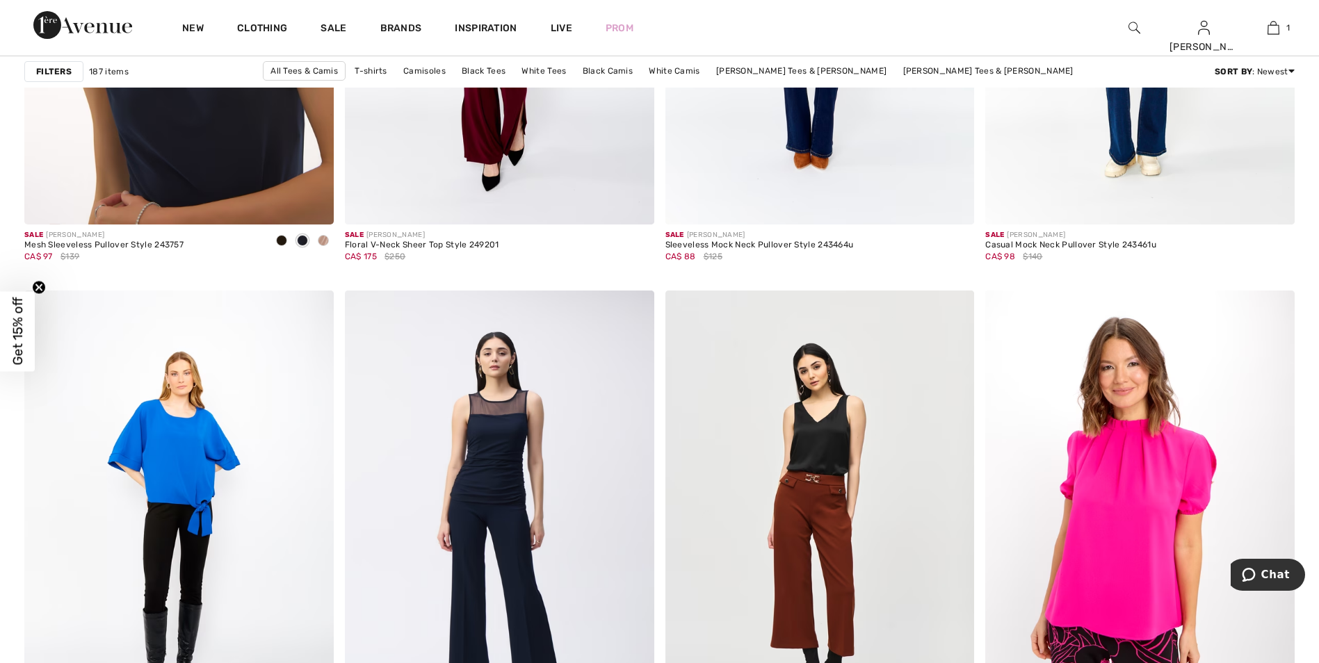
scroll to position [5630, 0]
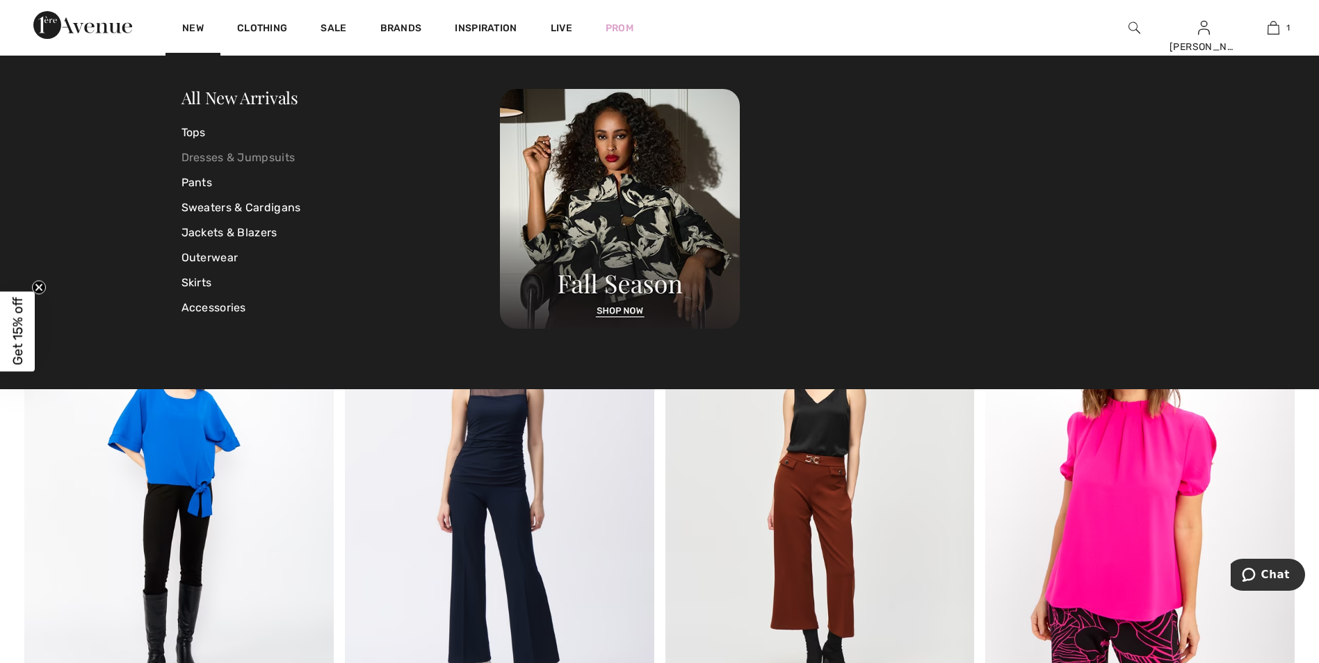
click at [255, 160] on link "Dresses & Jumpsuits" at bounding box center [340, 157] width 319 height 25
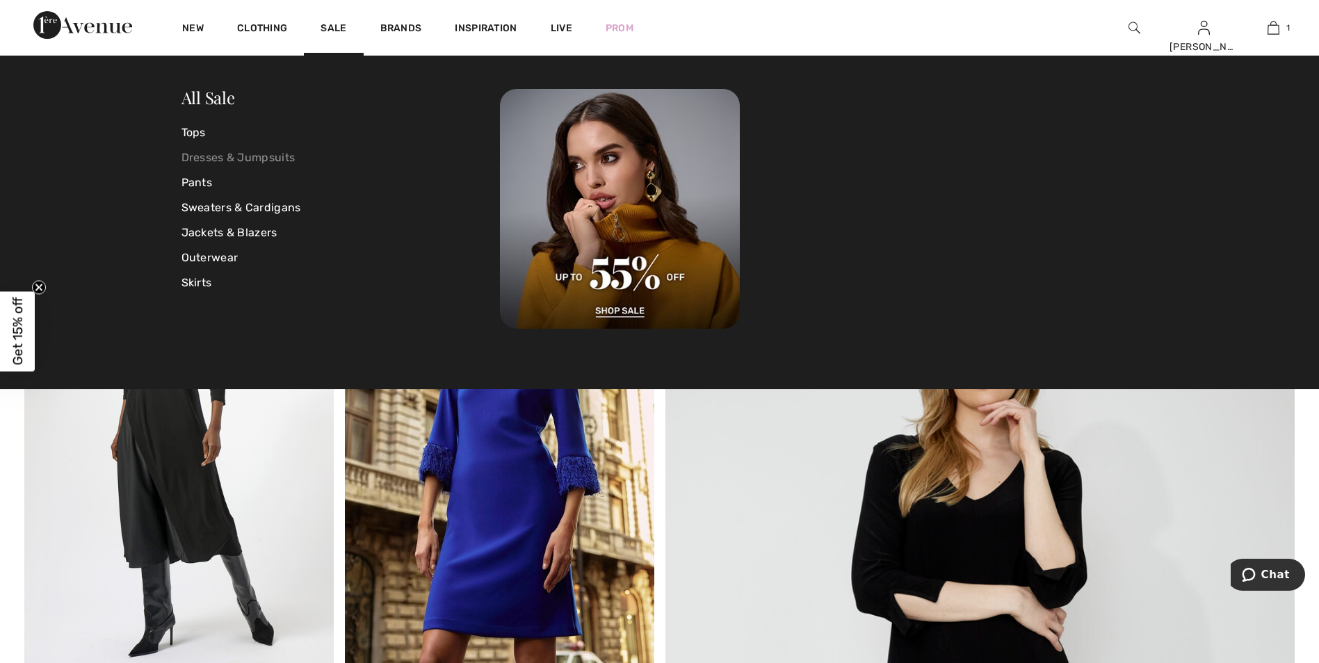
click at [287, 152] on link "Dresses & Jumpsuits" at bounding box center [340, 157] width 319 height 25
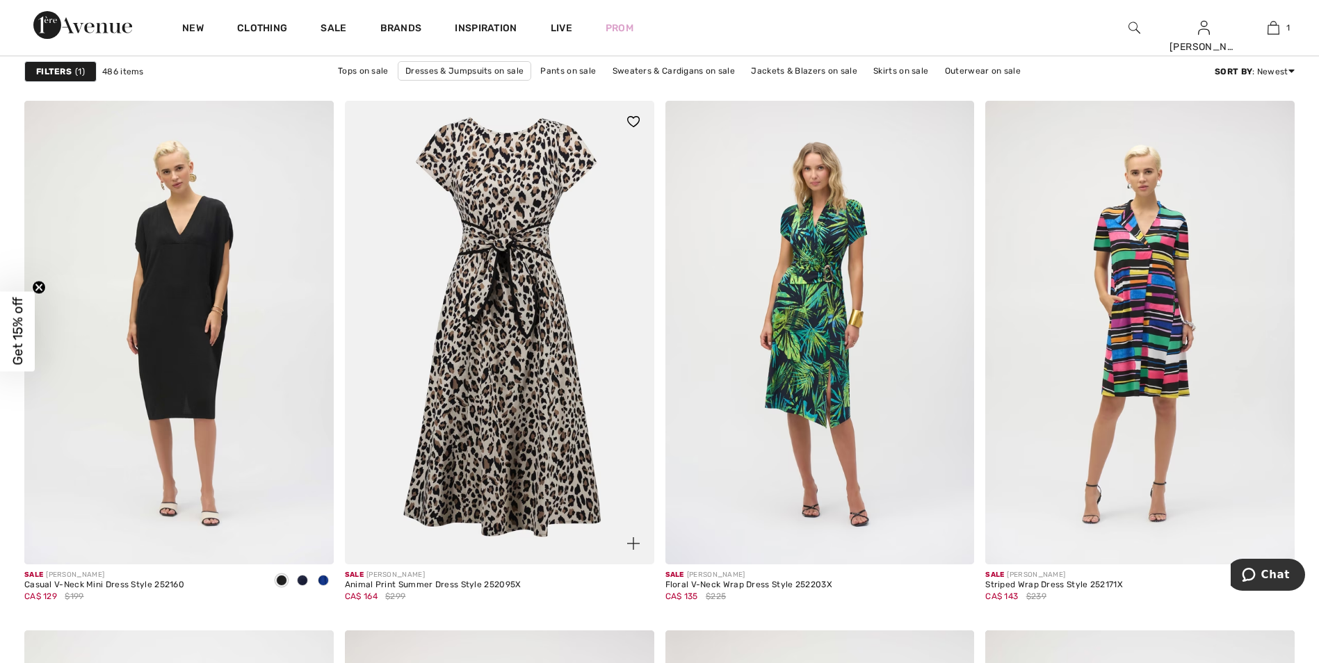
scroll to position [2989, 0]
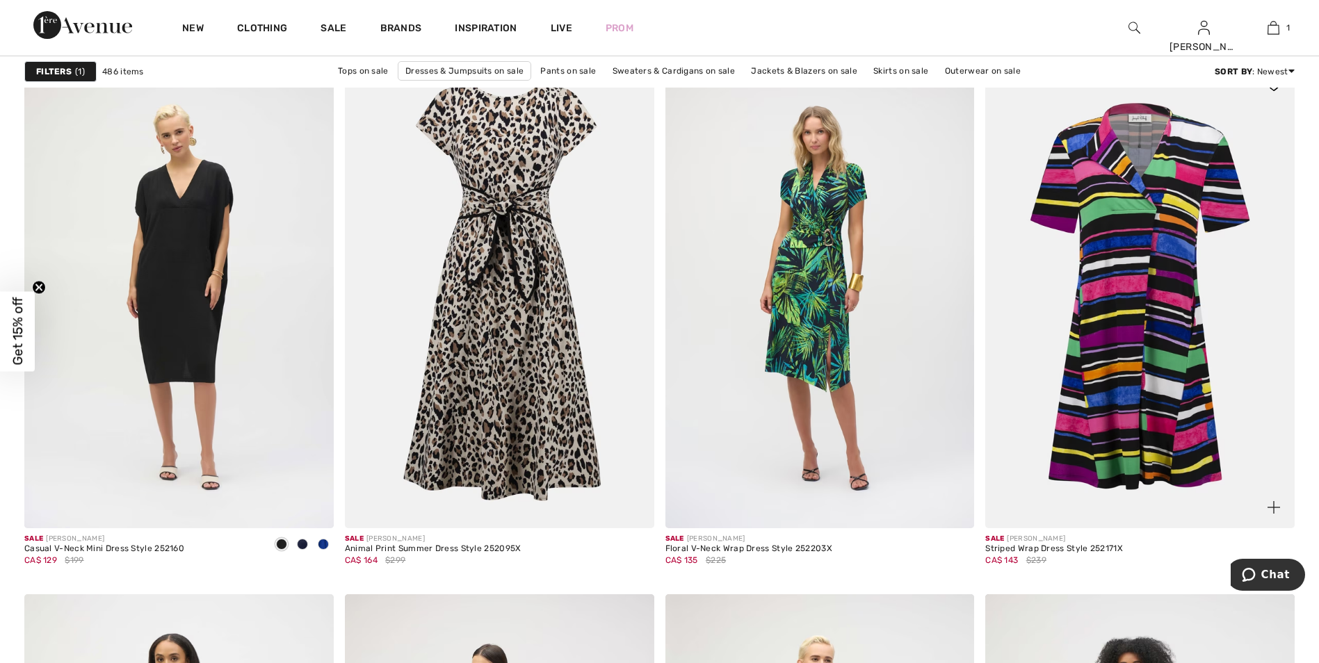
click at [1134, 270] on img at bounding box center [1139, 297] width 309 height 464
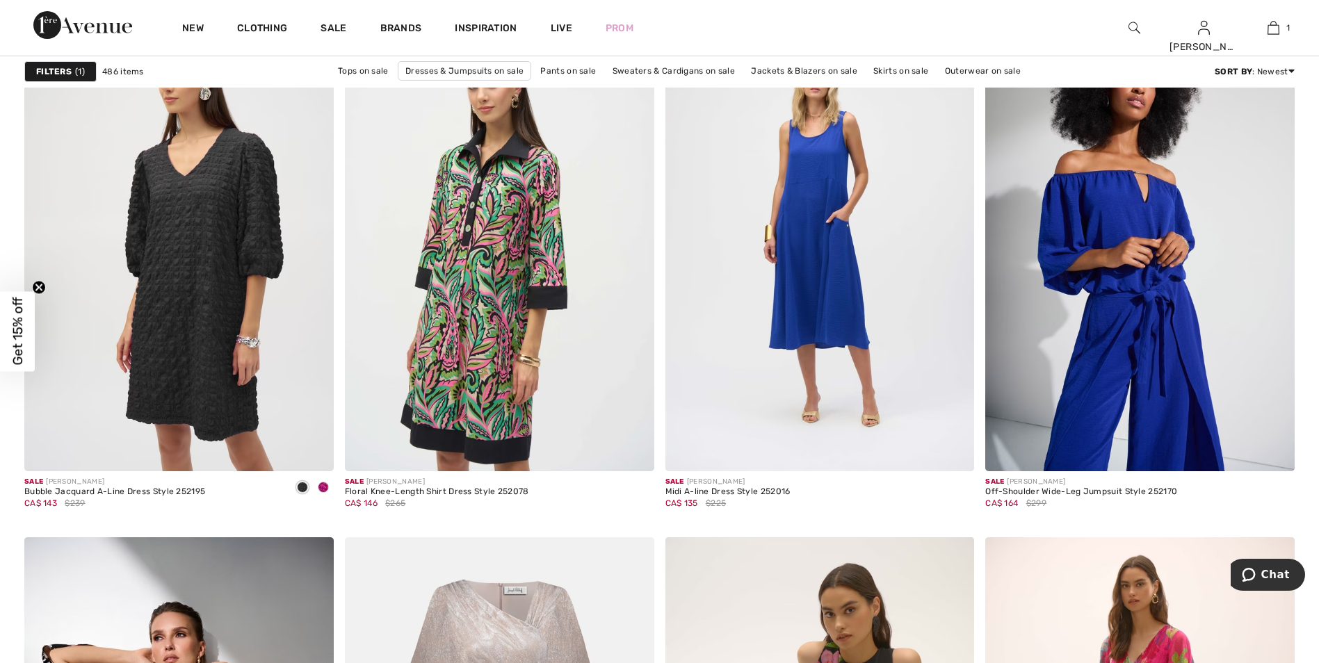
scroll to position [7159, 0]
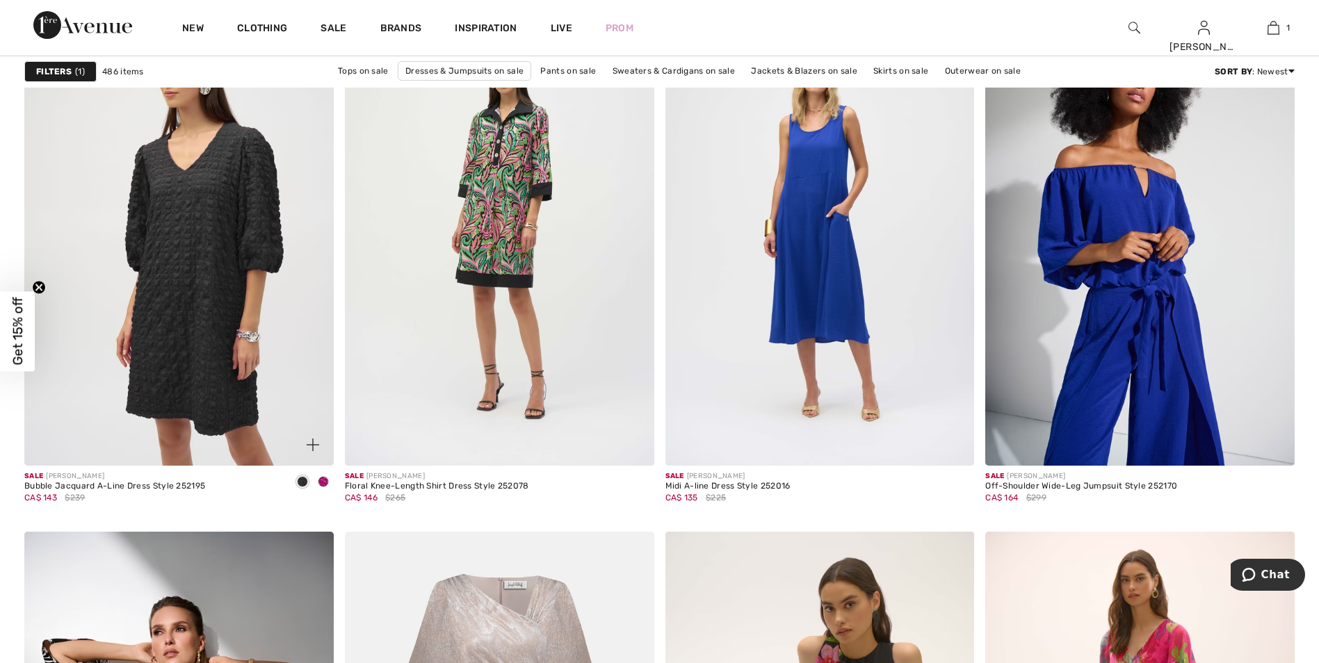
click at [323, 486] on span at bounding box center [323, 481] width 11 height 11
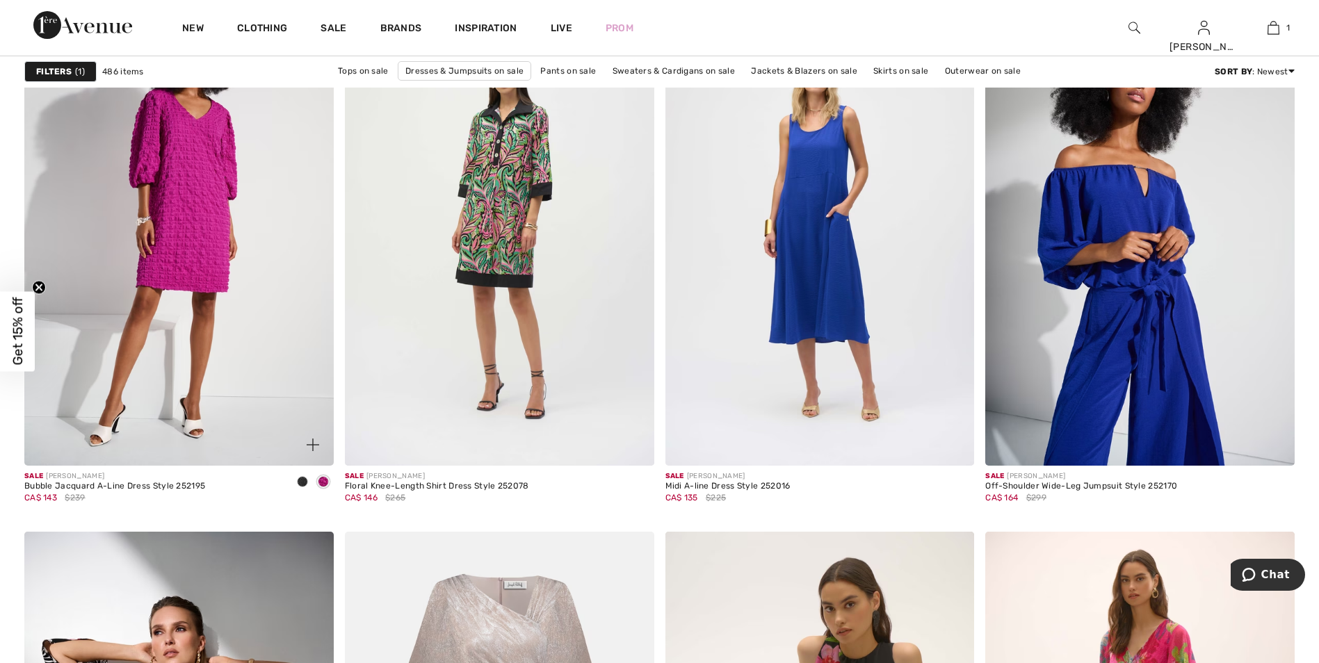
click at [297, 484] on div at bounding box center [302, 482] width 21 height 23
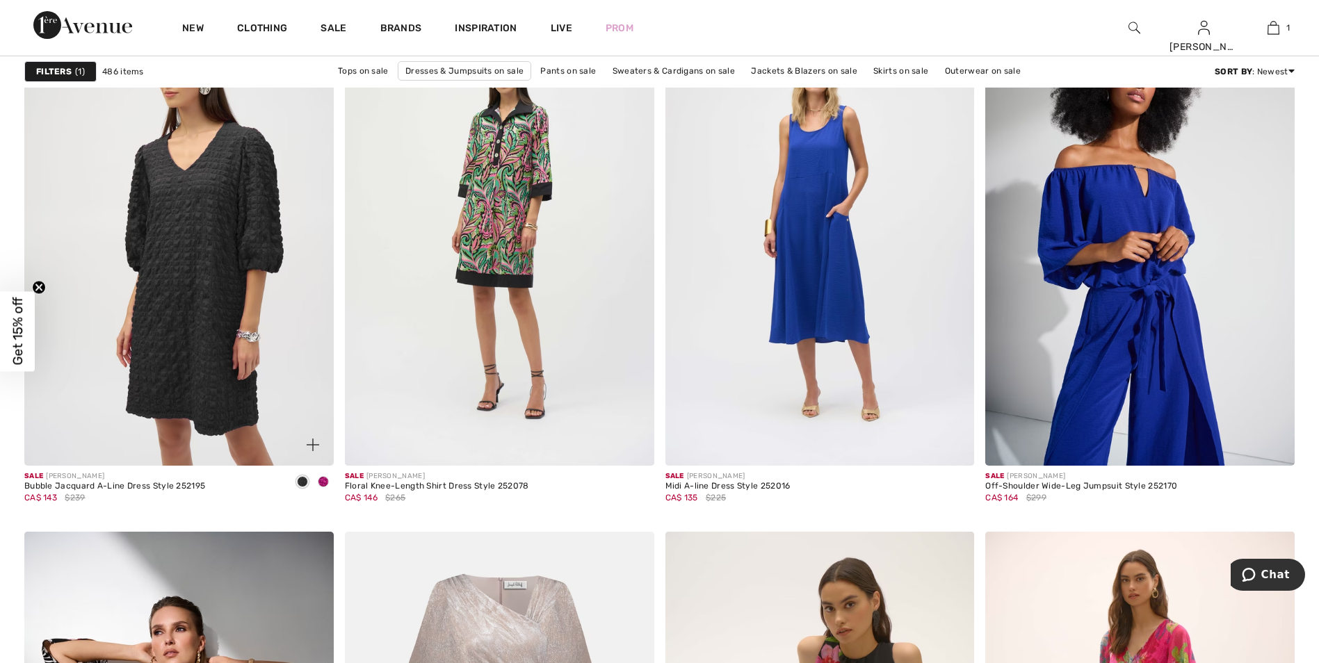
click at [323, 481] on span at bounding box center [323, 481] width 11 height 11
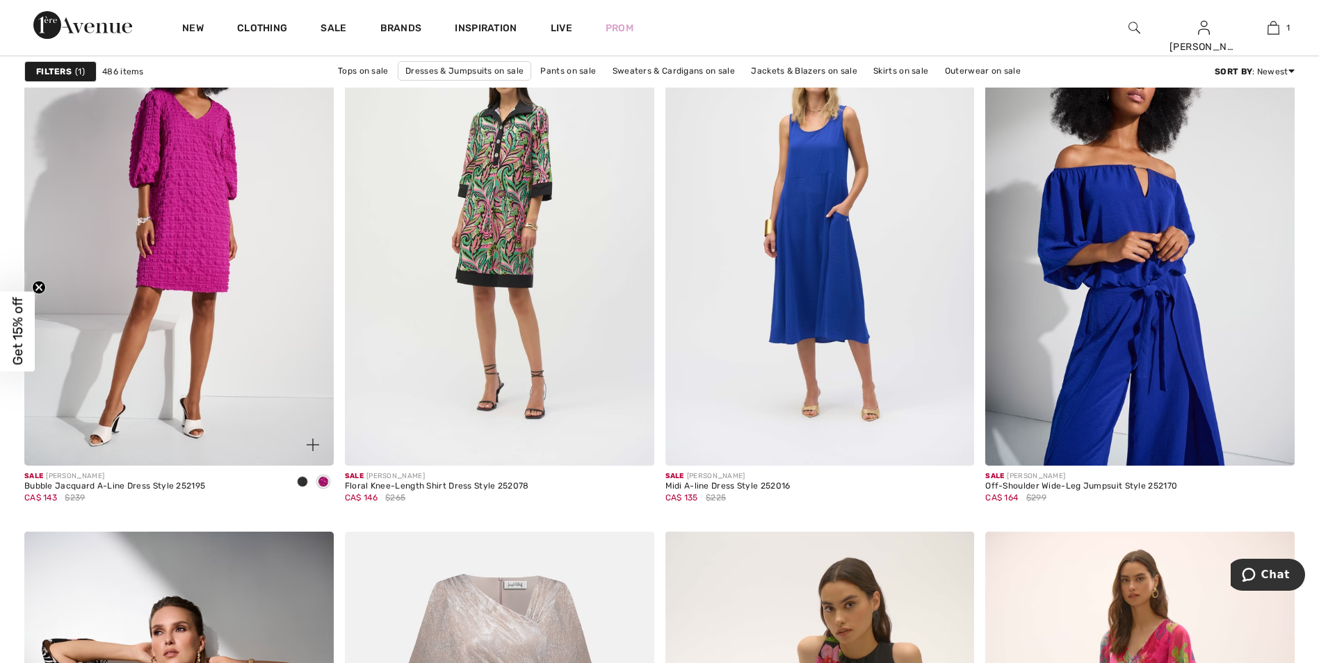
scroll to position [6881, 0]
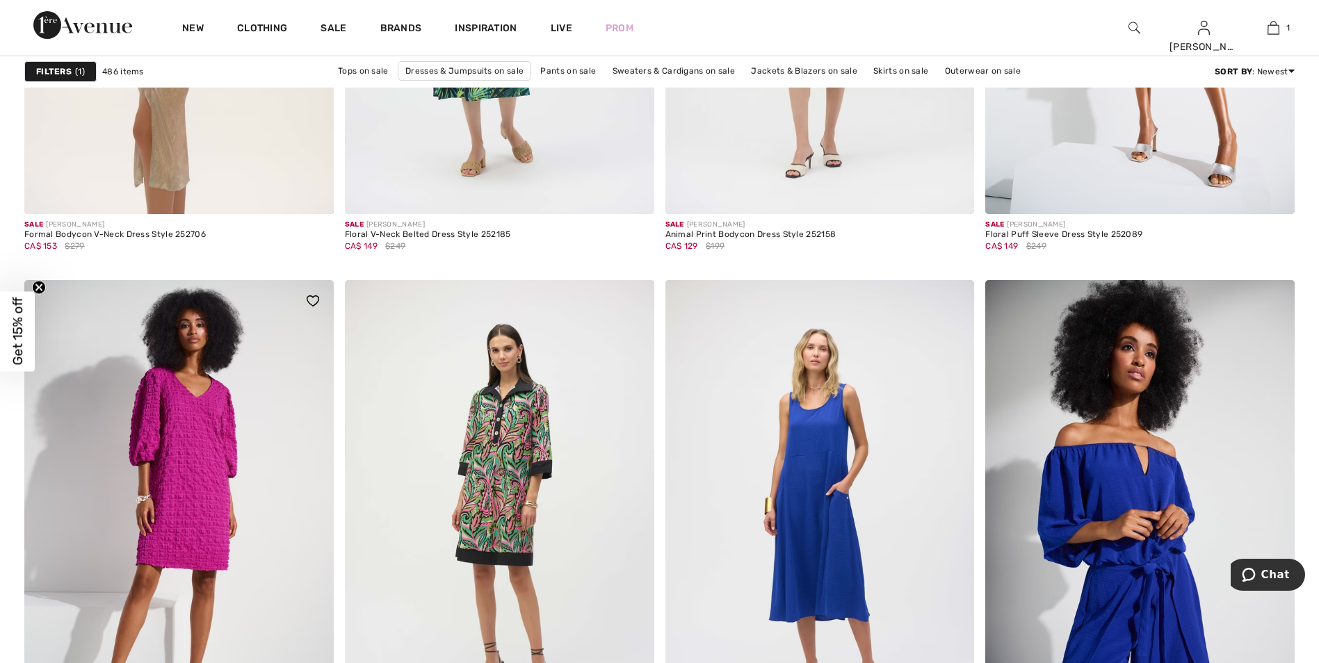
click at [272, 438] on img at bounding box center [178, 512] width 309 height 464
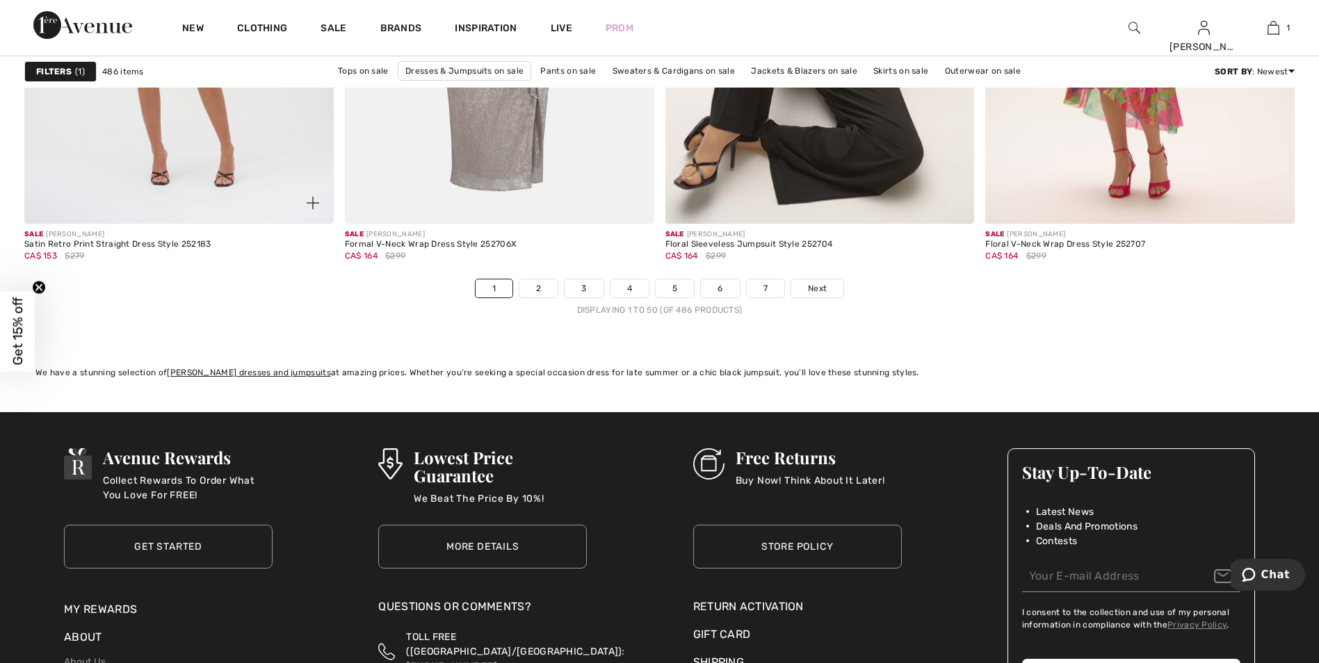
scroll to position [7994, 0]
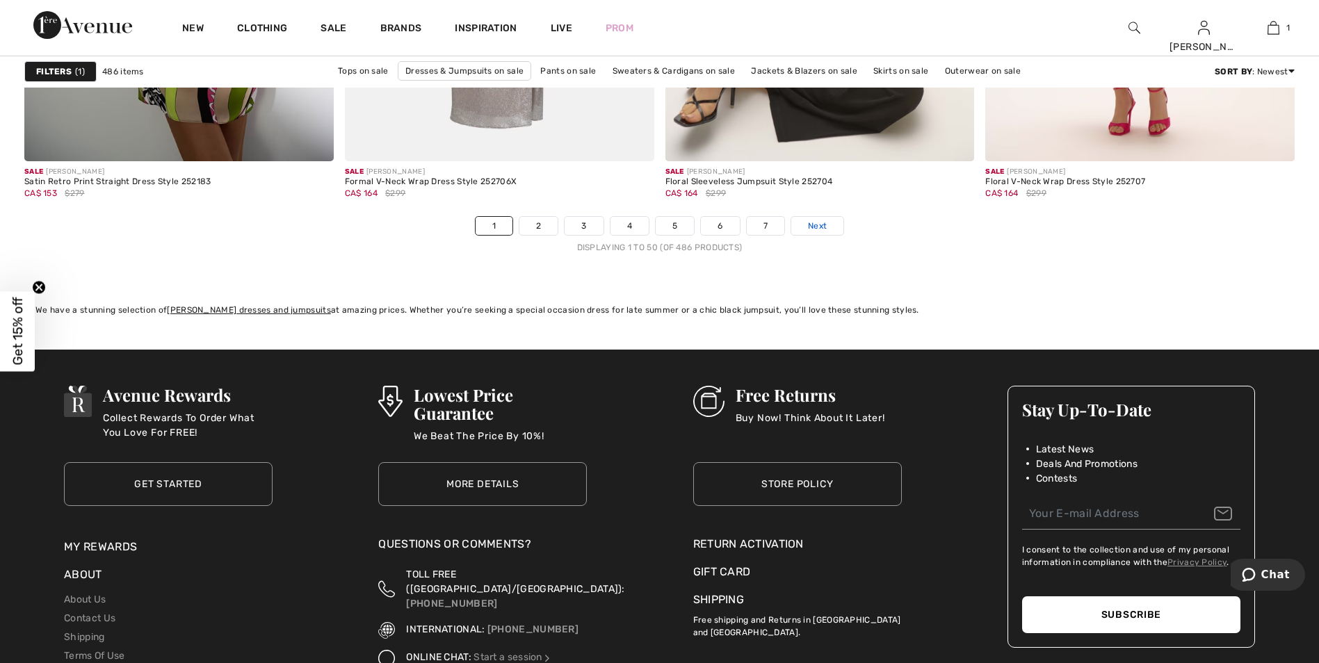
click at [807, 225] on link "Next" at bounding box center [817, 226] width 52 height 18
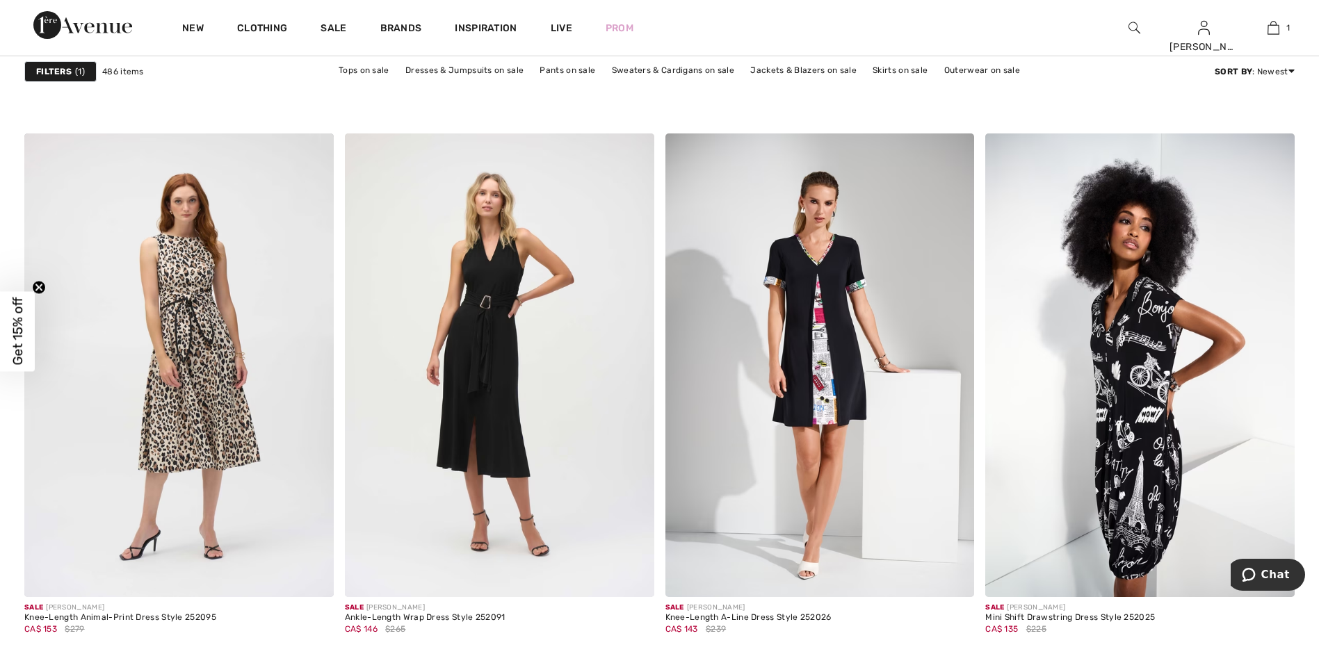
scroll to position [2433, 0]
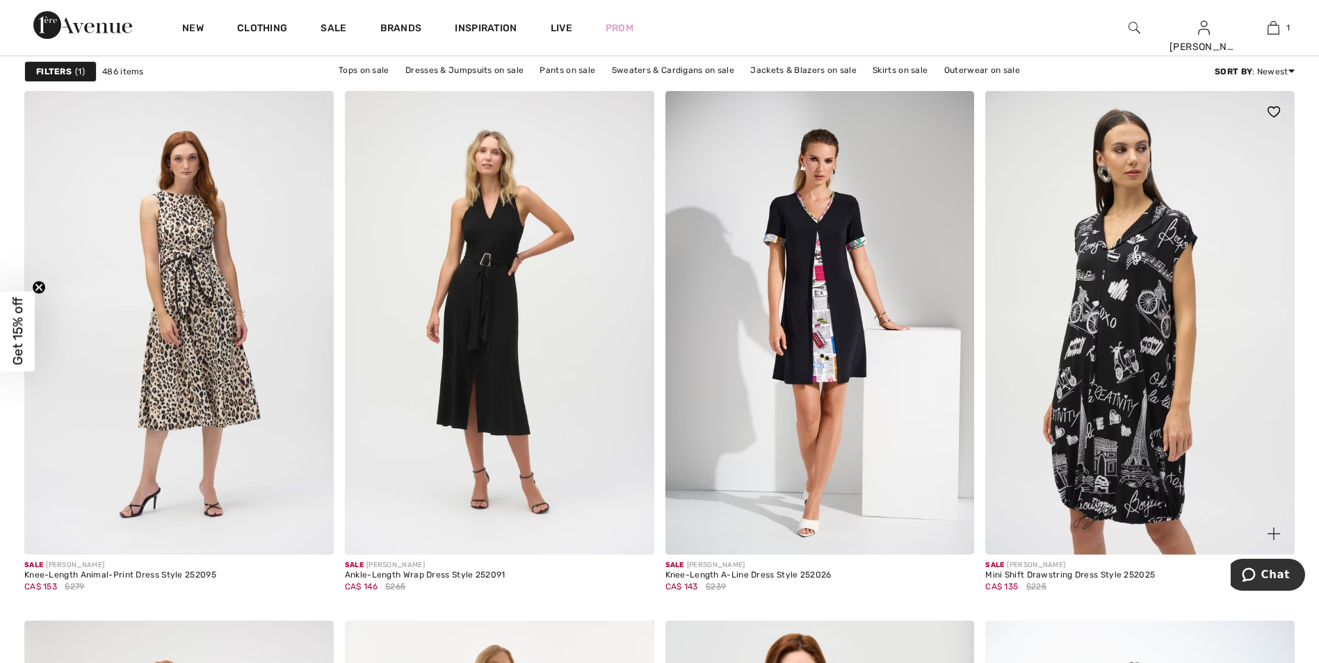
click at [1149, 374] on img at bounding box center [1139, 323] width 309 height 464
